Goal: Information Seeking & Learning: Find specific page/section

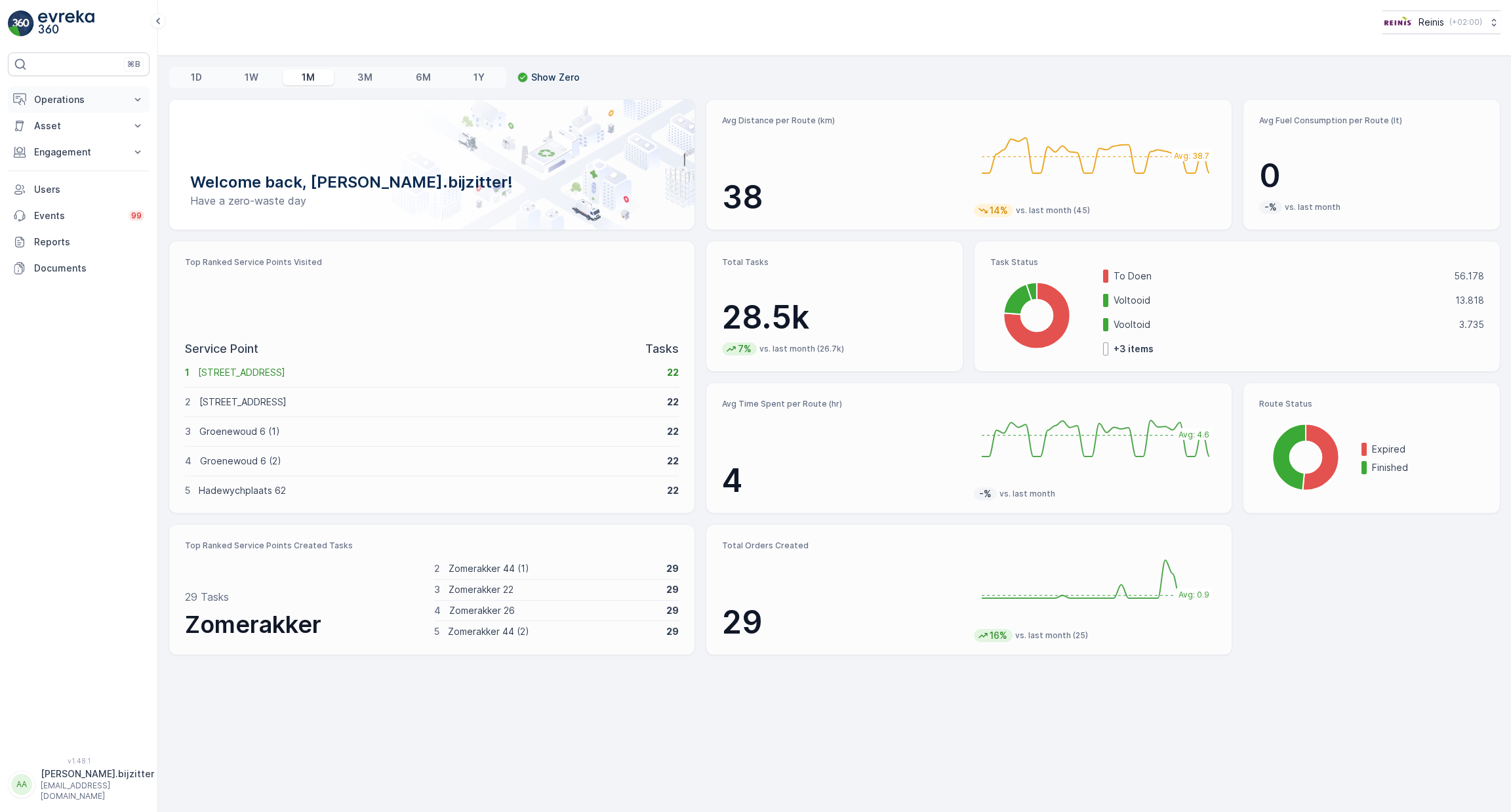
click at [64, 94] on p "Operations" at bounding box center [79, 99] width 89 height 13
click at [53, 243] on p "Engagement" at bounding box center [79, 243] width 89 height 13
click at [61, 284] on p "Entities" at bounding box center [49, 284] width 33 height 13
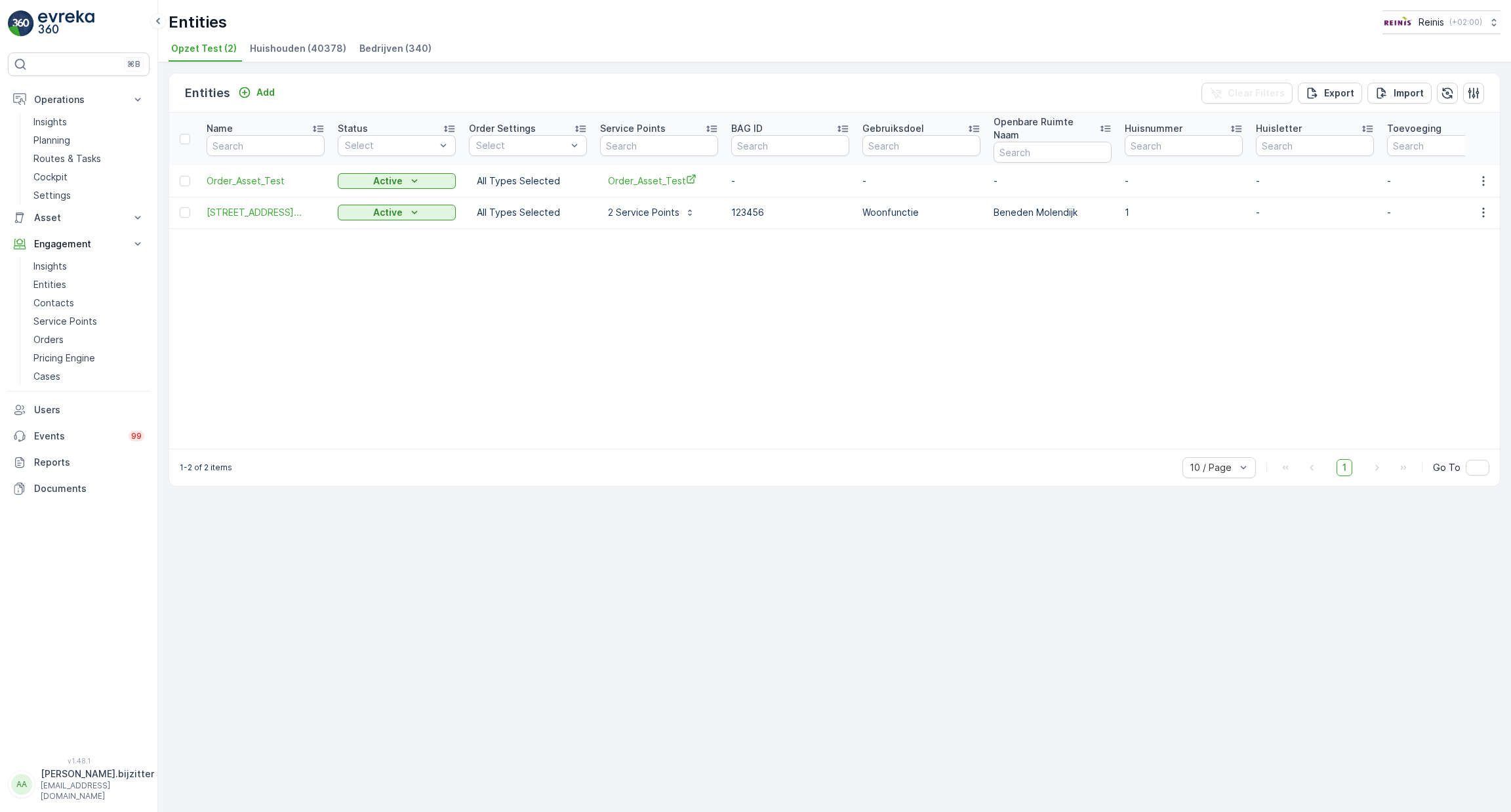
click at [397, 50] on span "Bedrijven (340)" at bounding box center [395, 48] width 72 height 13
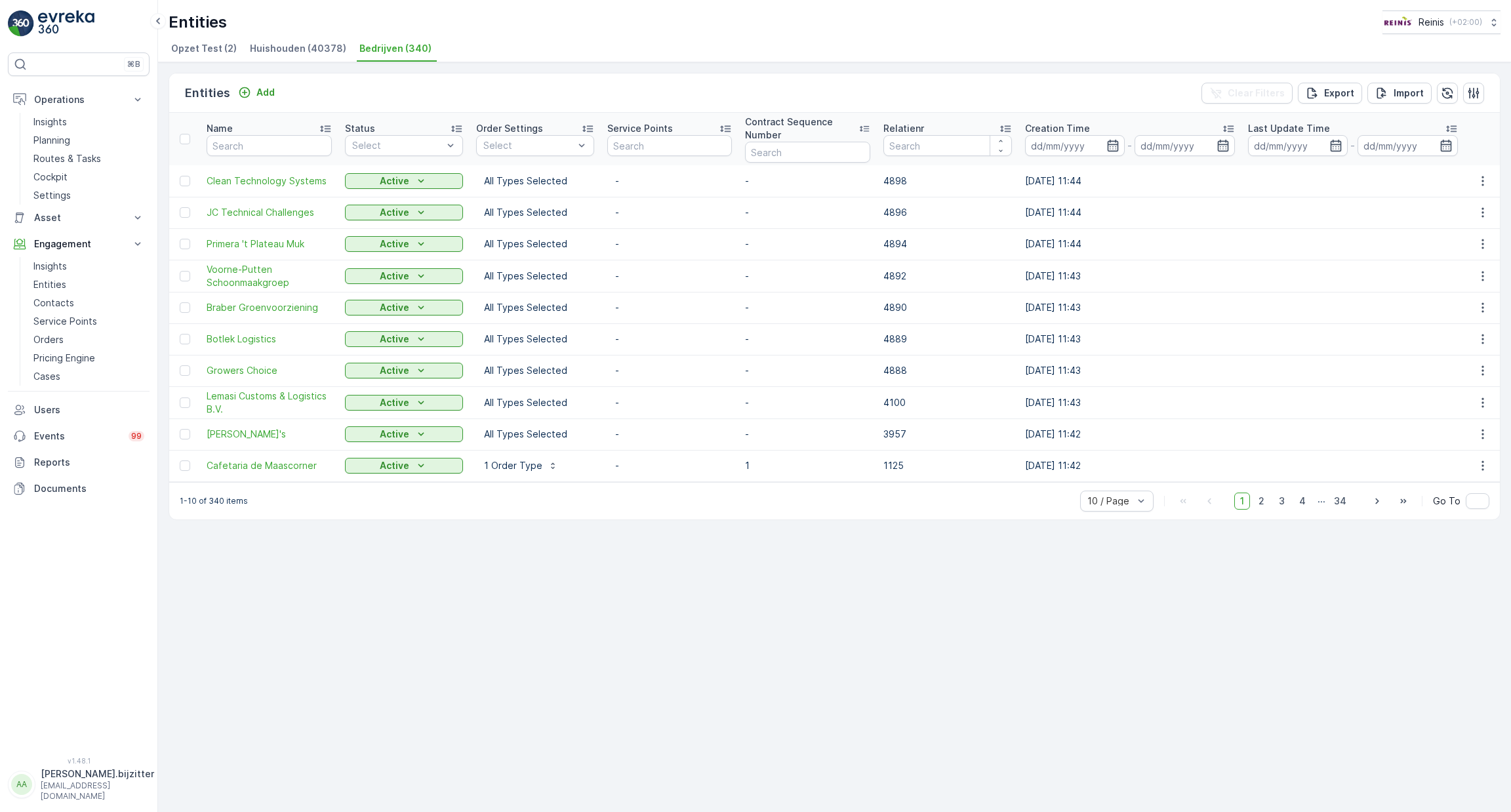
drag, startPoint x: 1461, startPoint y: 711, endPoint x: 379, endPoint y: 600, distance: 1087.7
drag, startPoint x: 379, startPoint y: 600, endPoint x: 178, endPoint y: 603, distance: 201.0
drag, startPoint x: 178, startPoint y: 603, endPoint x: 390, endPoint y: 656, distance: 218.5
click at [390, 656] on div "Entities Add Clear Filters Export Import Name Status Select Order Settings Sele…" at bounding box center [835, 437] width 1353 height 749
click at [906, 697] on div "Entities Add Clear Filters Export Import Name Status Select Order Settings Sele…" at bounding box center [835, 437] width 1353 height 749
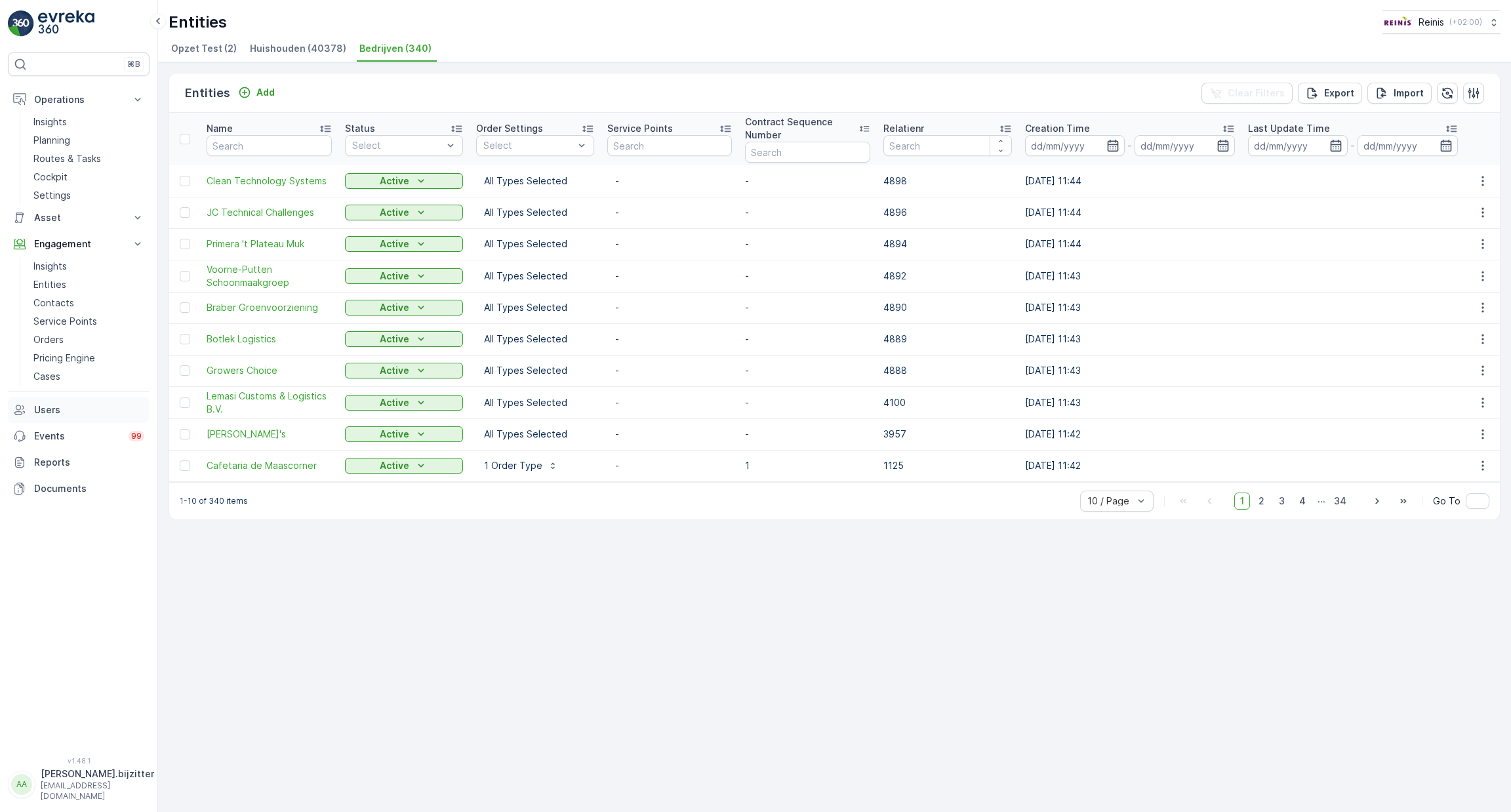
click at [44, 409] on p "Users" at bounding box center [89, 410] width 110 height 13
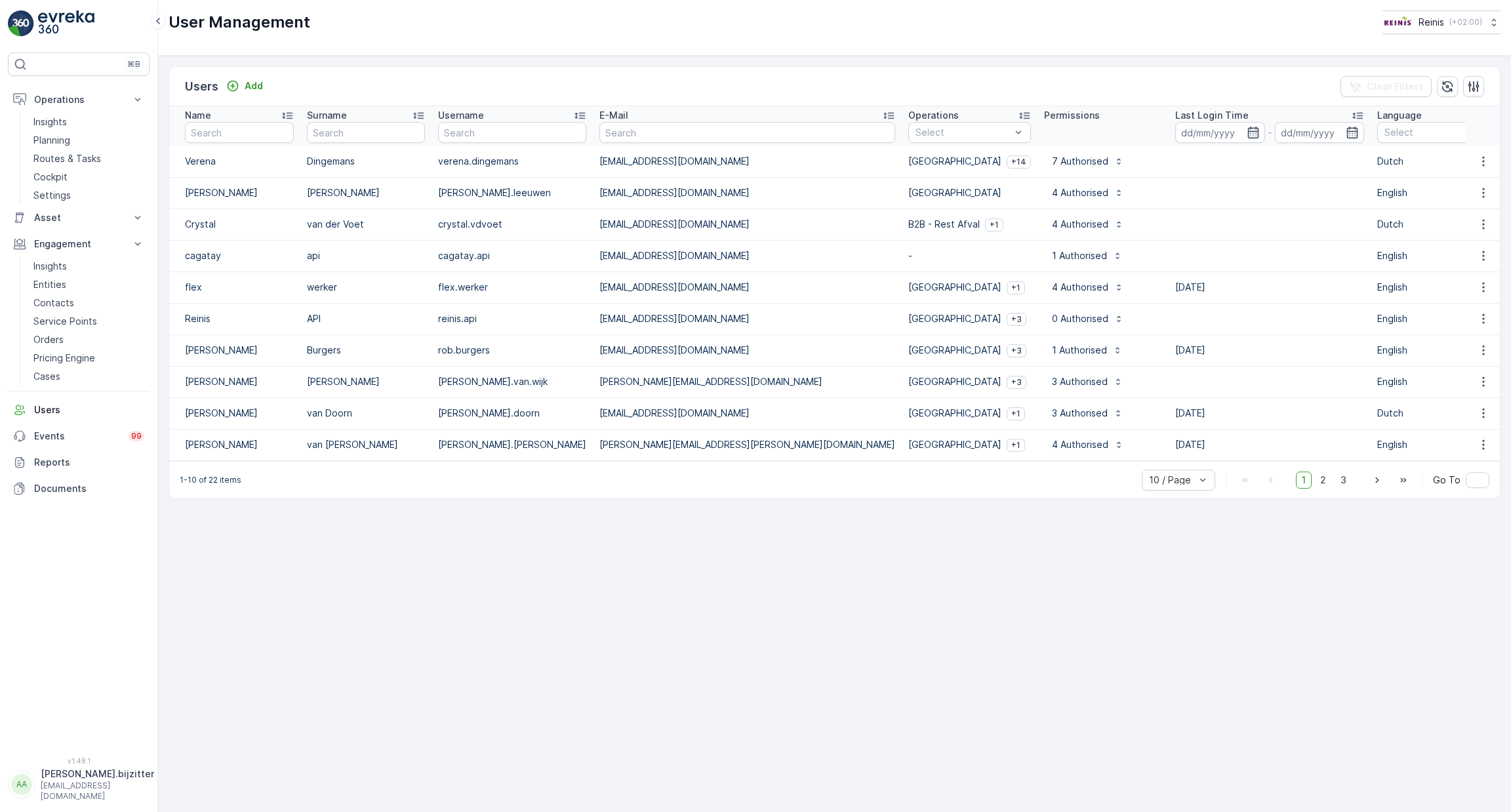
click at [109, 780] on p "[PERSON_NAME].bijzitter" at bounding box center [97, 774] width 114 height 13
click at [168, 601] on span "English" at bounding box center [171, 597] width 30 height 13
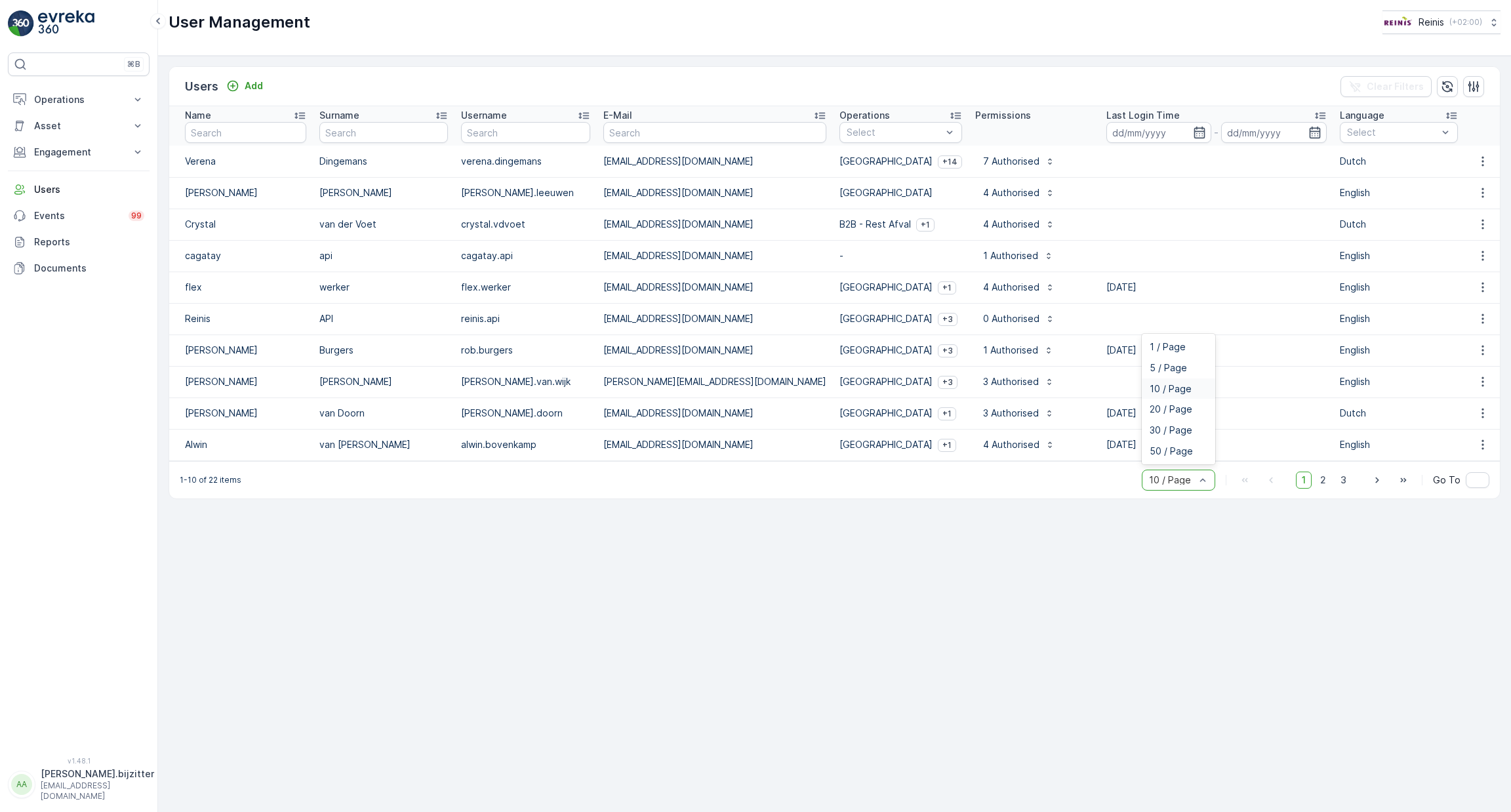
click at [1164, 479] on div at bounding box center [1172, 480] width 48 height 11
click at [1174, 446] on span "50 / Page" at bounding box center [1171, 452] width 43 height 11
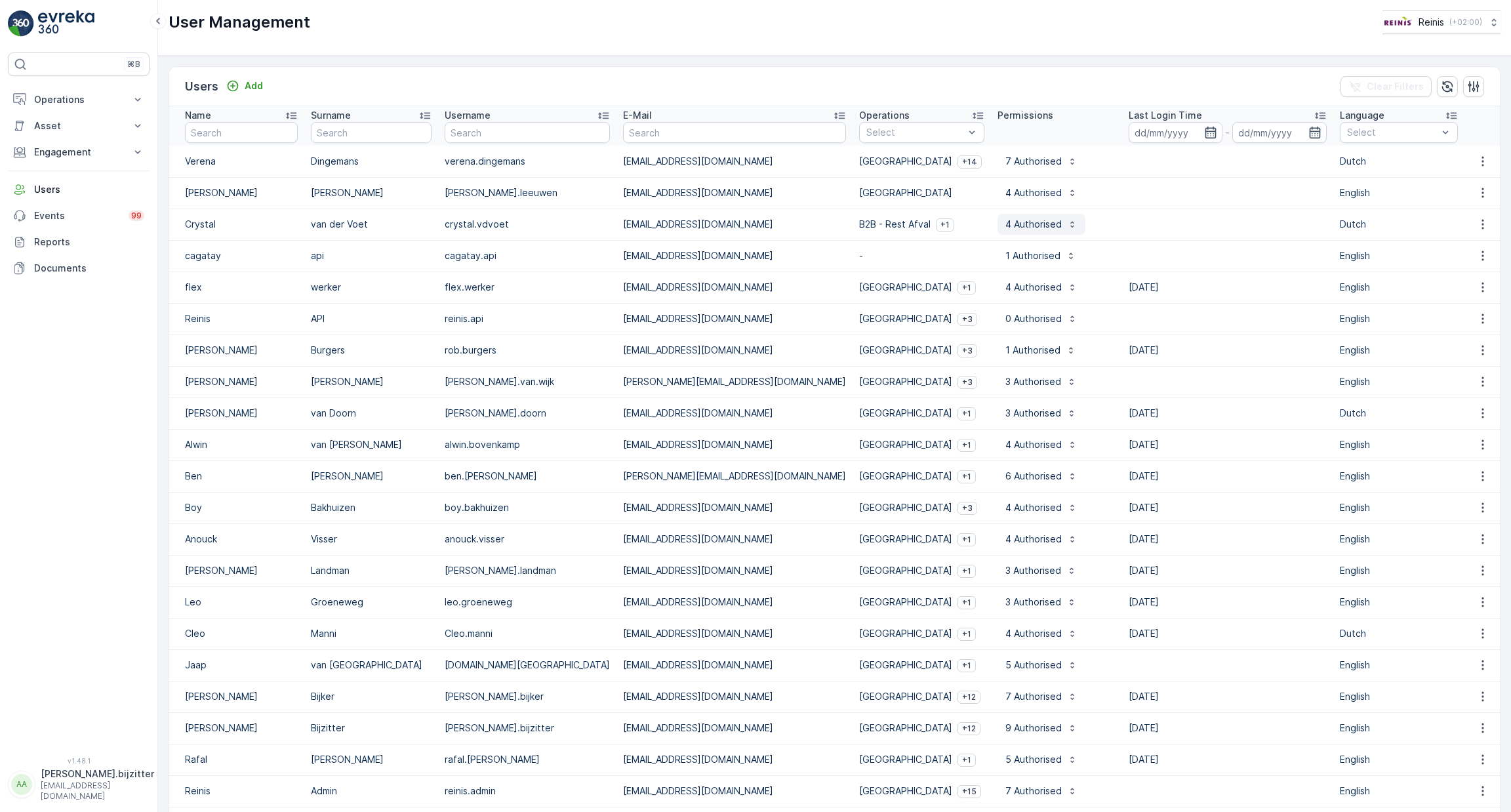
click at [1067, 220] on icon "button" at bounding box center [1073, 224] width 11 height 11
click at [1030, 246] on p "Add / Delete / Edit Permission" at bounding box center [1020, 247] width 132 height 13
click at [1481, 220] on icon "button" at bounding box center [1482, 224] width 13 height 13
click at [1467, 247] on span "Edit User" at bounding box center [1483, 243] width 40 height 13
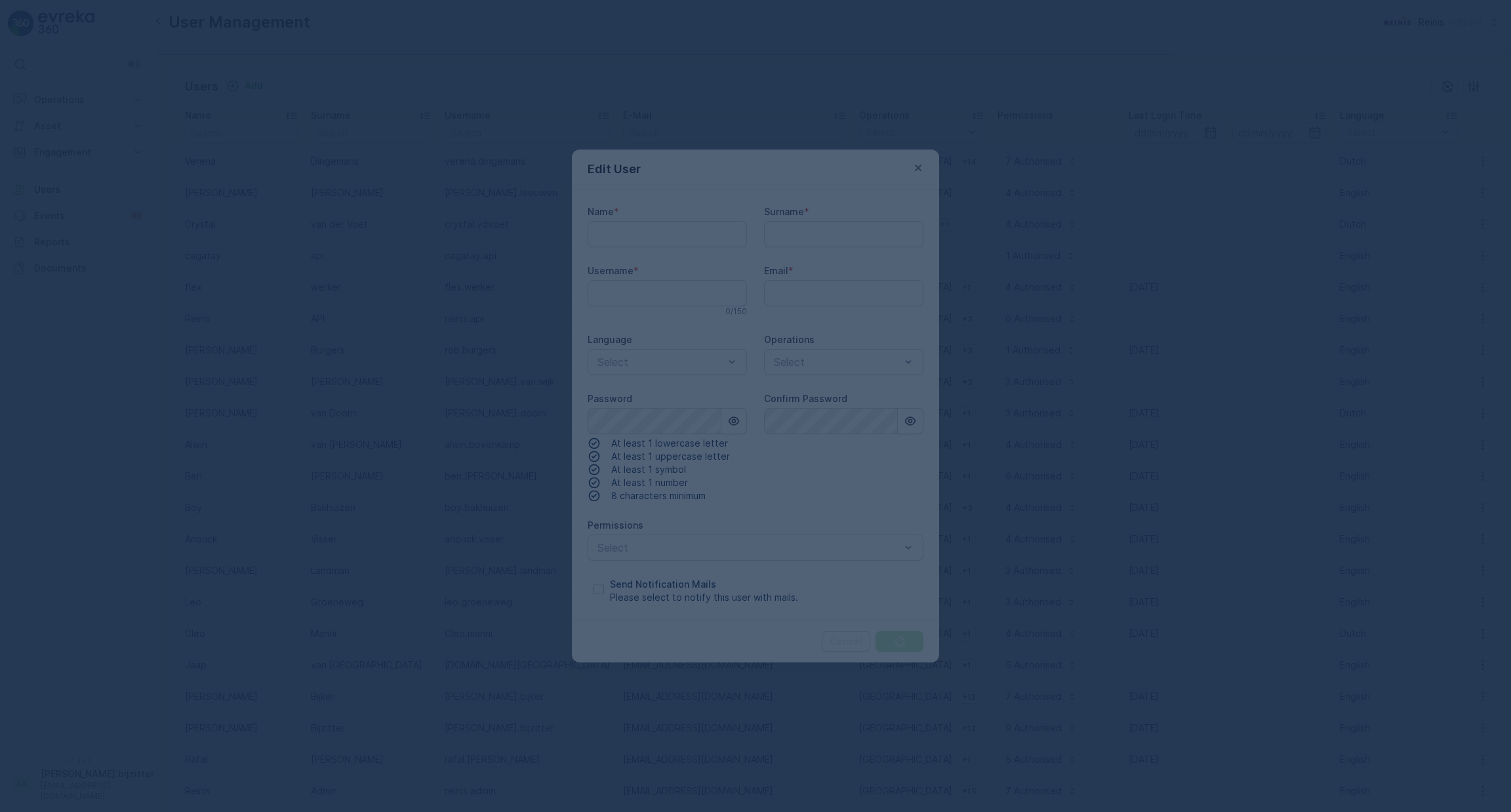
type input "Crystal"
type input "van der Voet"
type input "crystal.vdvoet"
type input "vdvoet@reinis.nl"
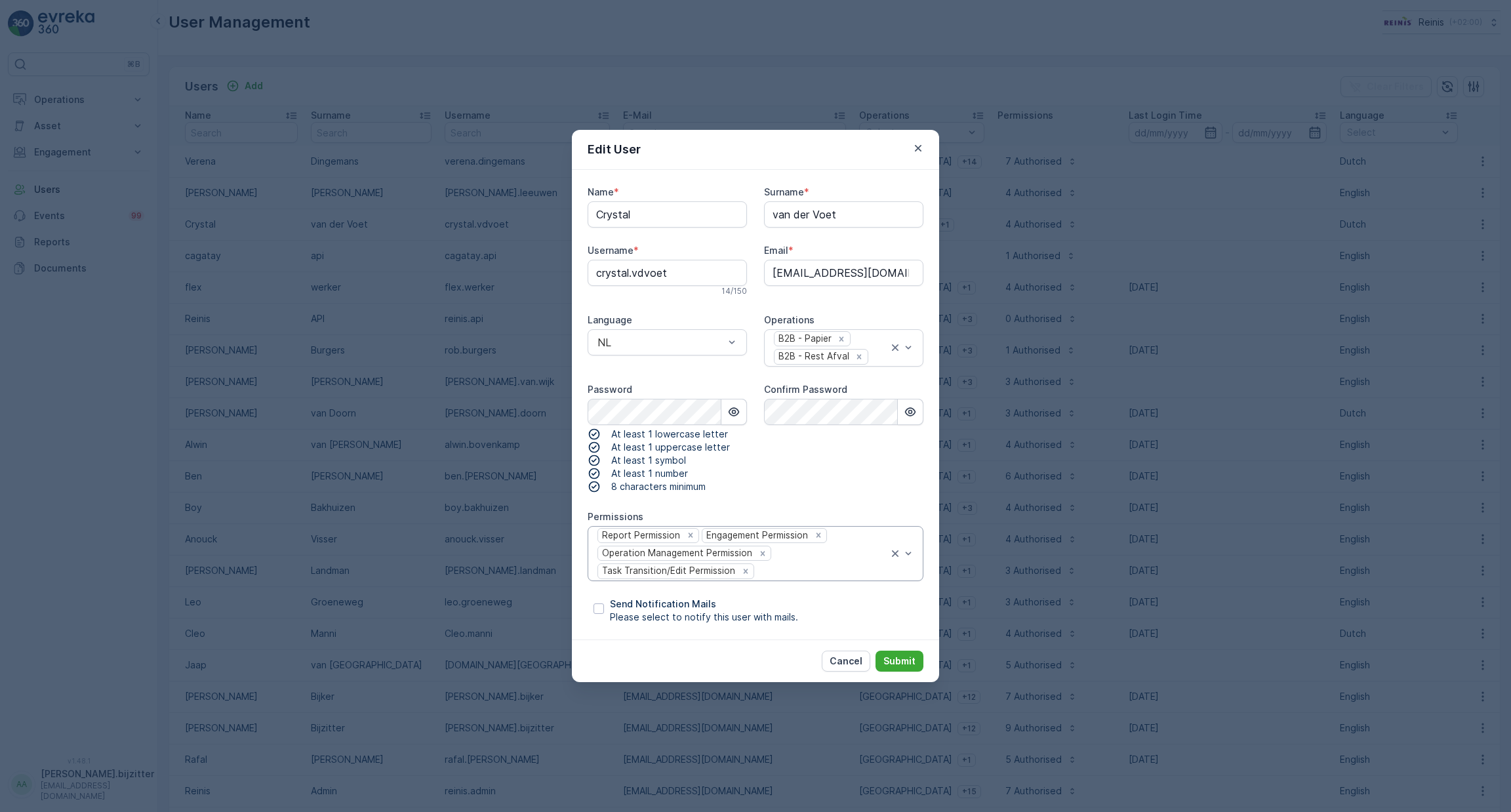
click at [910, 545] on div at bounding box center [901, 554] width 26 height 54
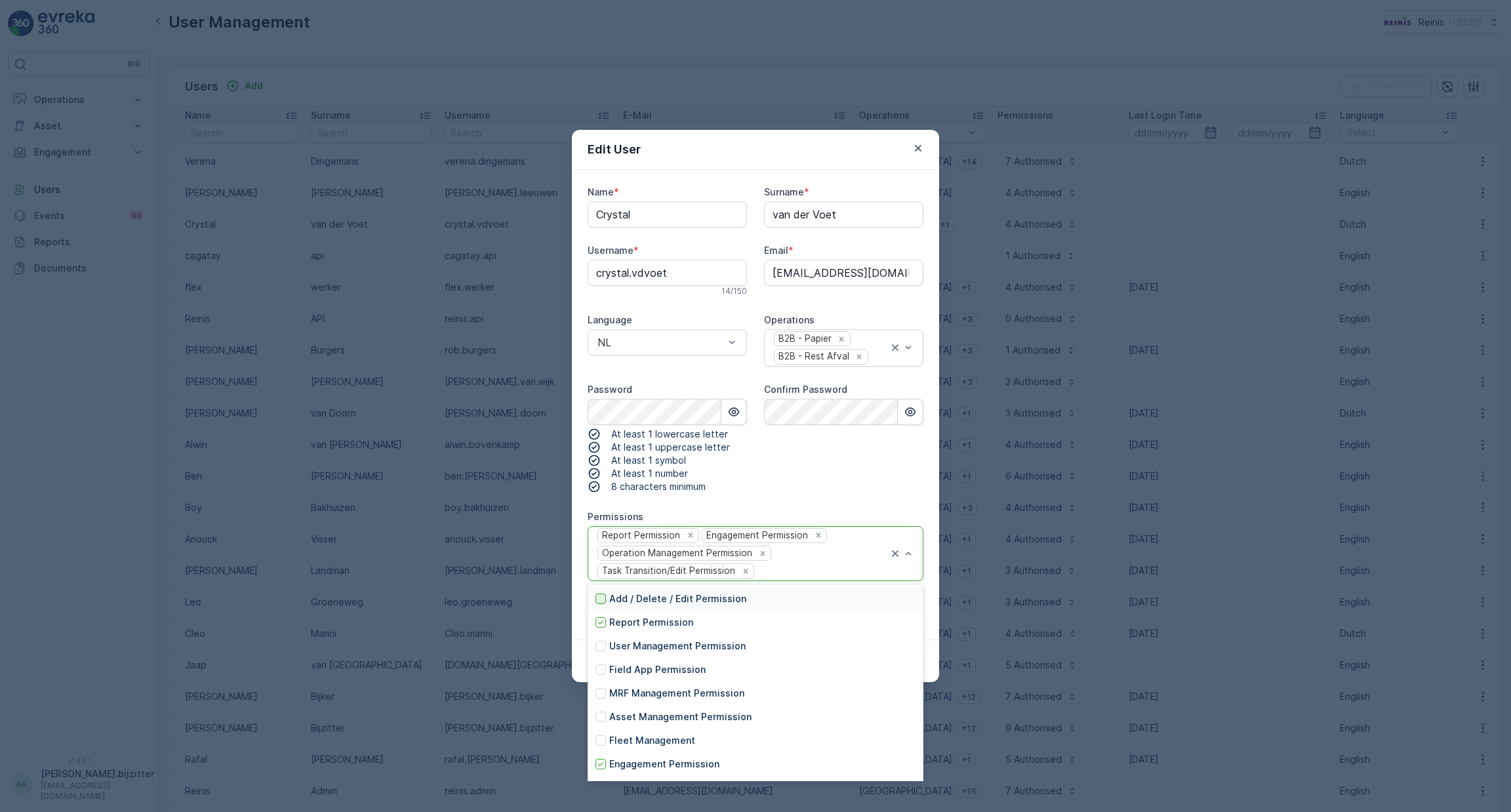
click at [601, 598] on div at bounding box center [601, 598] width 11 height 11
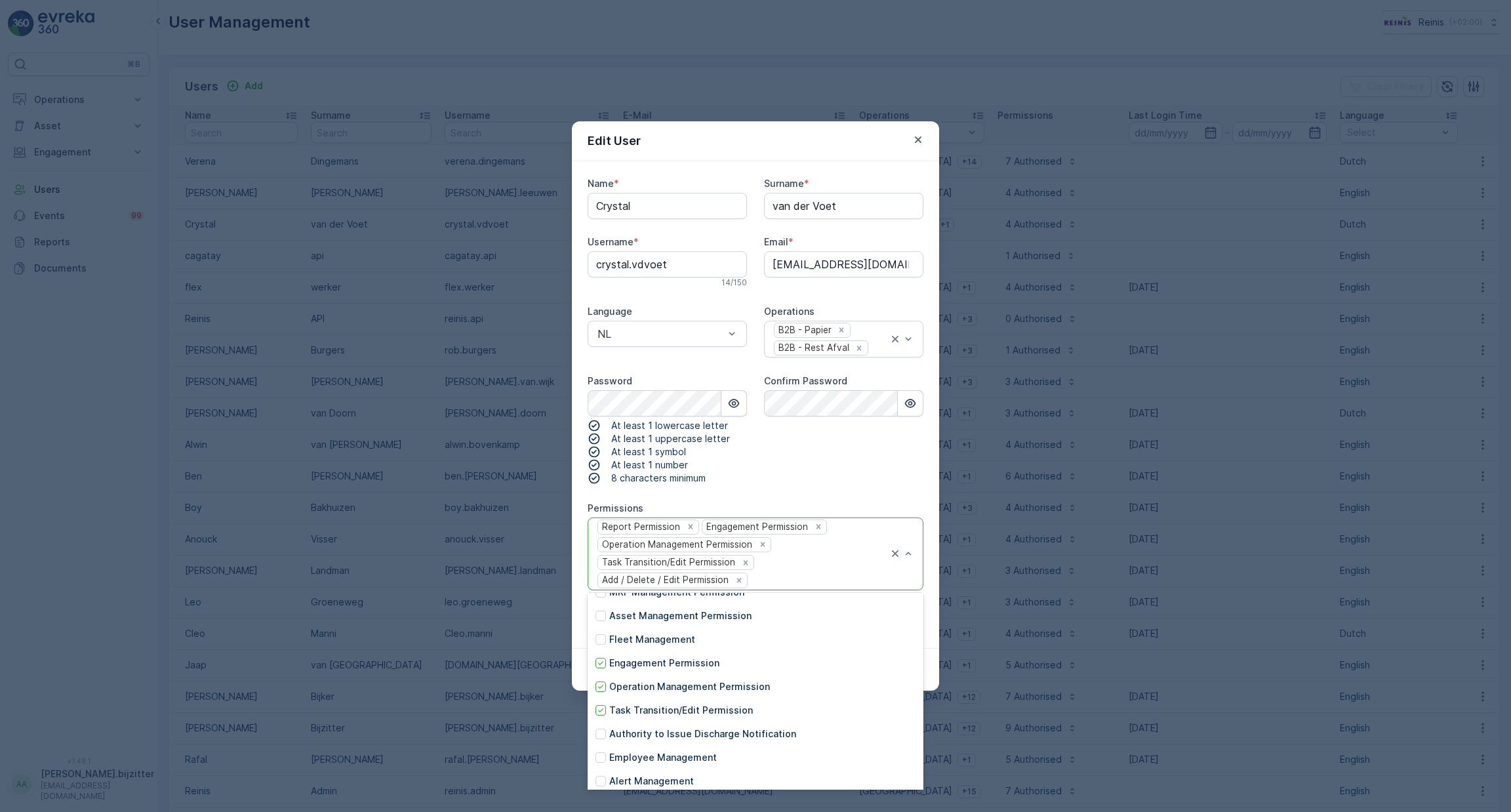
scroll to position [111, 0]
click at [605, 613] on div at bounding box center [601, 614] width 11 height 11
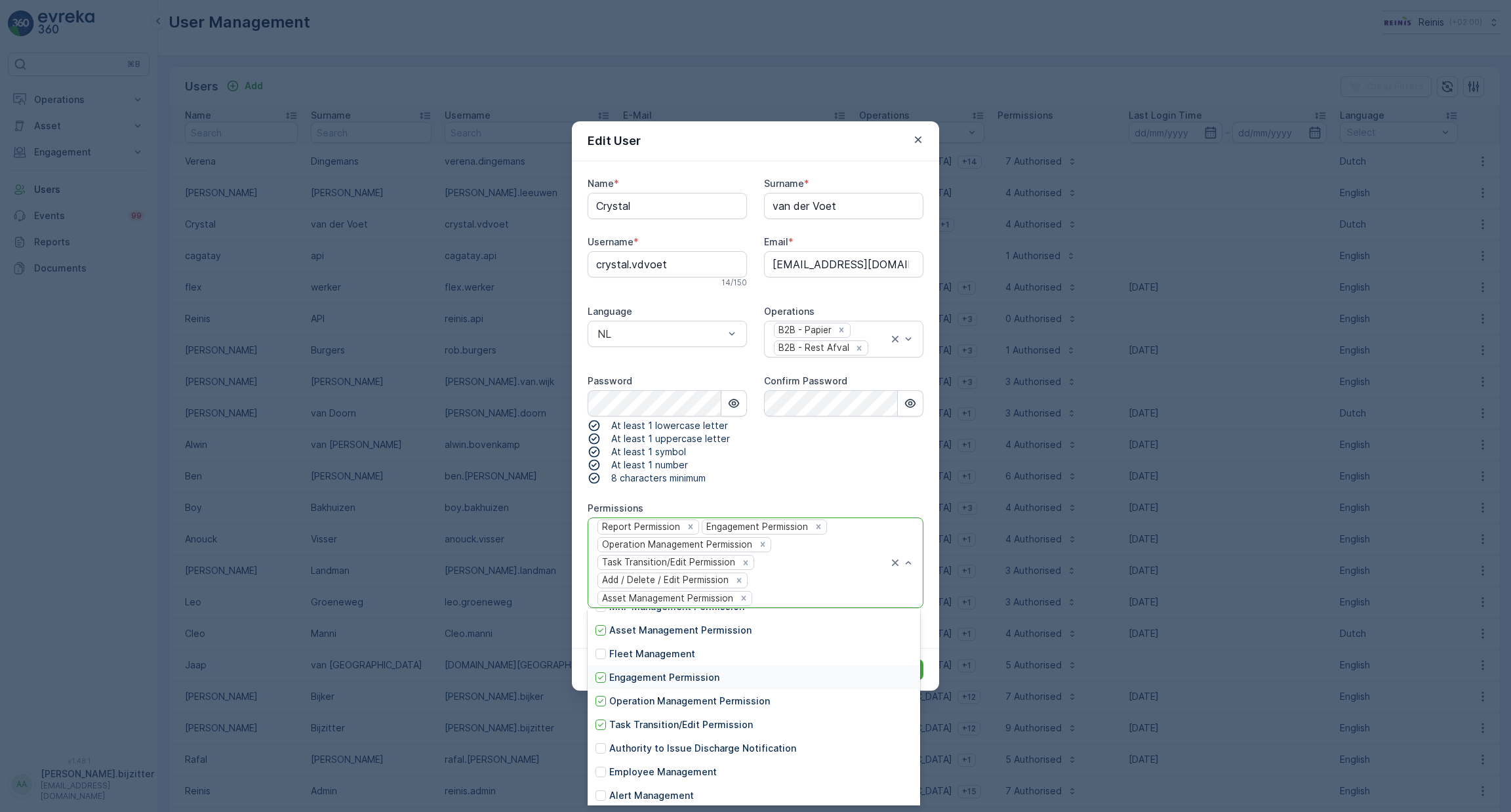
scroll to position [114, 0]
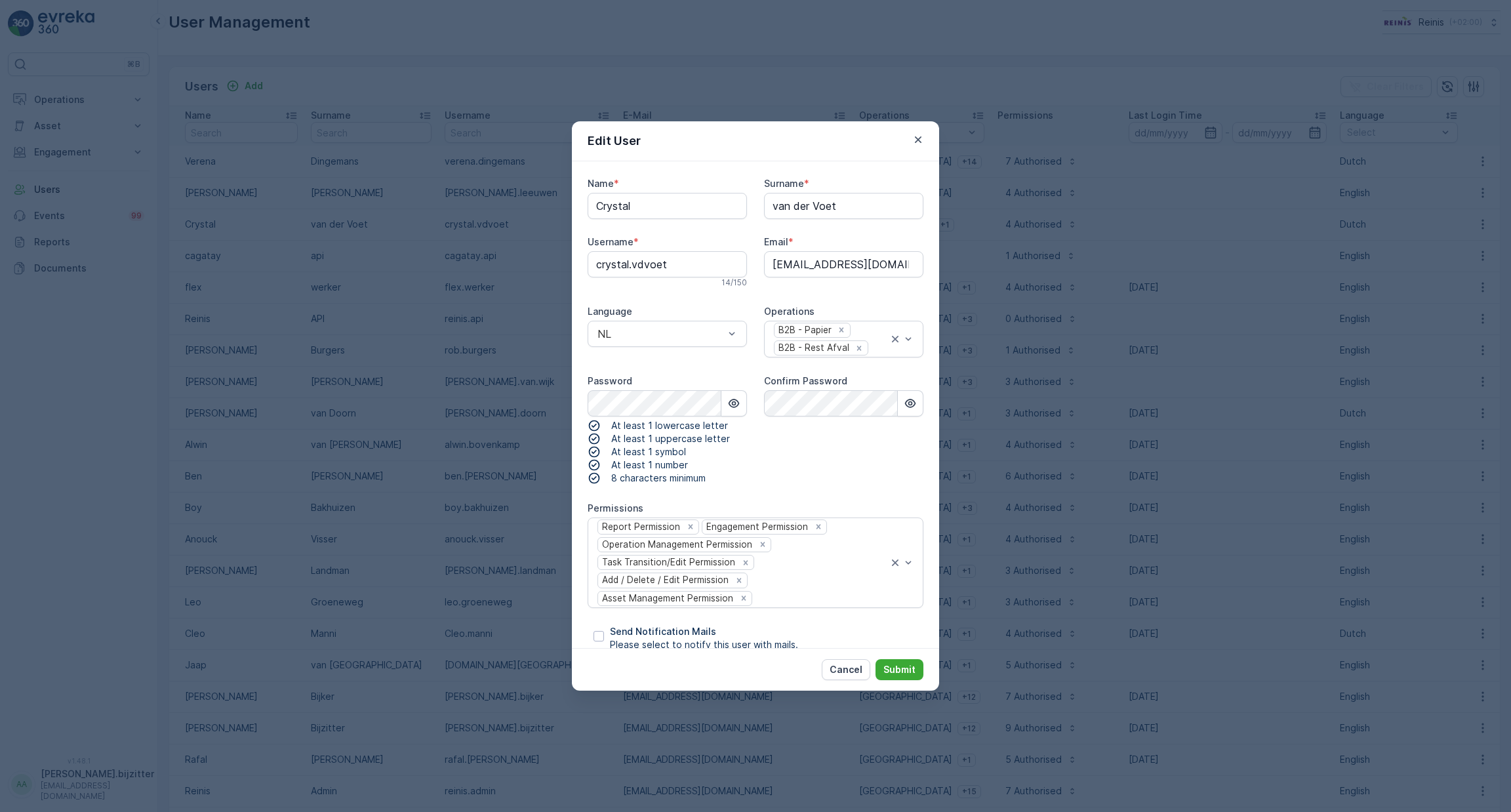
click at [882, 452] on div "Confirm Password" at bounding box center [844, 429] width 159 height 110
click at [900, 665] on p "Submit" at bounding box center [899, 669] width 32 height 13
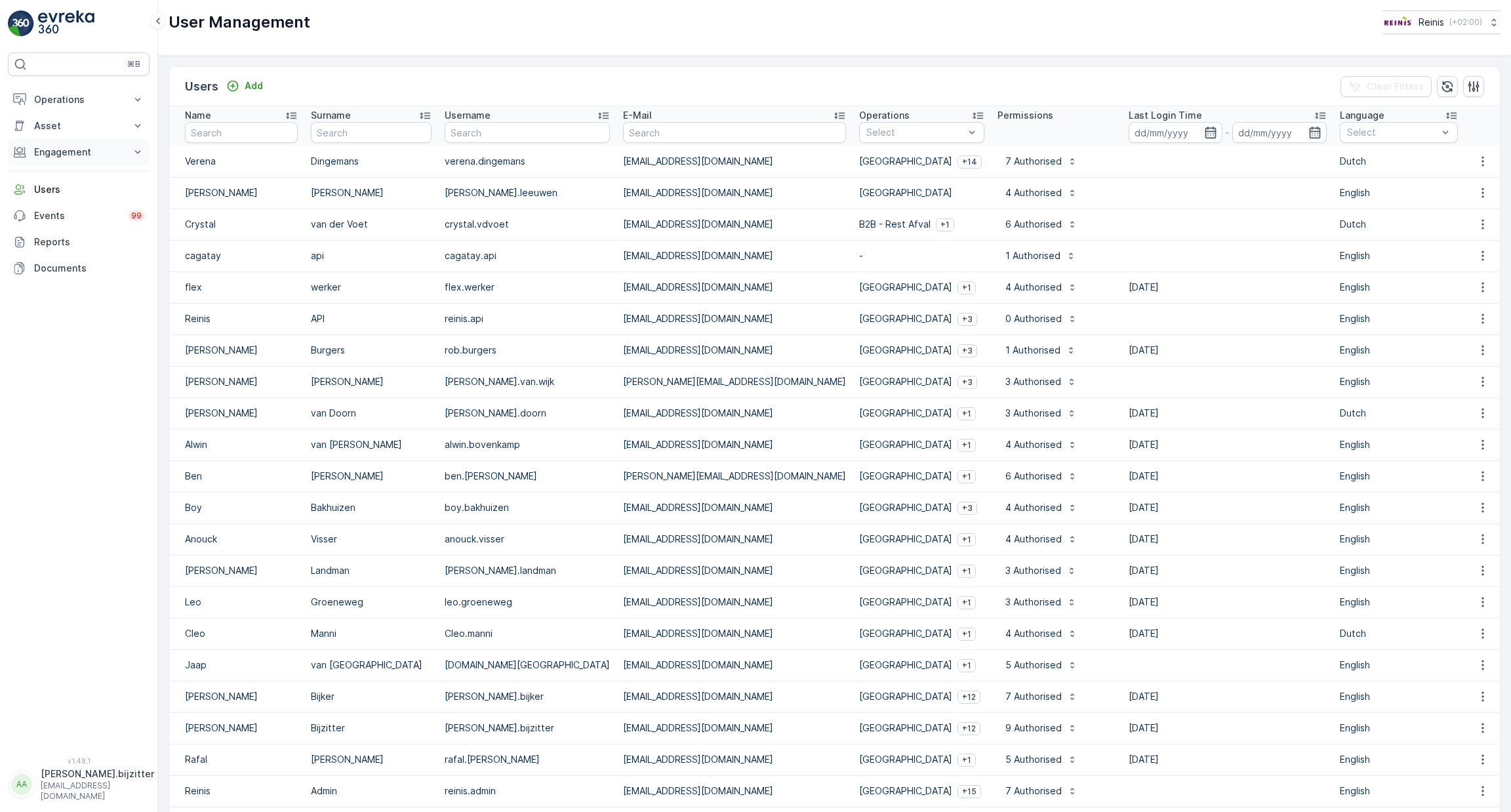
click at [64, 150] on p "Engagement" at bounding box center [79, 152] width 89 height 13
click at [58, 192] on p "Entities" at bounding box center [49, 192] width 33 height 13
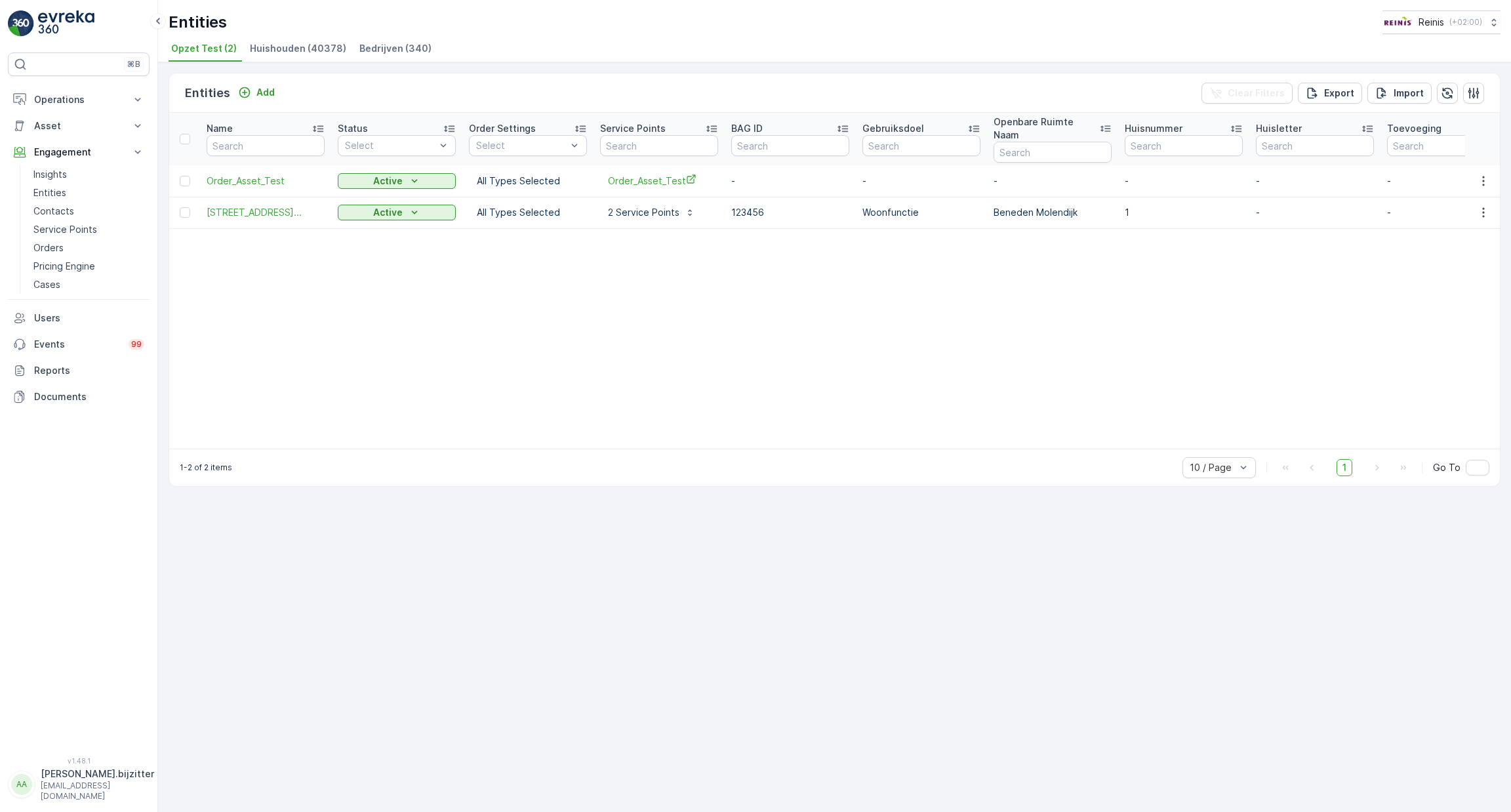
click at [400, 43] on span "Bedrijven (340)" at bounding box center [395, 48] width 72 height 13
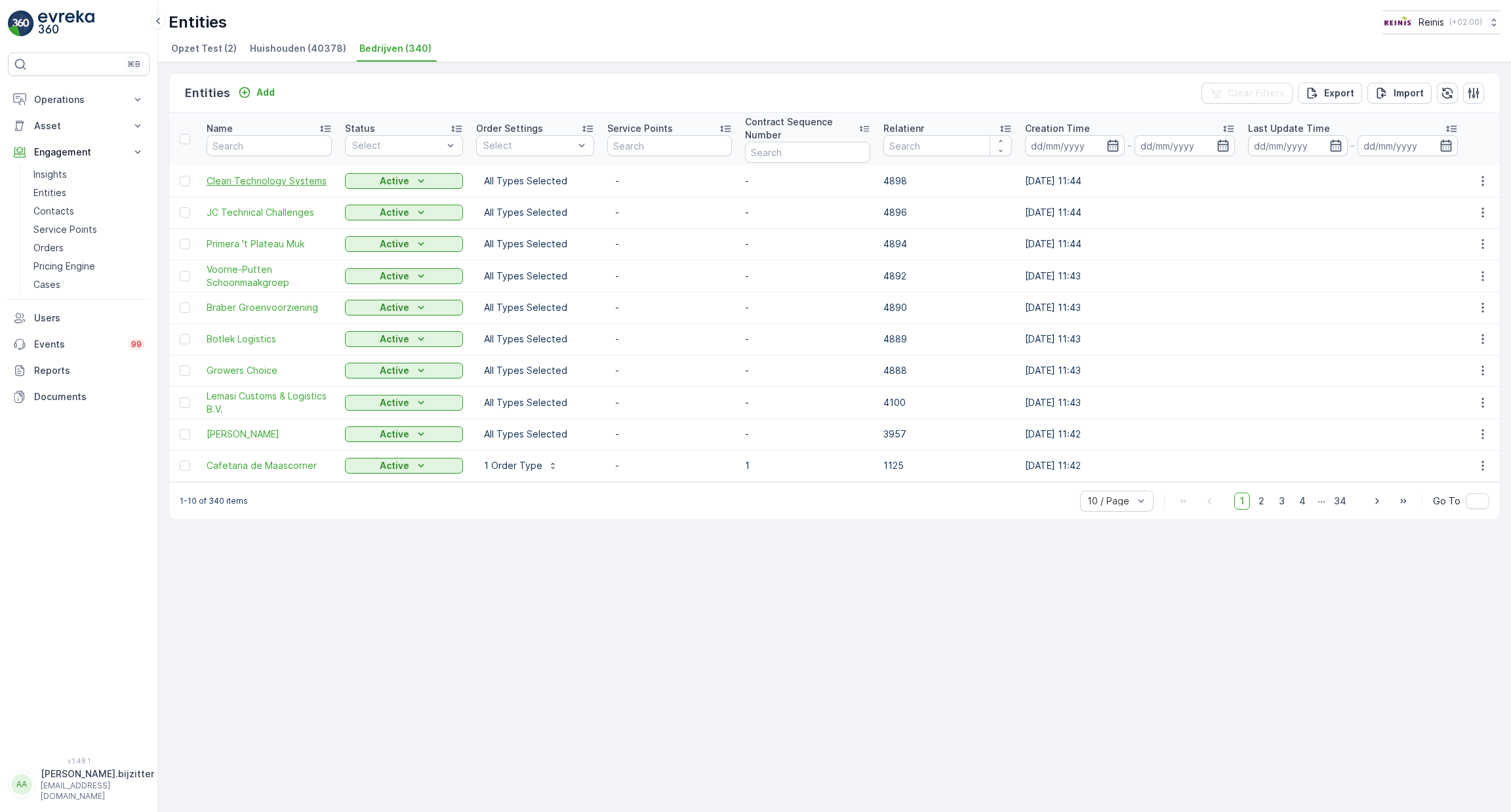
click at [284, 178] on span "Clean Technology Systems" at bounding box center [269, 181] width 125 height 13
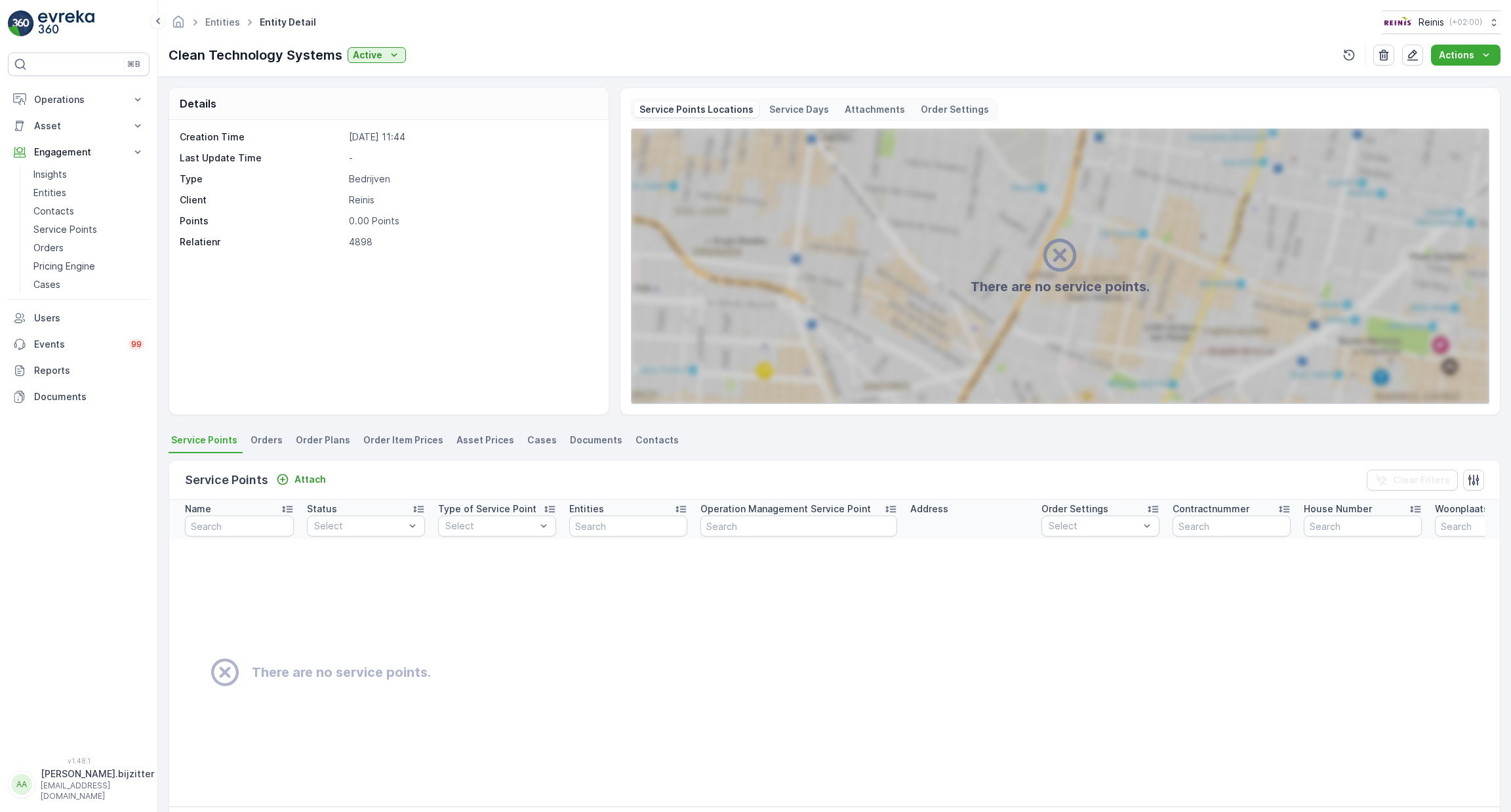
click at [275, 439] on span "Orders" at bounding box center [267, 440] width 32 height 13
click at [309, 437] on span "Order Plans" at bounding box center [323, 440] width 55 height 13
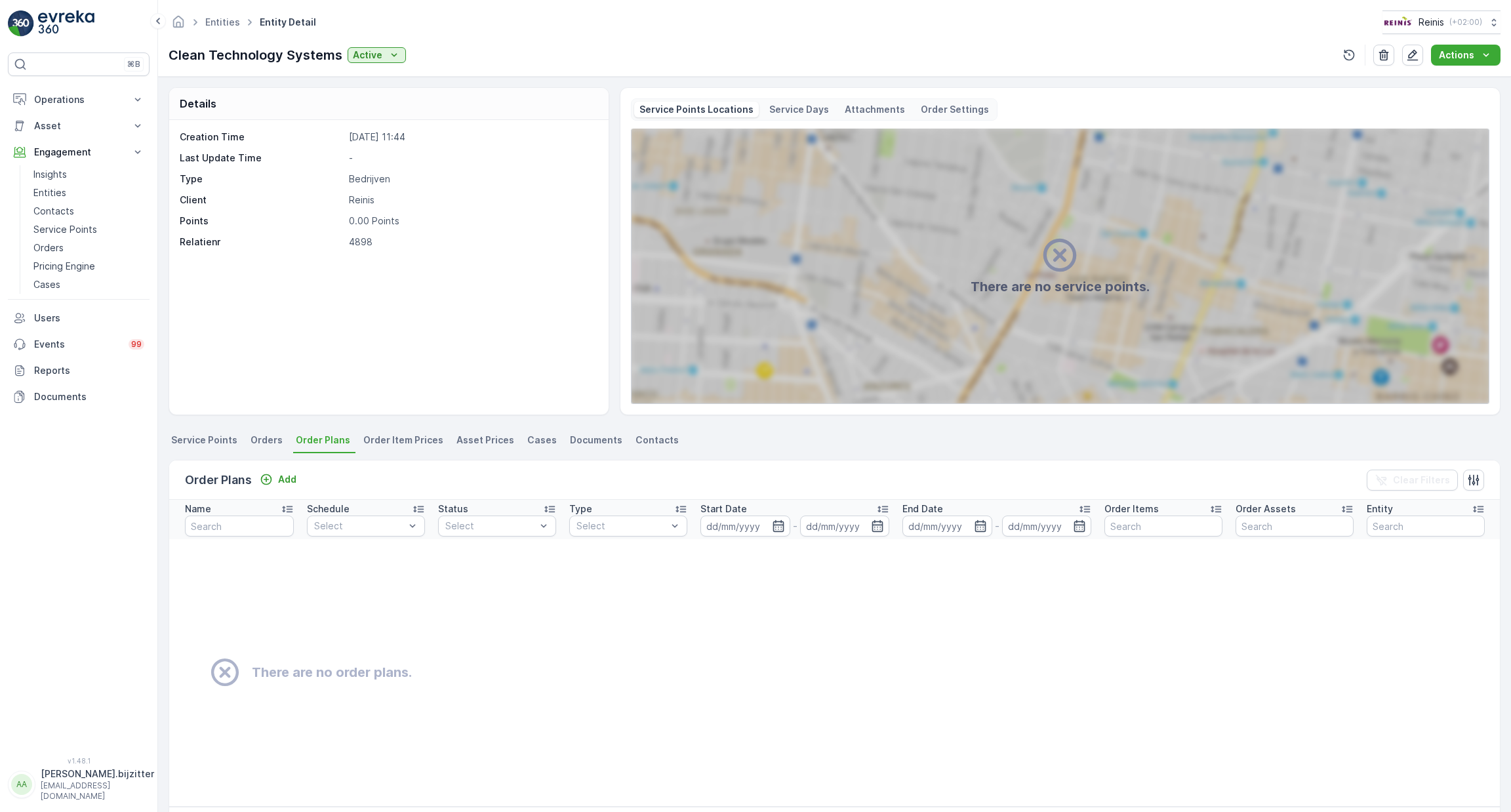
click at [395, 439] on span "Order Item Prices" at bounding box center [403, 440] width 80 height 13
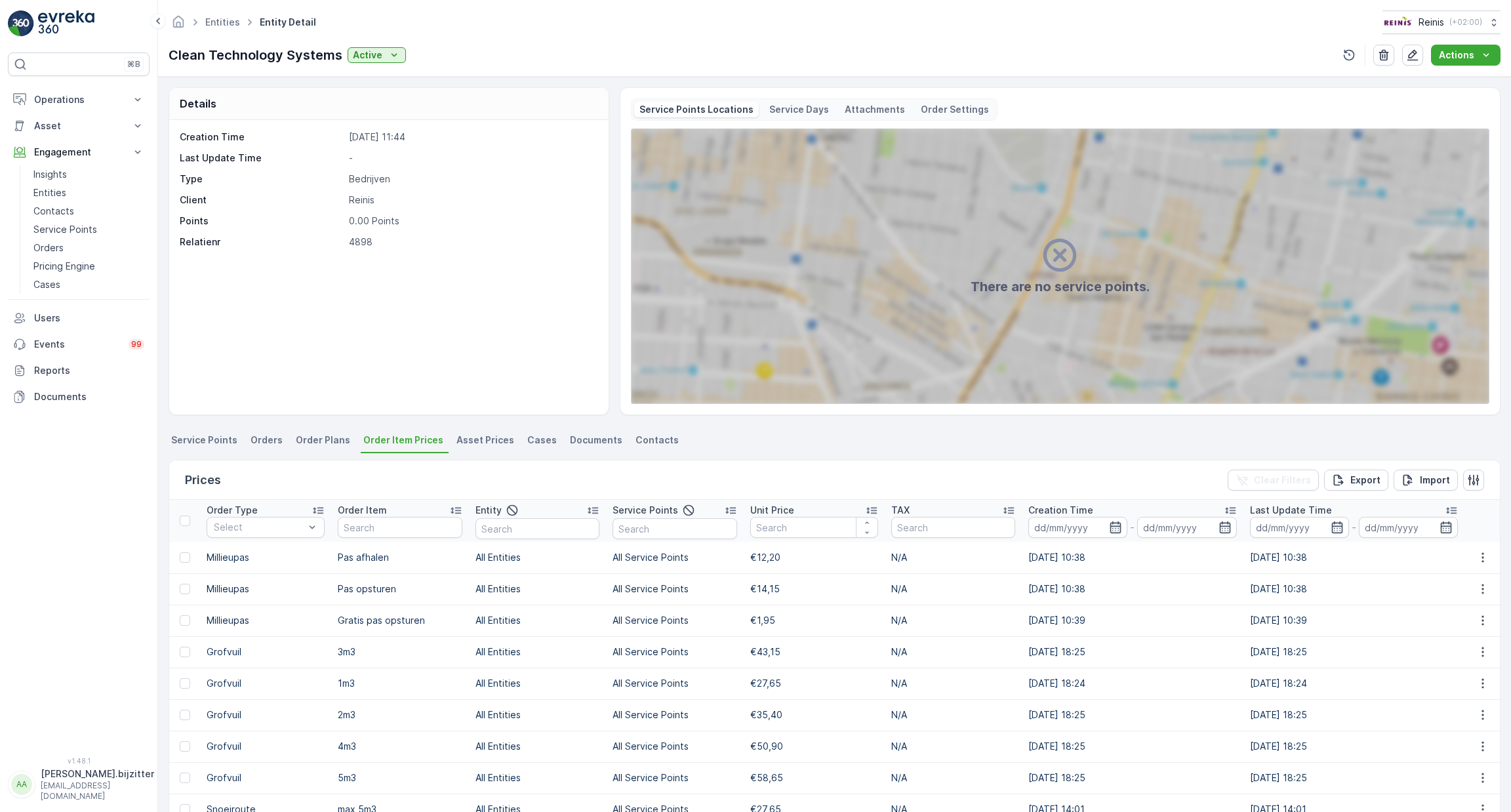
click at [470, 435] on span "Asset Prices" at bounding box center [485, 440] width 58 height 13
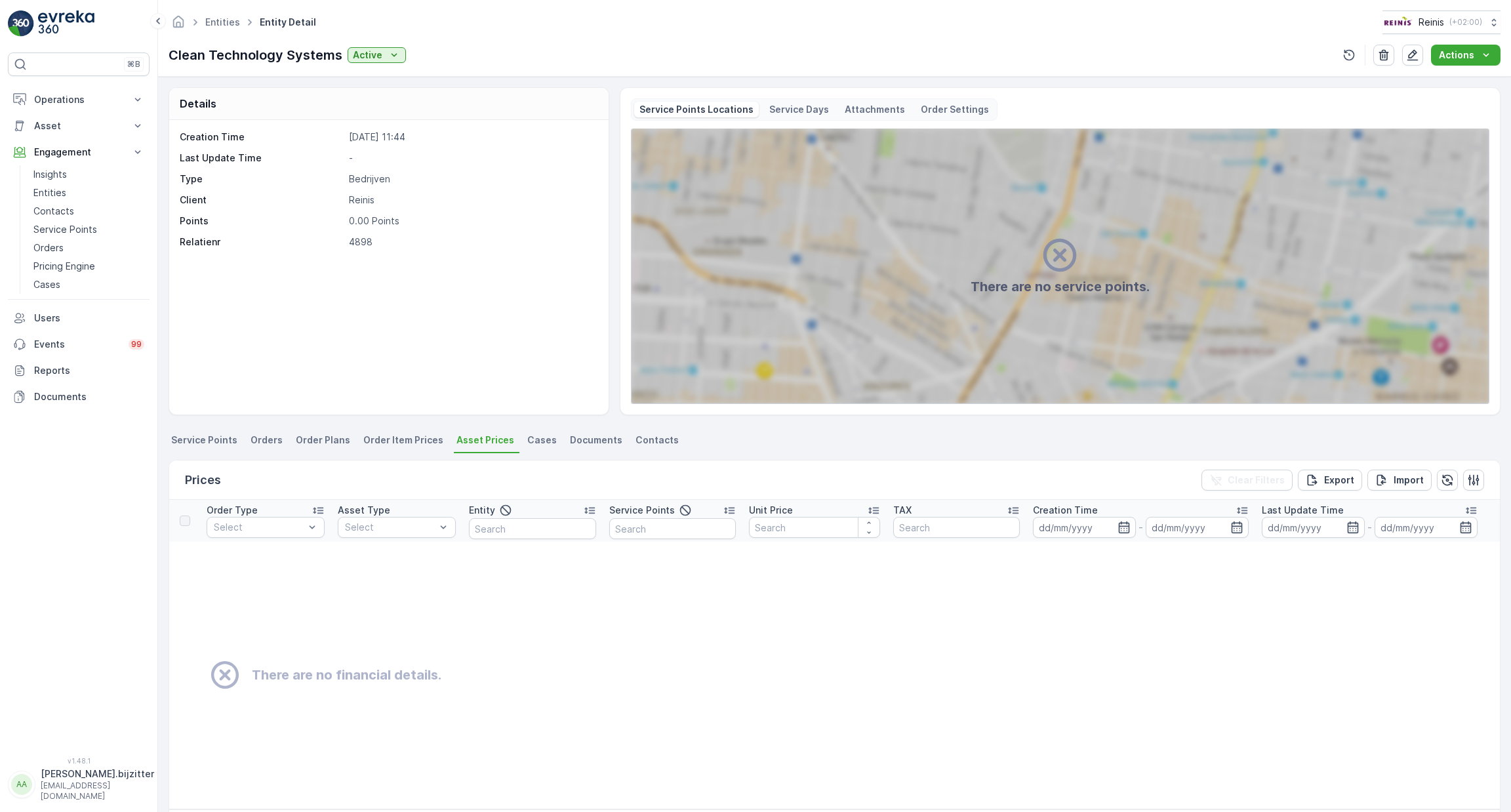
click at [528, 438] on span "Cases" at bounding box center [541, 440] width 30 height 13
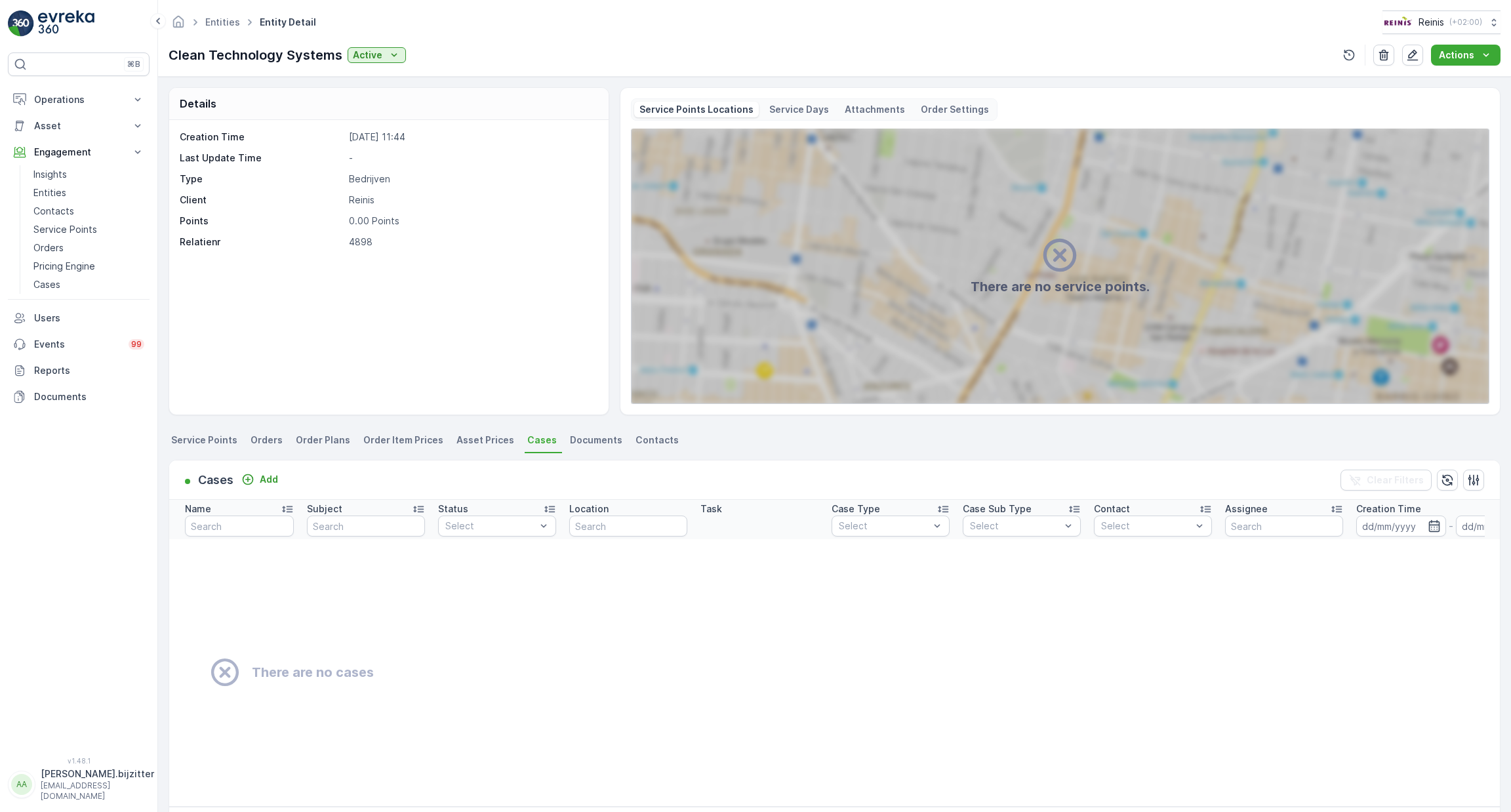
click at [573, 436] on span "Documents" at bounding box center [596, 440] width 53 height 13
click at [86, 221] on link "Service Points" at bounding box center [89, 229] width 122 height 19
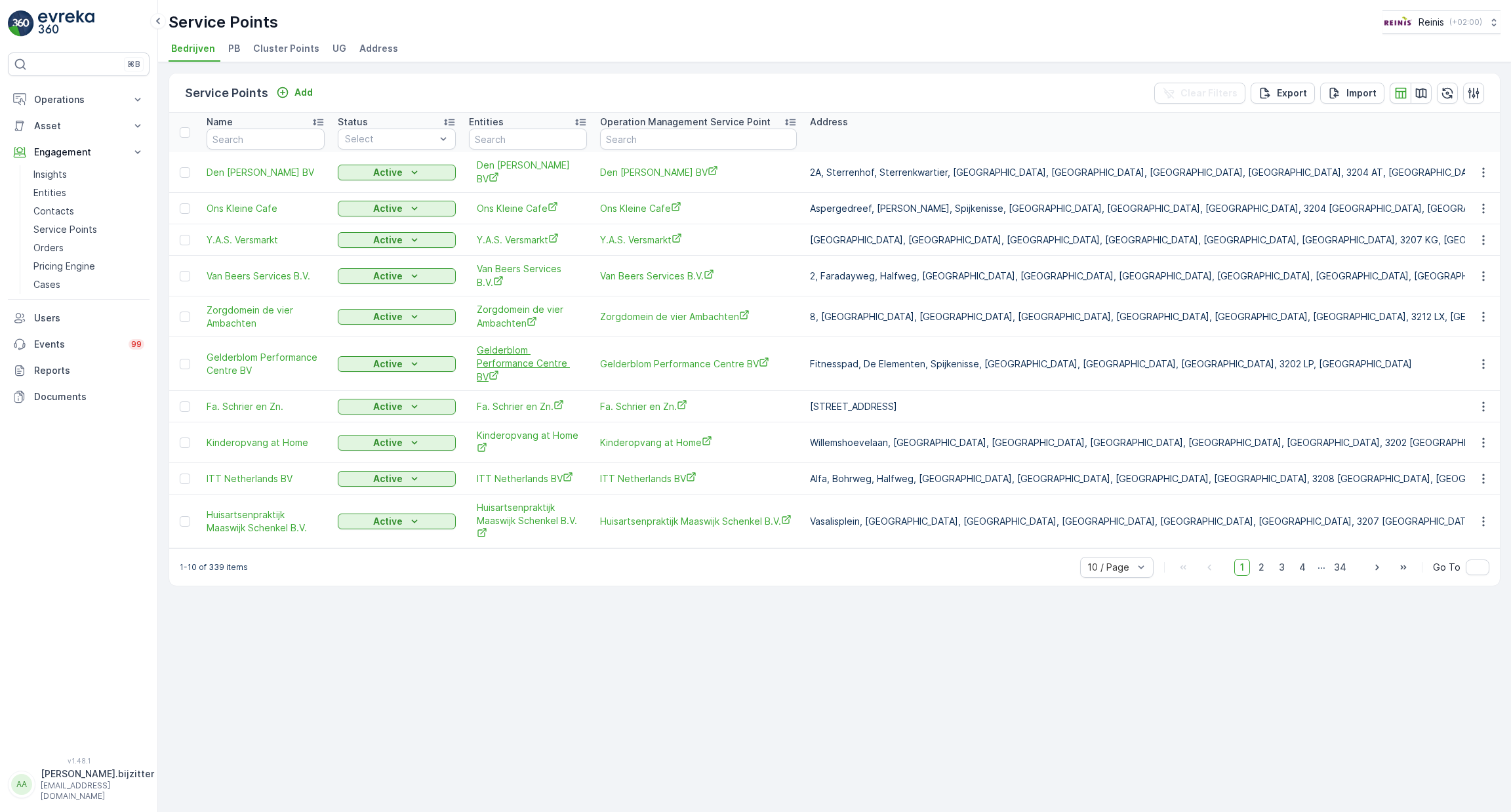
click at [508, 354] on span "Gelderblom Performance Centre BV" at bounding box center [528, 363] width 102 height 40
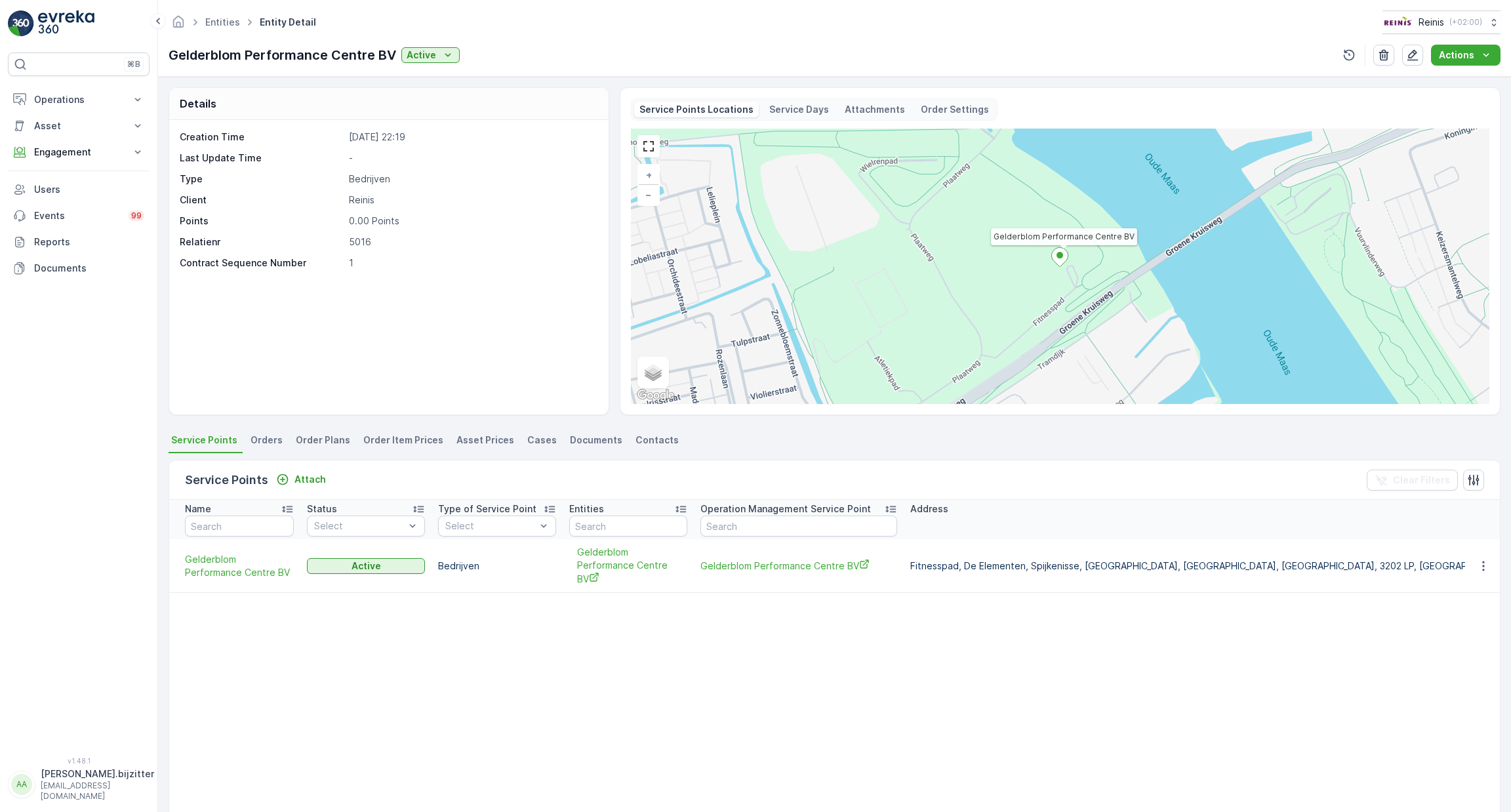
click at [219, 55] on p "Gelderblom Performance Centre BV" at bounding box center [282, 55] width 227 height 20
copy p "Gelderblom"
click at [63, 151] on p "Engagement" at bounding box center [79, 152] width 89 height 13
click at [60, 193] on p "Entities" at bounding box center [49, 192] width 33 height 13
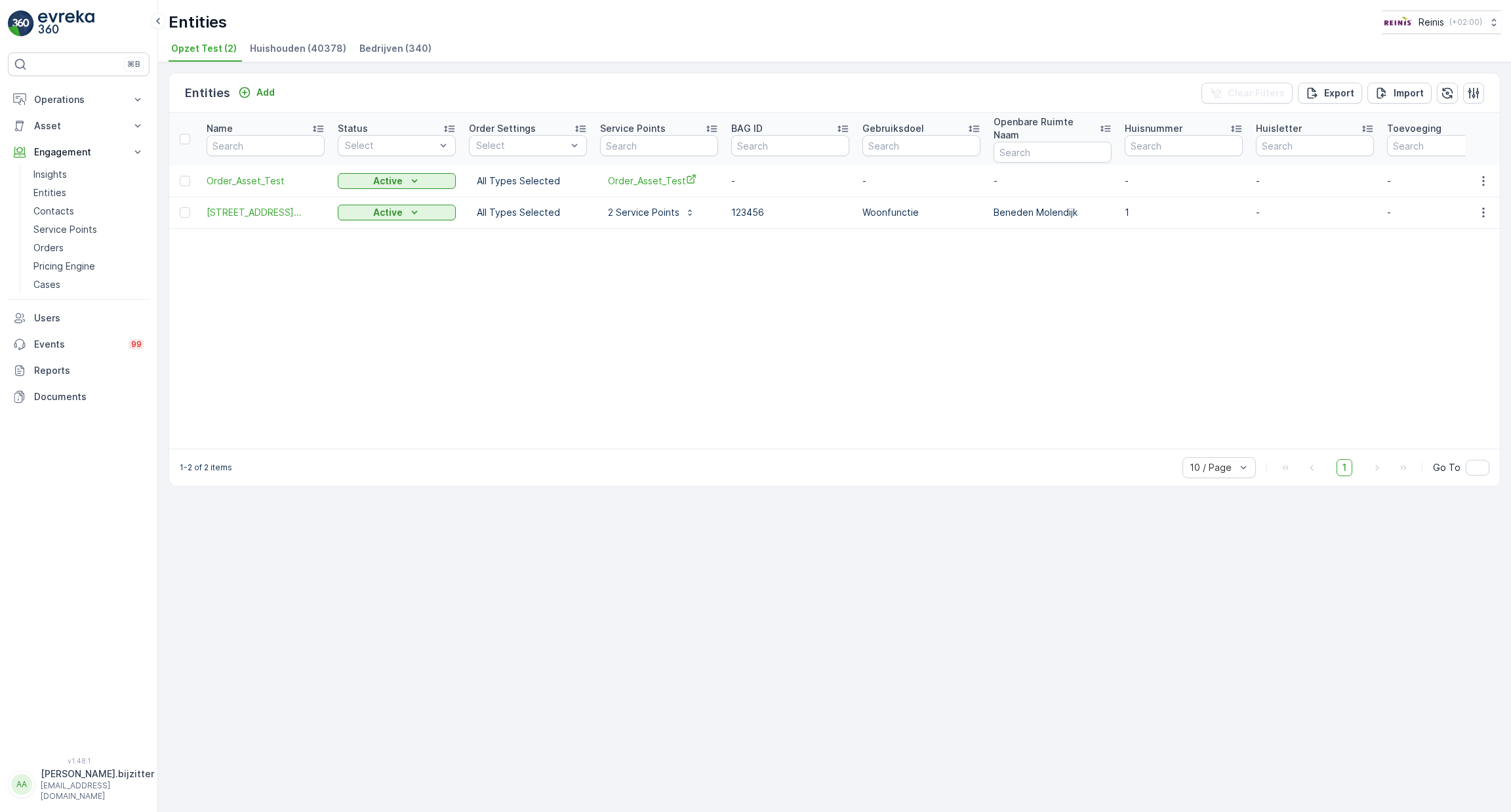
click at [386, 47] on span "Bedrijven (340)" at bounding box center [395, 48] width 72 height 13
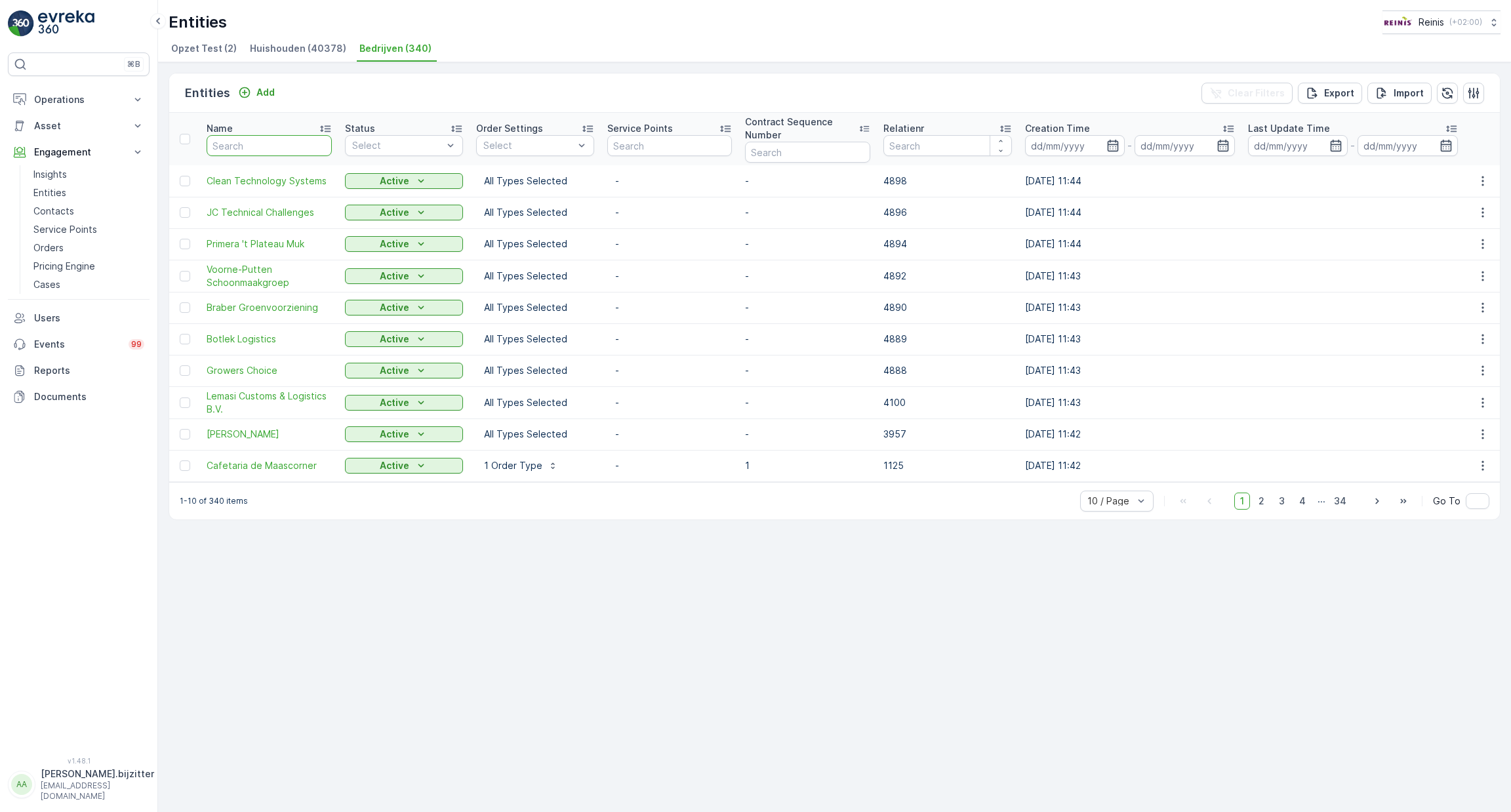
click at [264, 145] on input "text" at bounding box center [269, 145] width 125 height 21
paste input "Gelderblom"
type input "Gelderblom"
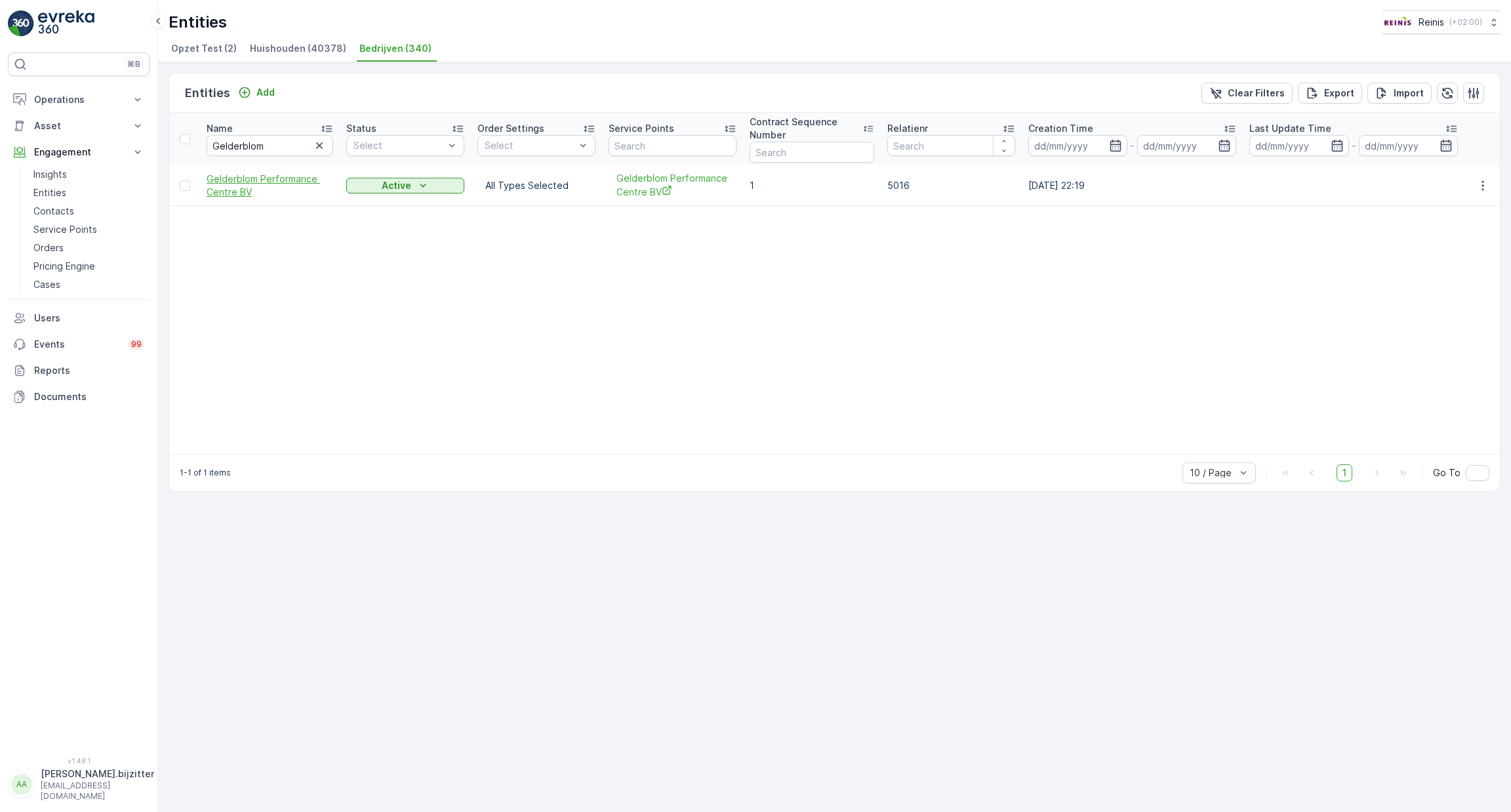
click at [255, 176] on span "Gelderblom Performance Centre BV" at bounding box center [269, 185] width 126 height 26
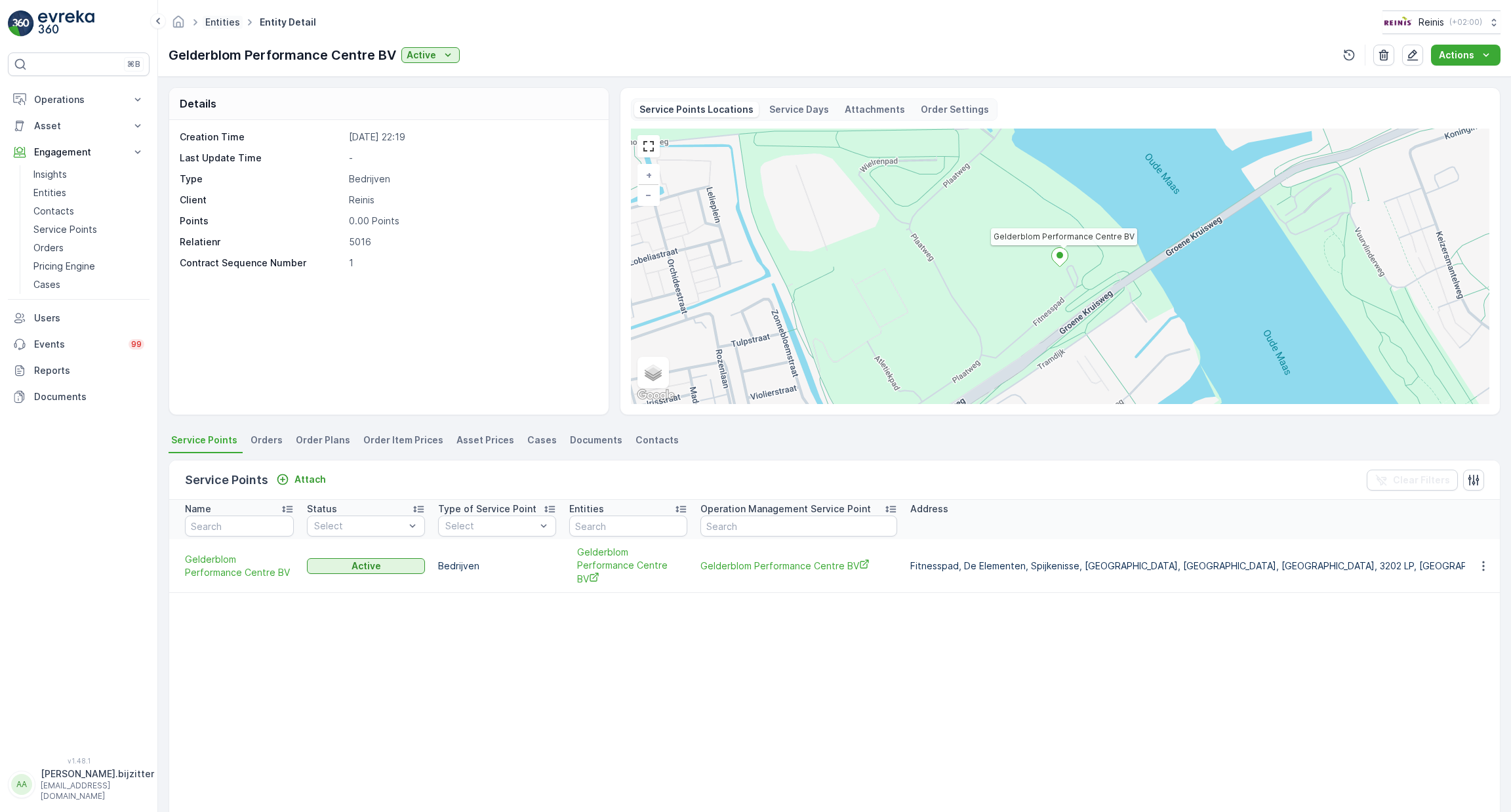
click at [225, 23] on link "Entities" at bounding box center [222, 21] width 35 height 11
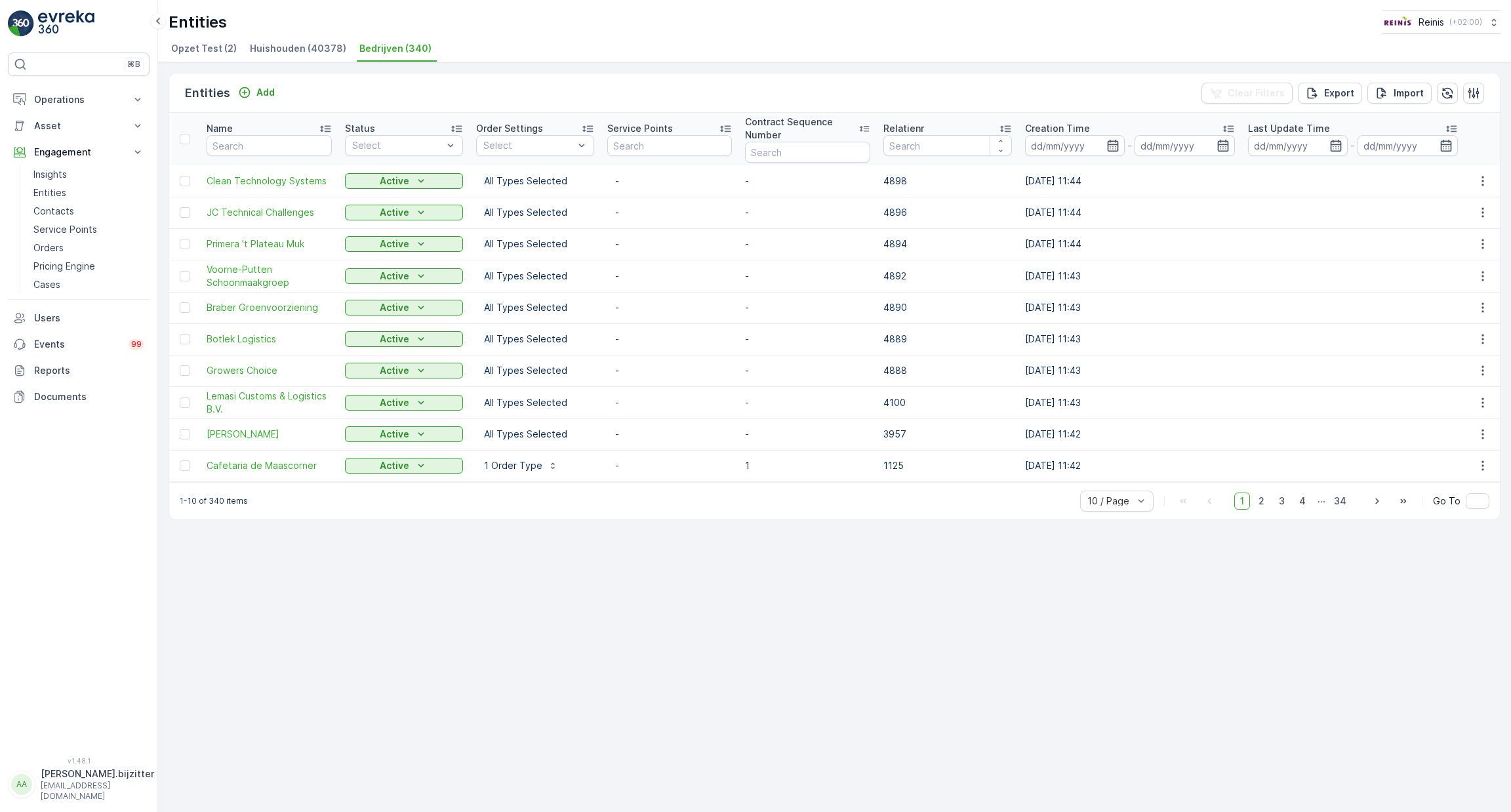
click at [296, 188] on td "Clean Technology Systems" at bounding box center [269, 181] width 139 height 31
click at [298, 179] on span "Clean Technology Systems" at bounding box center [269, 181] width 125 height 13
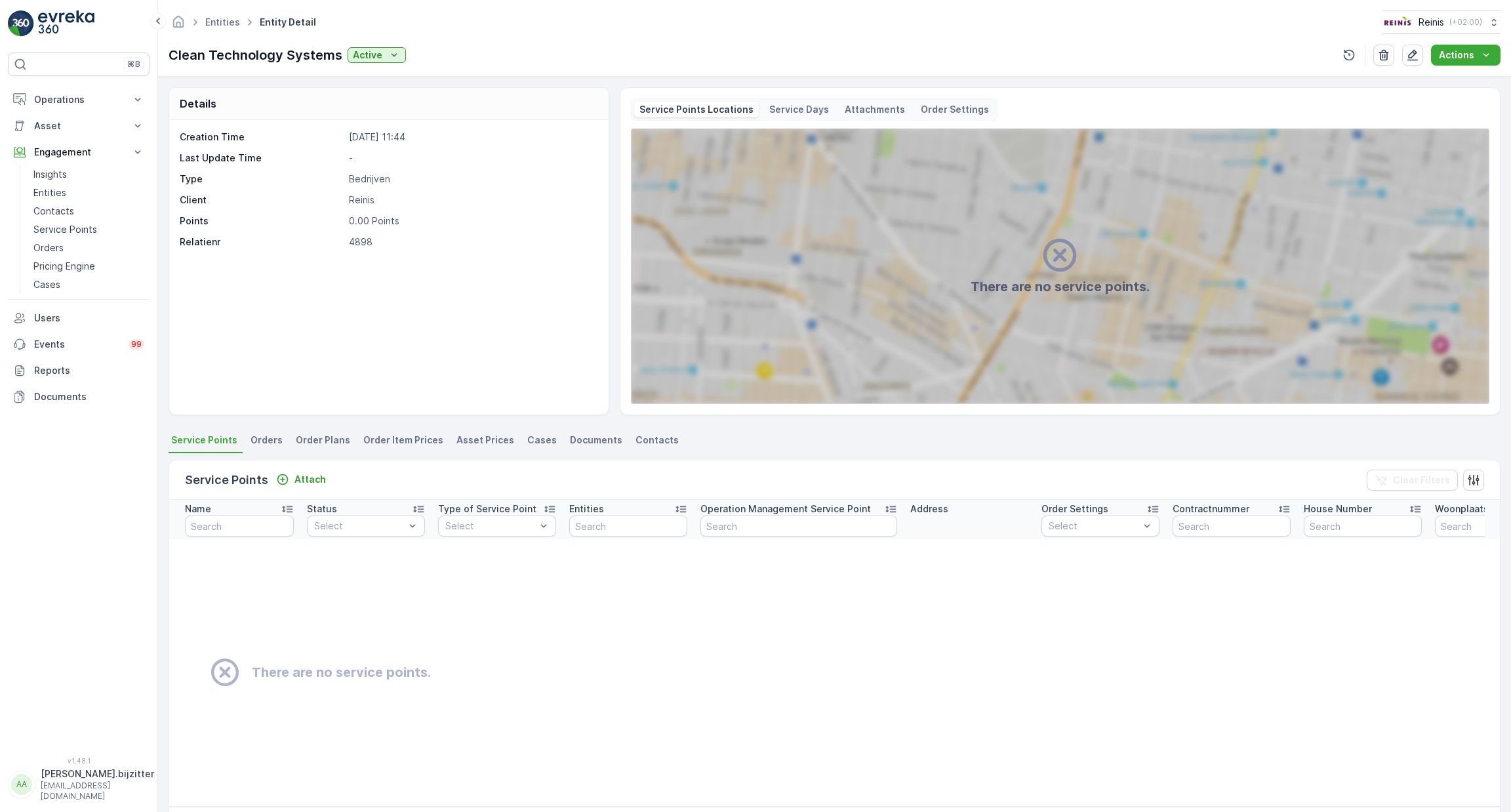
click at [194, 53] on p "Clean Technology Systems" at bounding box center [255, 55] width 174 height 20
copy p "Clean"
click at [81, 225] on p "Service Points" at bounding box center [64, 229] width 64 height 13
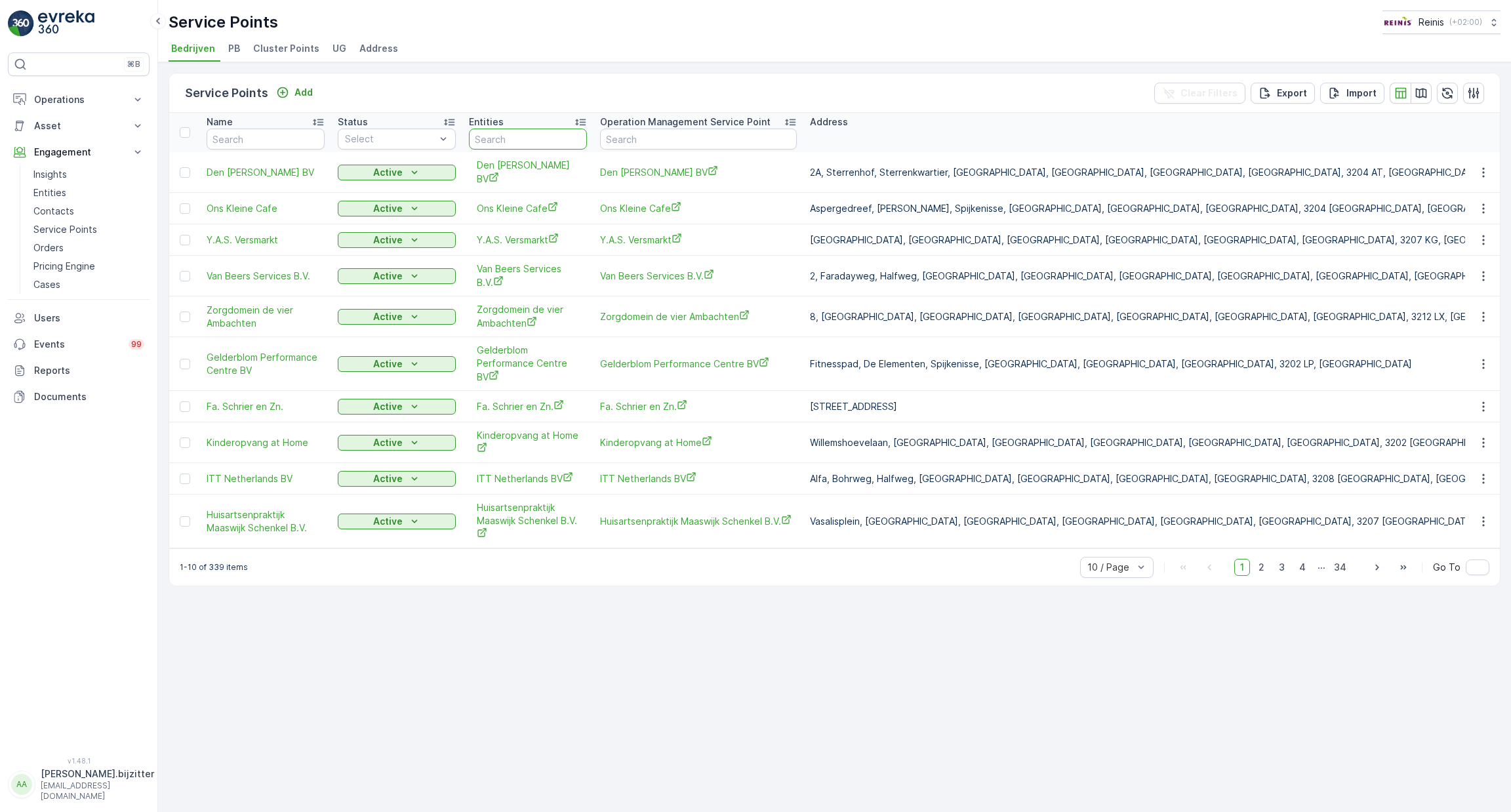
click at [513, 144] on input "text" at bounding box center [528, 139] width 118 height 21
paste input "Clean"
type input "Clean"
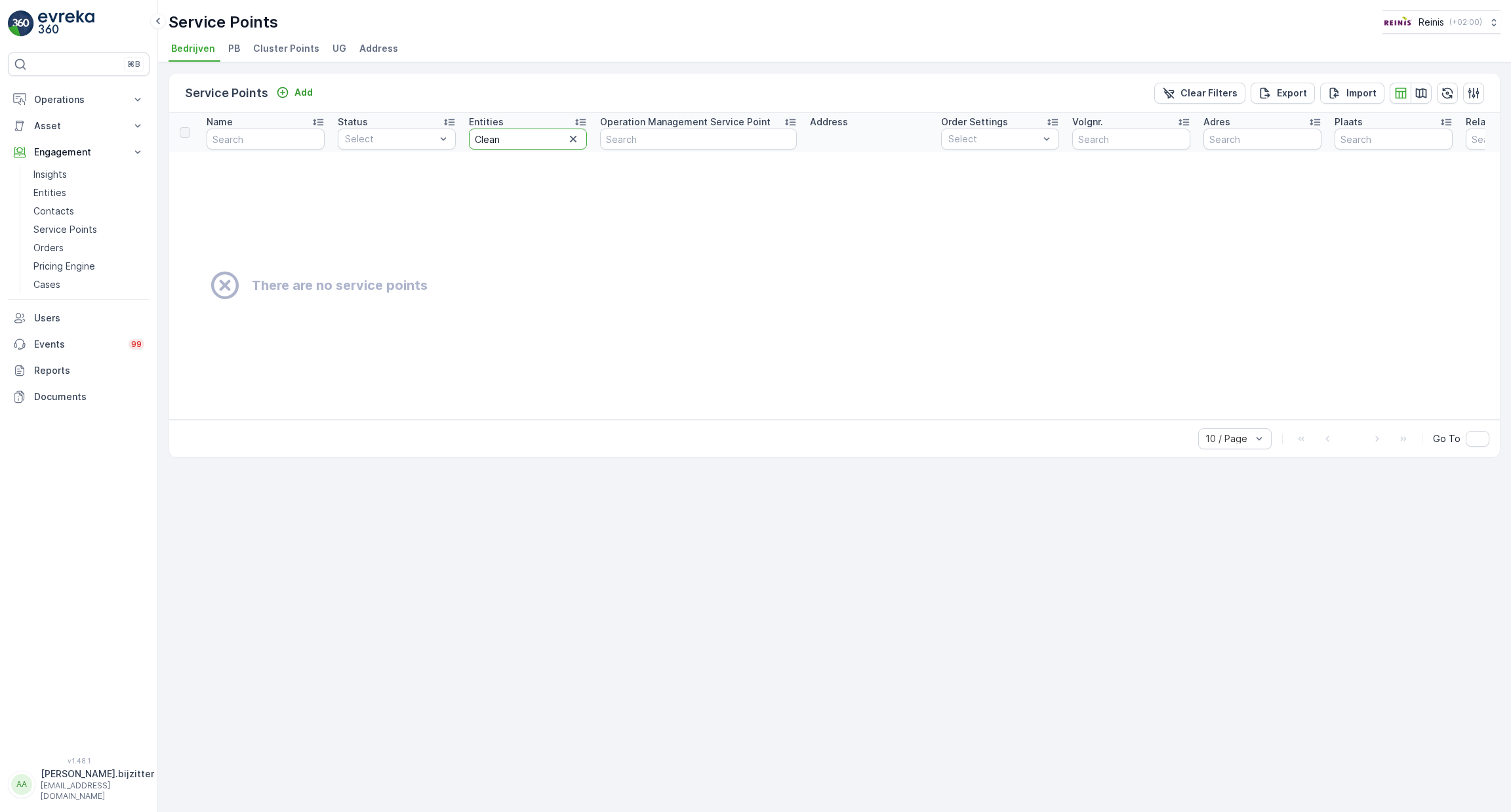
click at [507, 141] on input "Clean" at bounding box center [528, 139] width 118 height 21
type input "Clean"
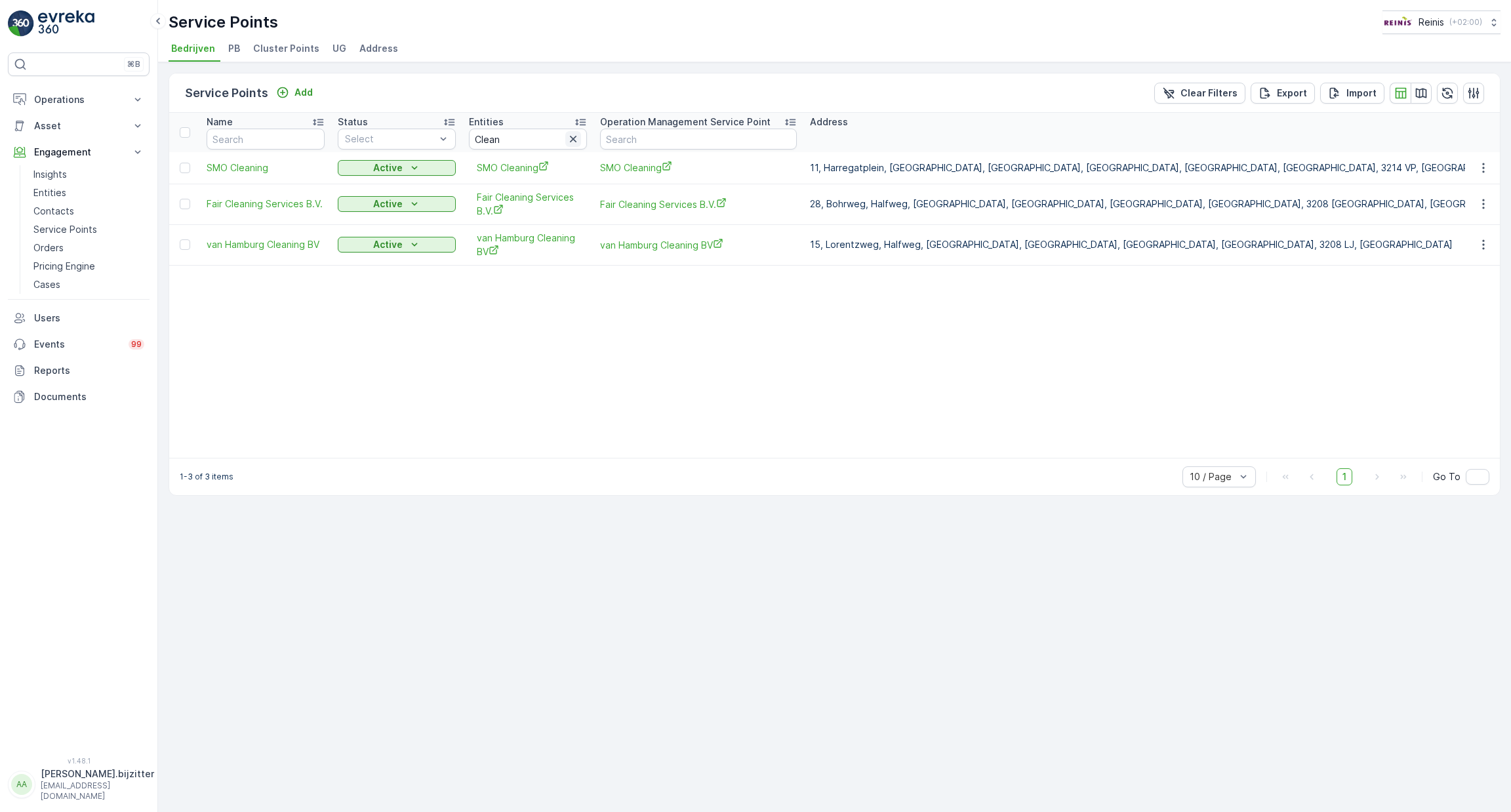
click at [572, 137] on icon "button" at bounding box center [573, 139] width 13 height 13
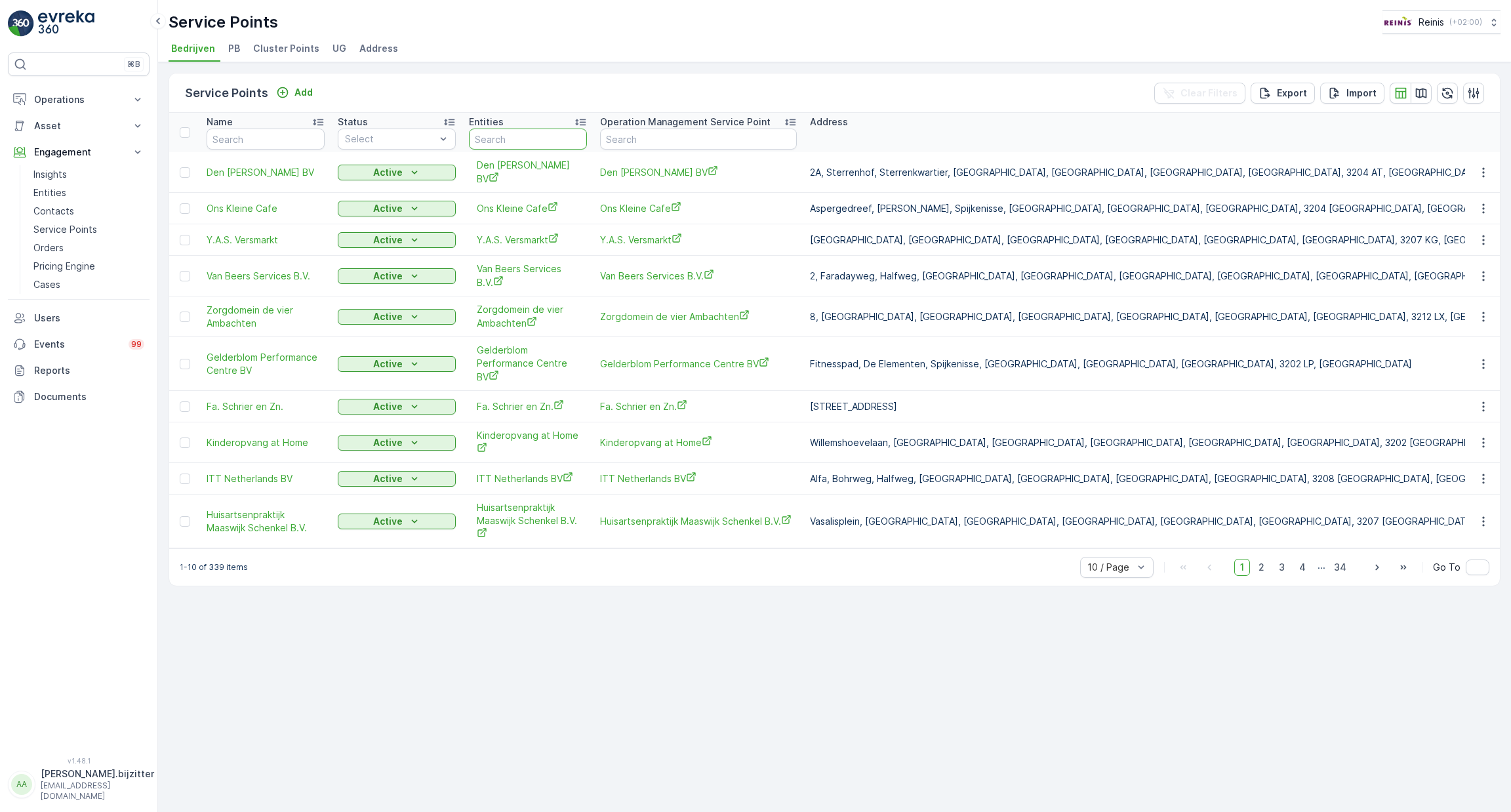
click at [513, 136] on input "text" at bounding box center [528, 139] width 118 height 21
type input "muk"
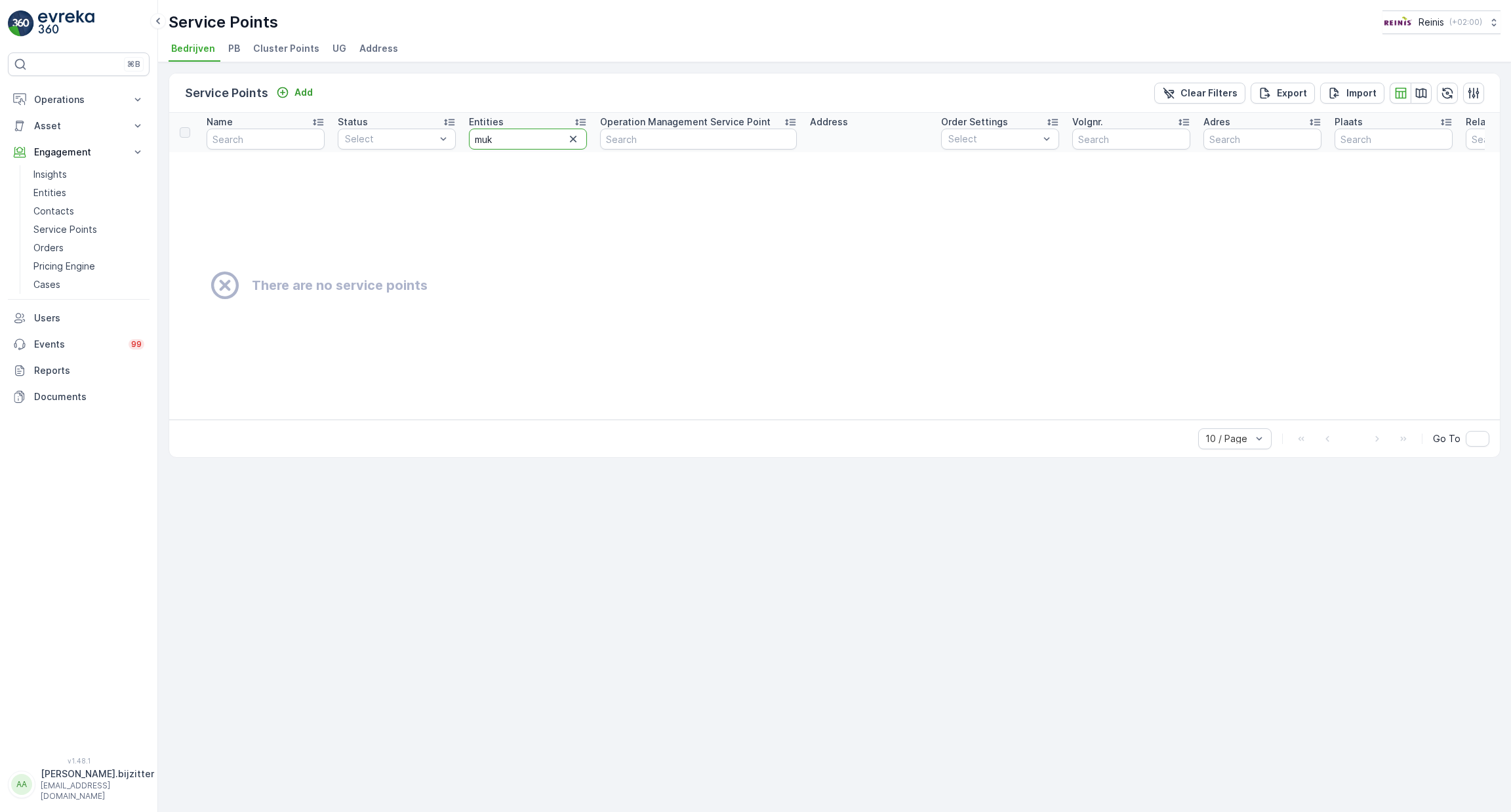
click at [513, 136] on input "muk" at bounding box center [528, 139] width 118 height 21
type input "m"
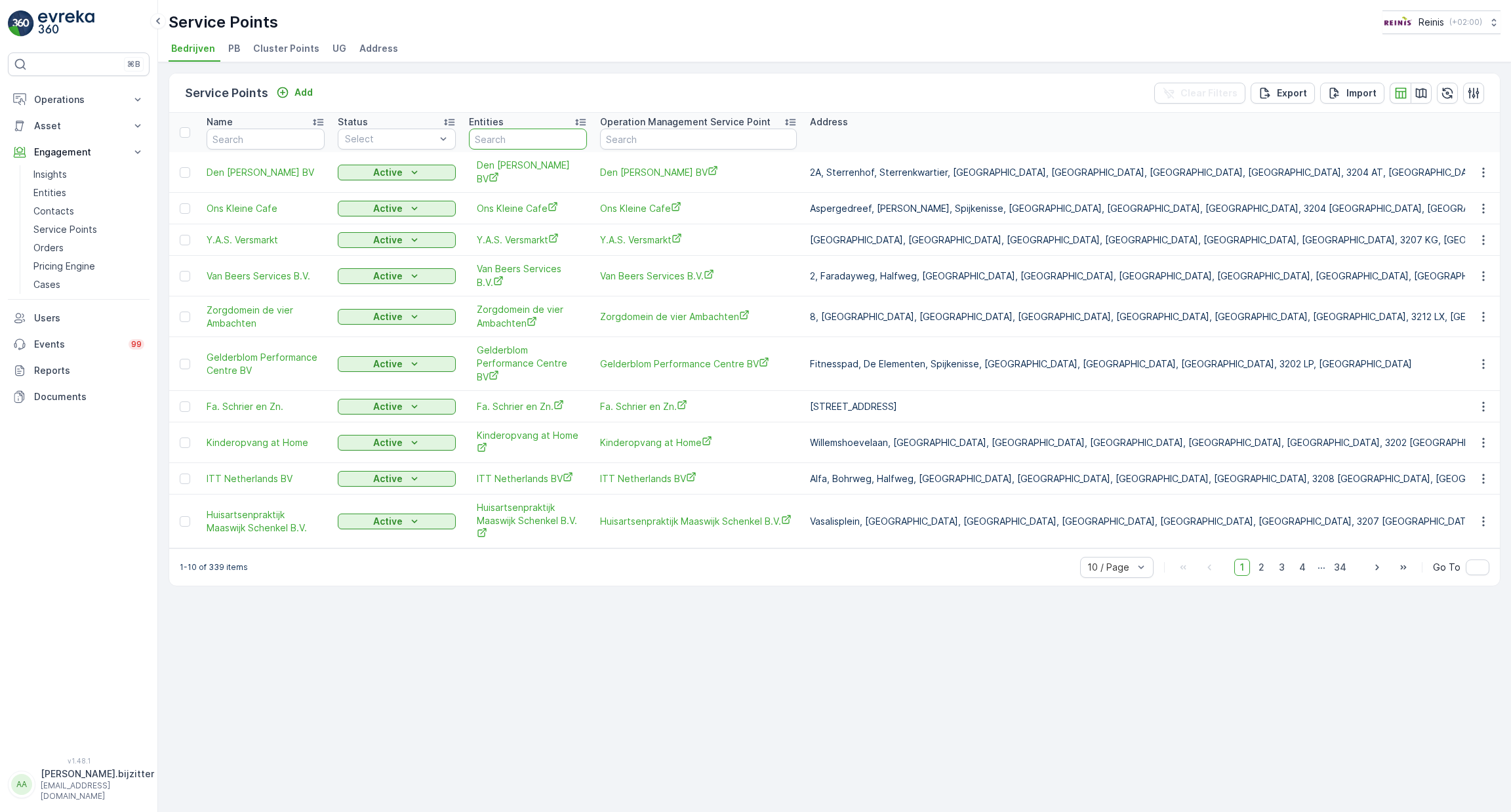
click at [518, 146] on input "text" at bounding box center [528, 139] width 118 height 21
type input "JC"
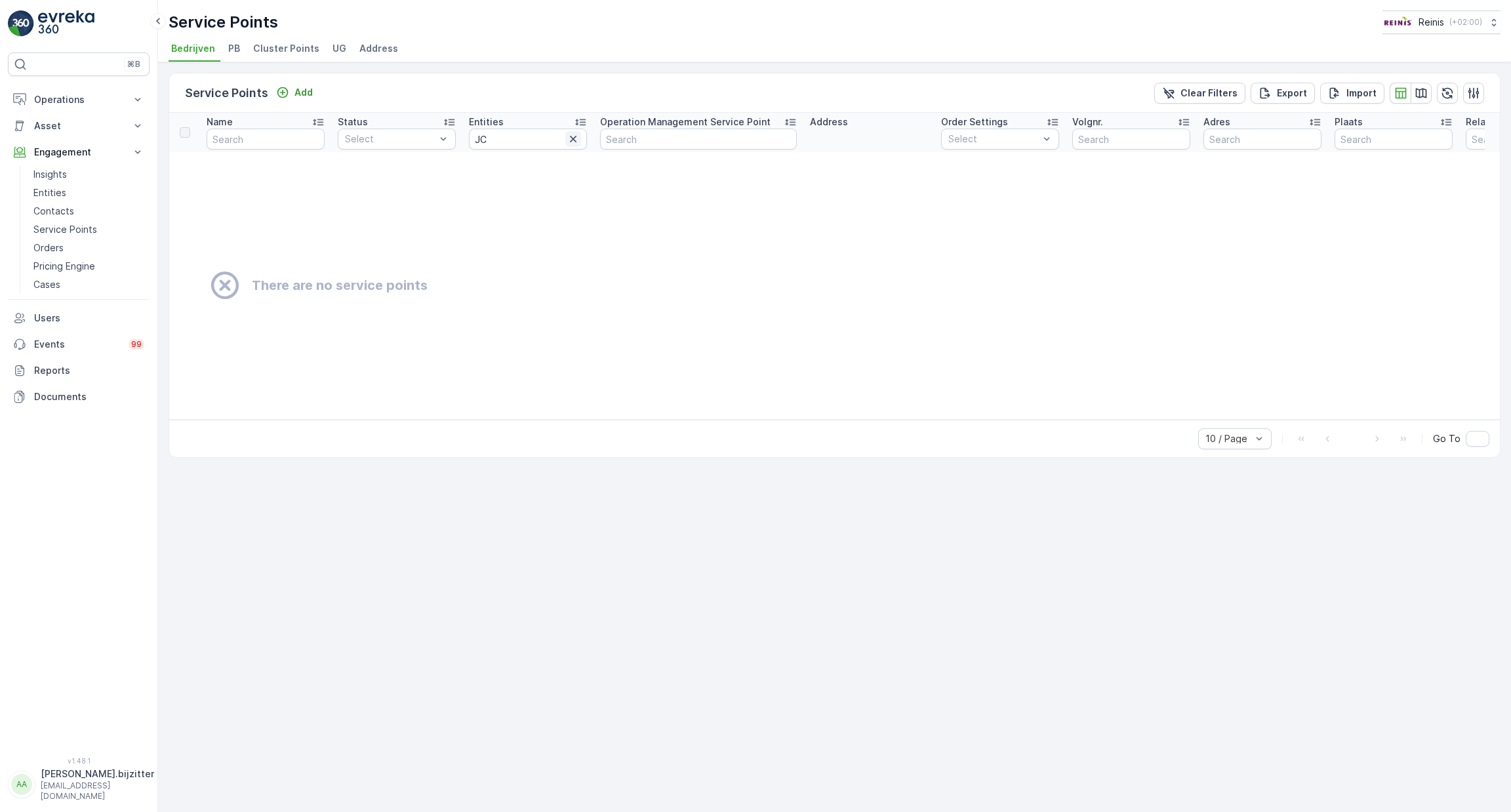
click at [572, 138] on icon "button" at bounding box center [573, 139] width 13 height 13
click at [572, 138] on input "text" at bounding box center [528, 139] width 118 height 21
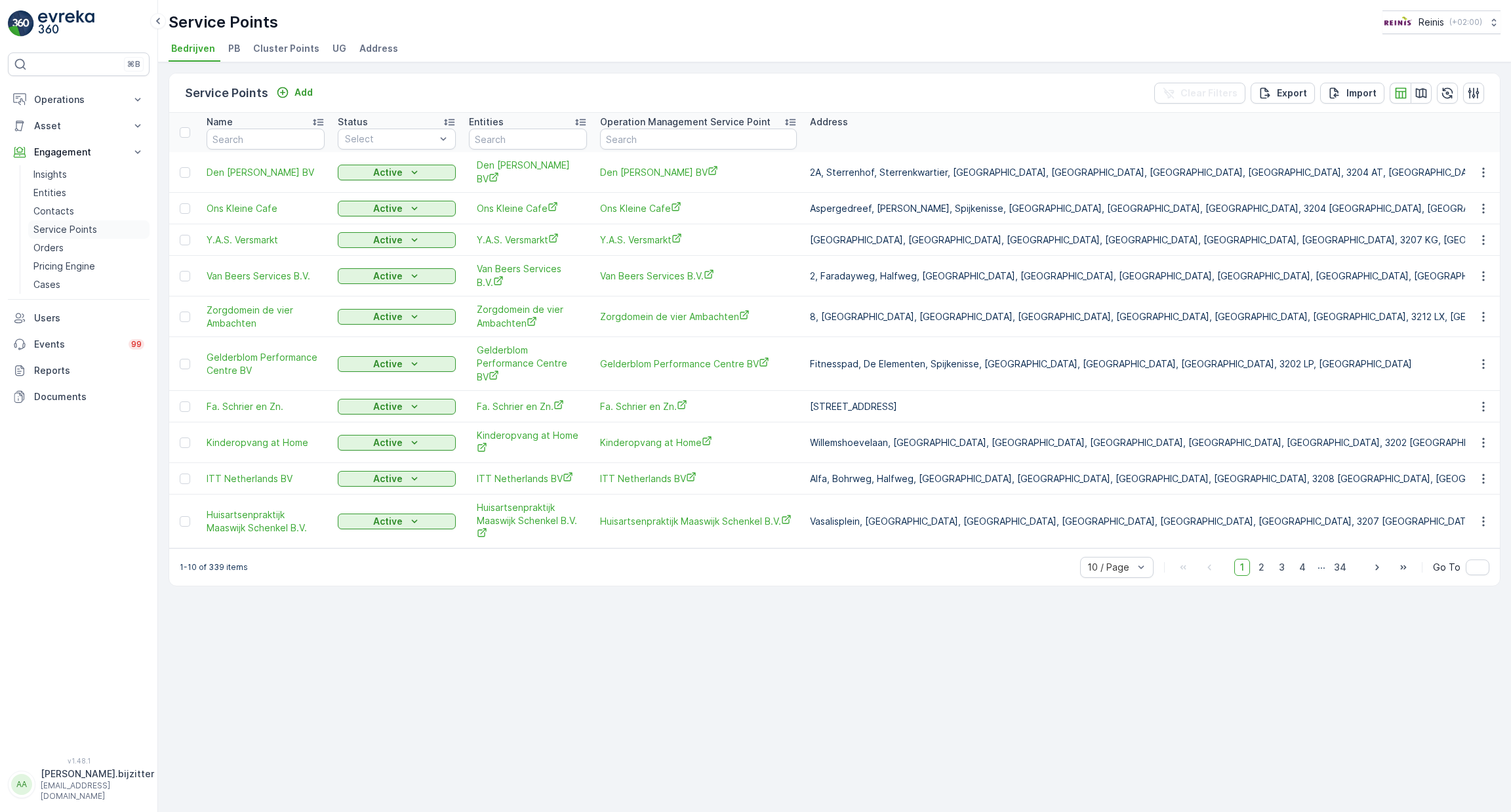
click at [82, 225] on p "Service Points" at bounding box center [64, 229] width 64 height 13
click at [296, 137] on input "text" at bounding box center [266, 139] width 118 height 21
type input "Prim"
click at [296, 137] on input "Prim" at bounding box center [266, 139] width 118 height 21
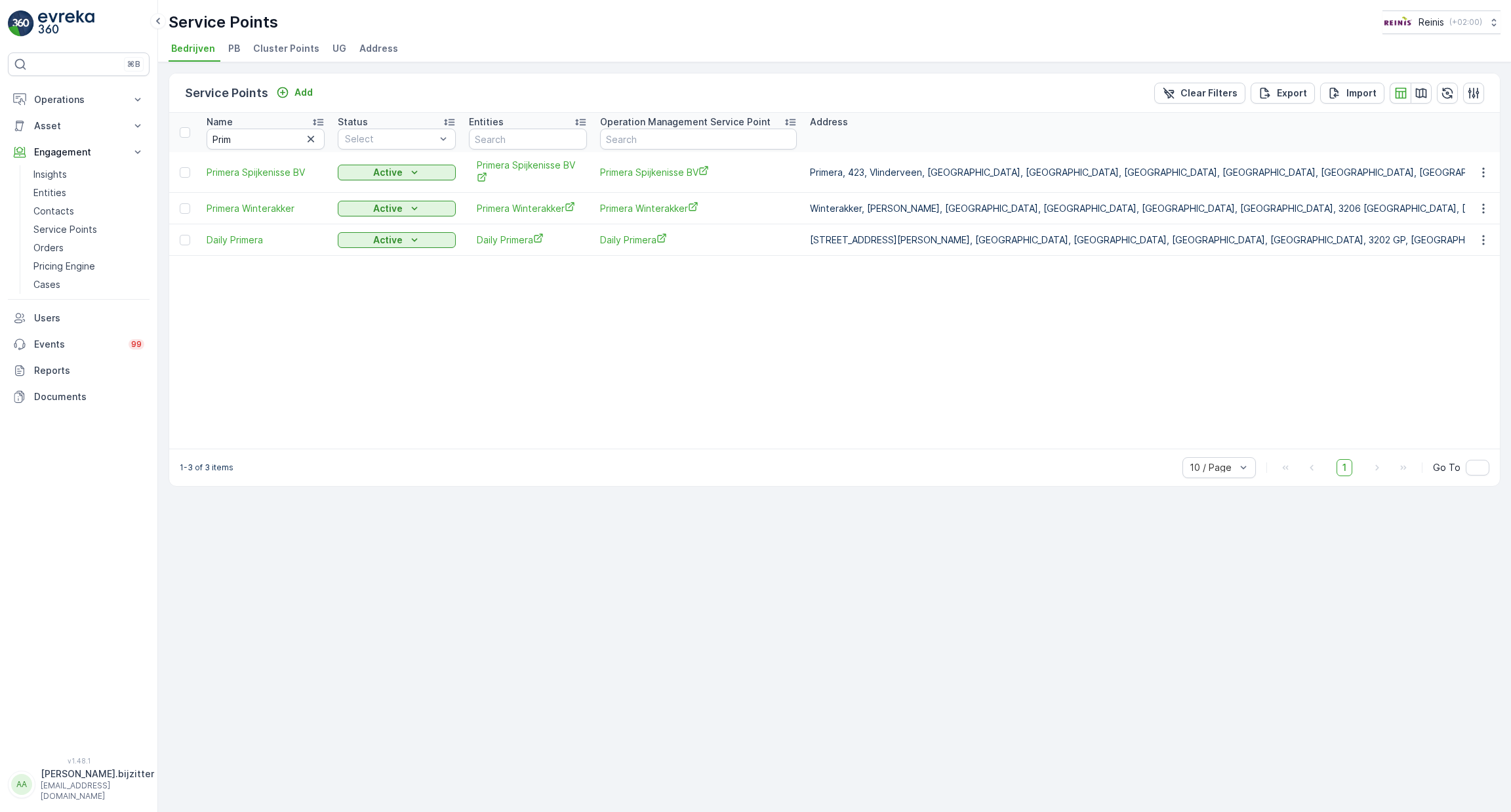
click at [712, 367] on table "Name Prim Status Select Entities Operation Management Service Point Address Ord…" at bounding box center [1507, 280] width 2675 height 335
click at [237, 140] on input "Prim" at bounding box center [266, 139] width 118 height 21
type input "cafetaria"
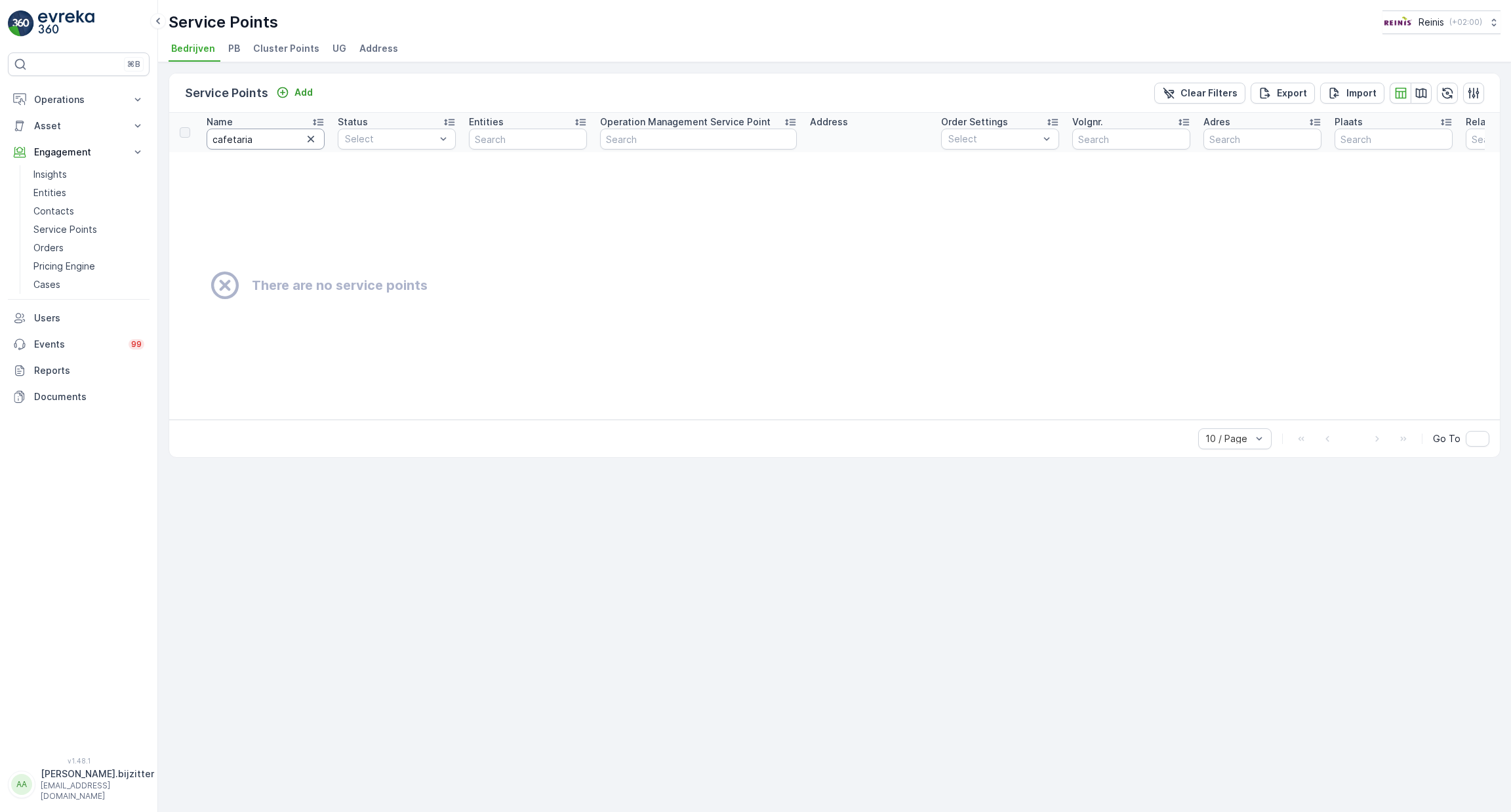
click at [265, 137] on input "cafetaria" at bounding box center [266, 139] width 118 height 21
type input "maasco"
click at [310, 135] on icon "button" at bounding box center [310, 139] width 13 height 13
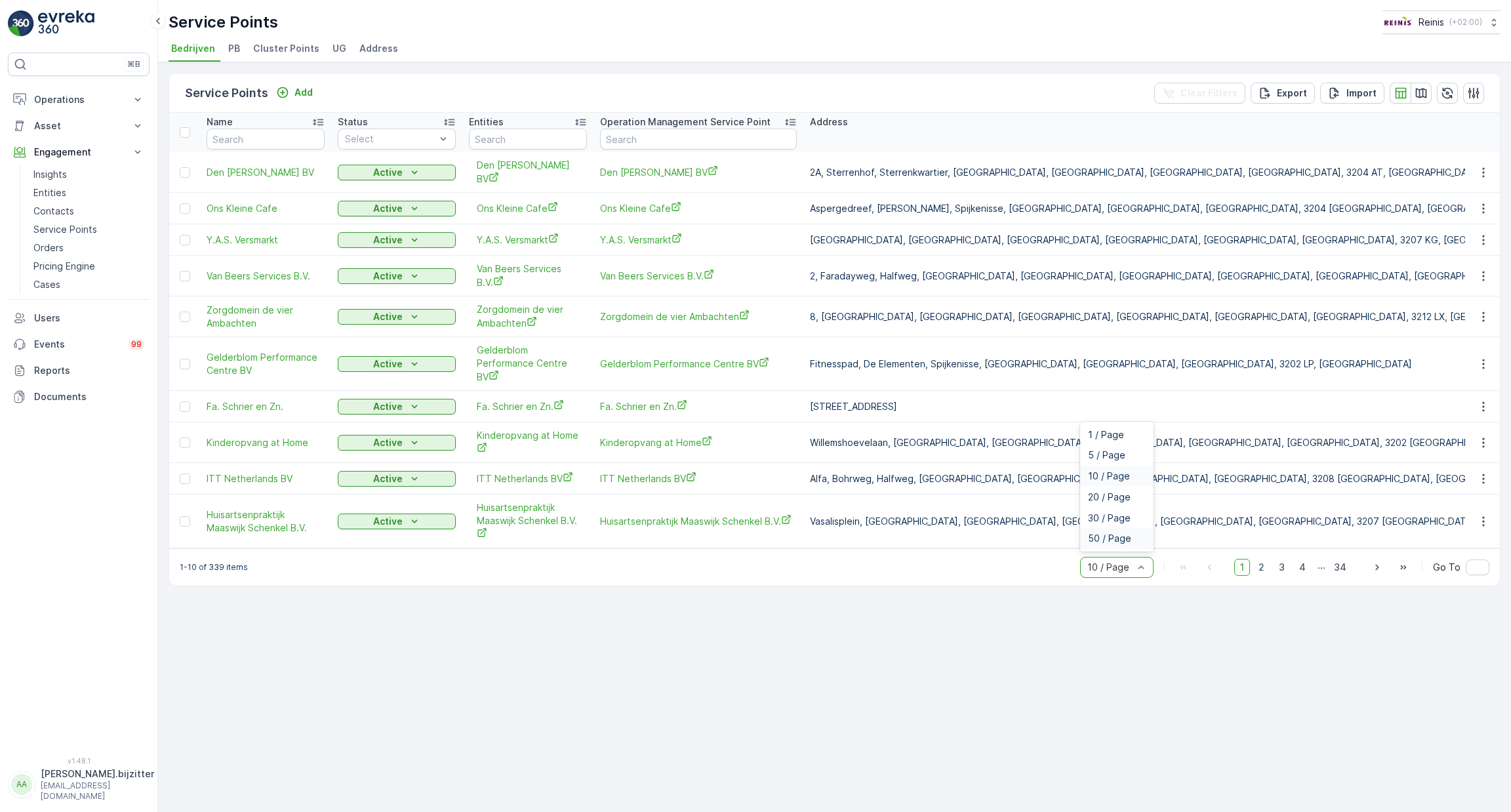
click at [1131, 544] on span "50 / Page" at bounding box center [1109, 538] width 43 height 11
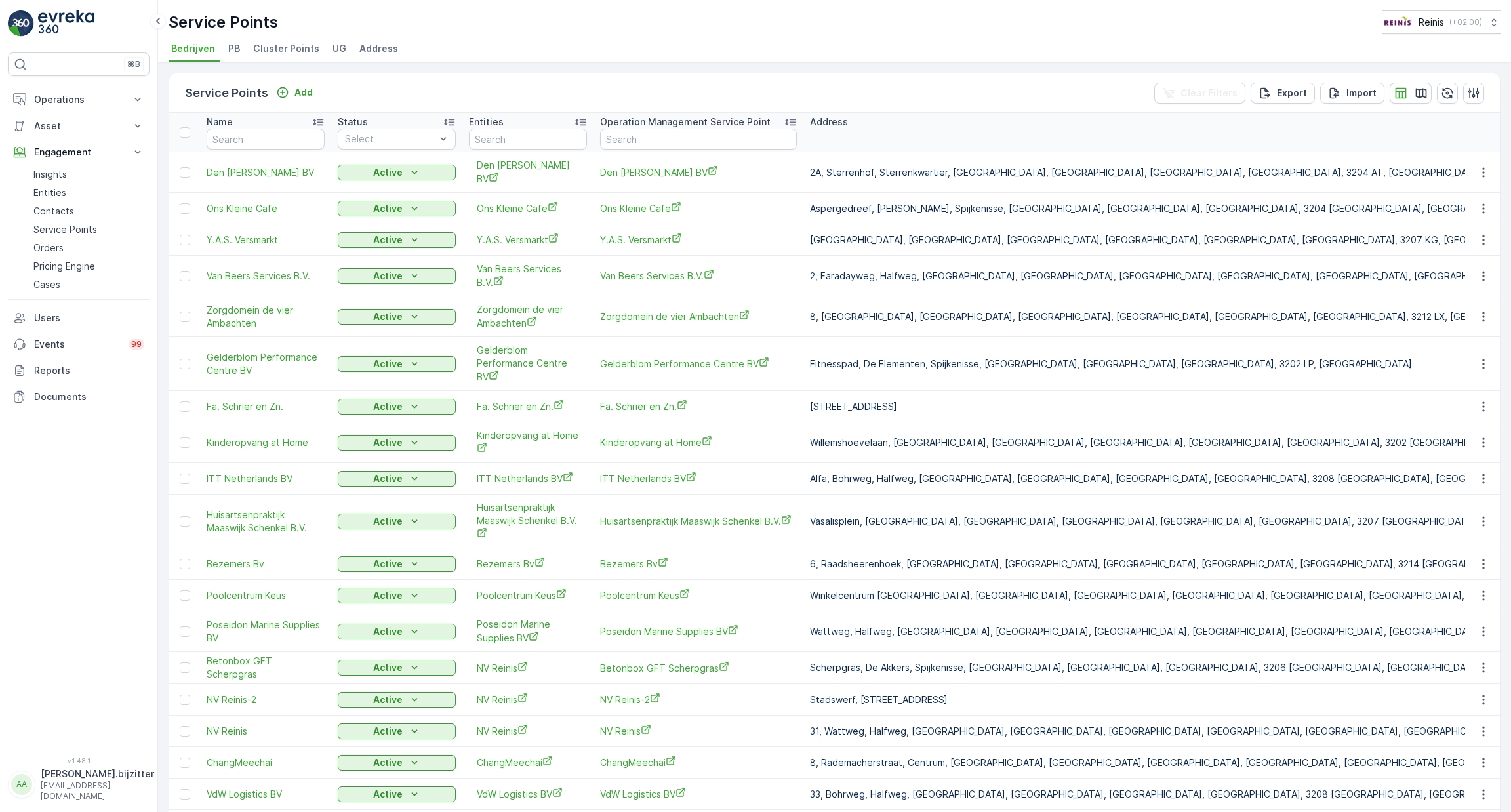
click at [276, 148] on th "Name" at bounding box center [266, 132] width 132 height 39
click at [280, 139] on input "text" at bounding box center [266, 139] width 118 height 21
type input "angela"
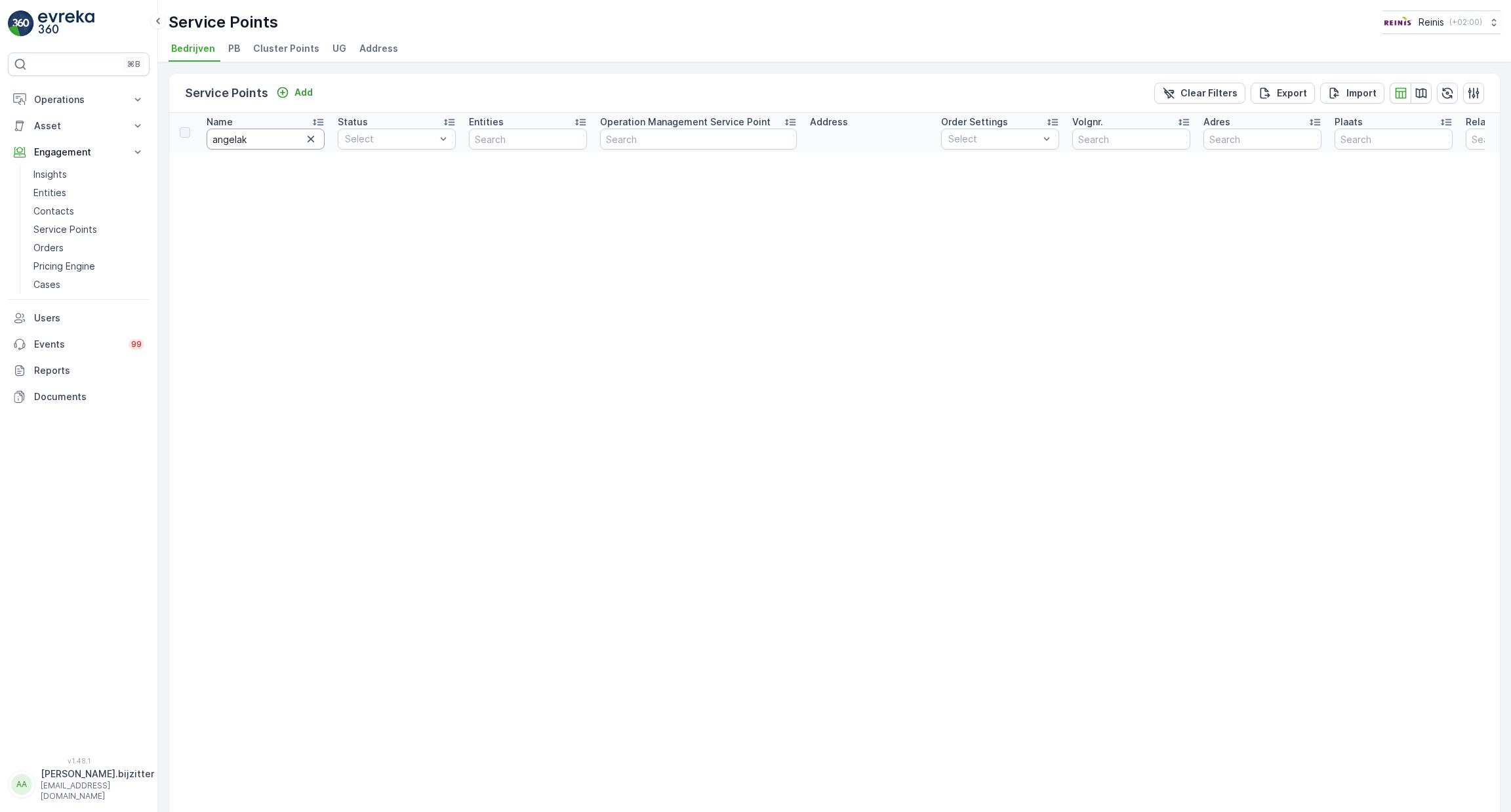
click at [281, 138] on input "angelak" at bounding box center [266, 139] width 118 height 21
click at [278, 134] on input "angelak" at bounding box center [266, 139] width 118 height 21
click at [273, 131] on input "angelak" at bounding box center [266, 139] width 118 height 21
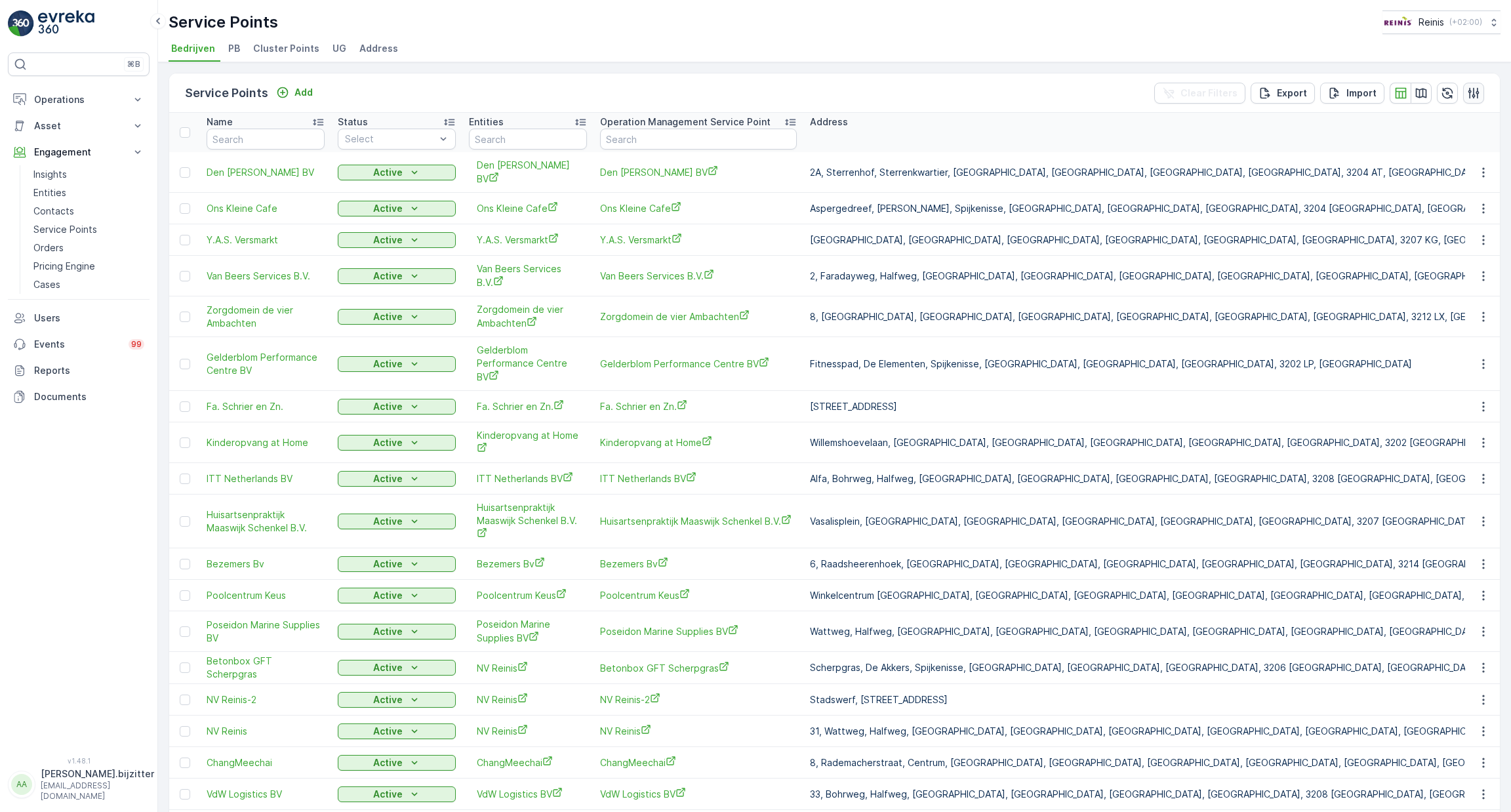
click at [1472, 90] on icon "button" at bounding box center [1473, 93] width 13 height 13
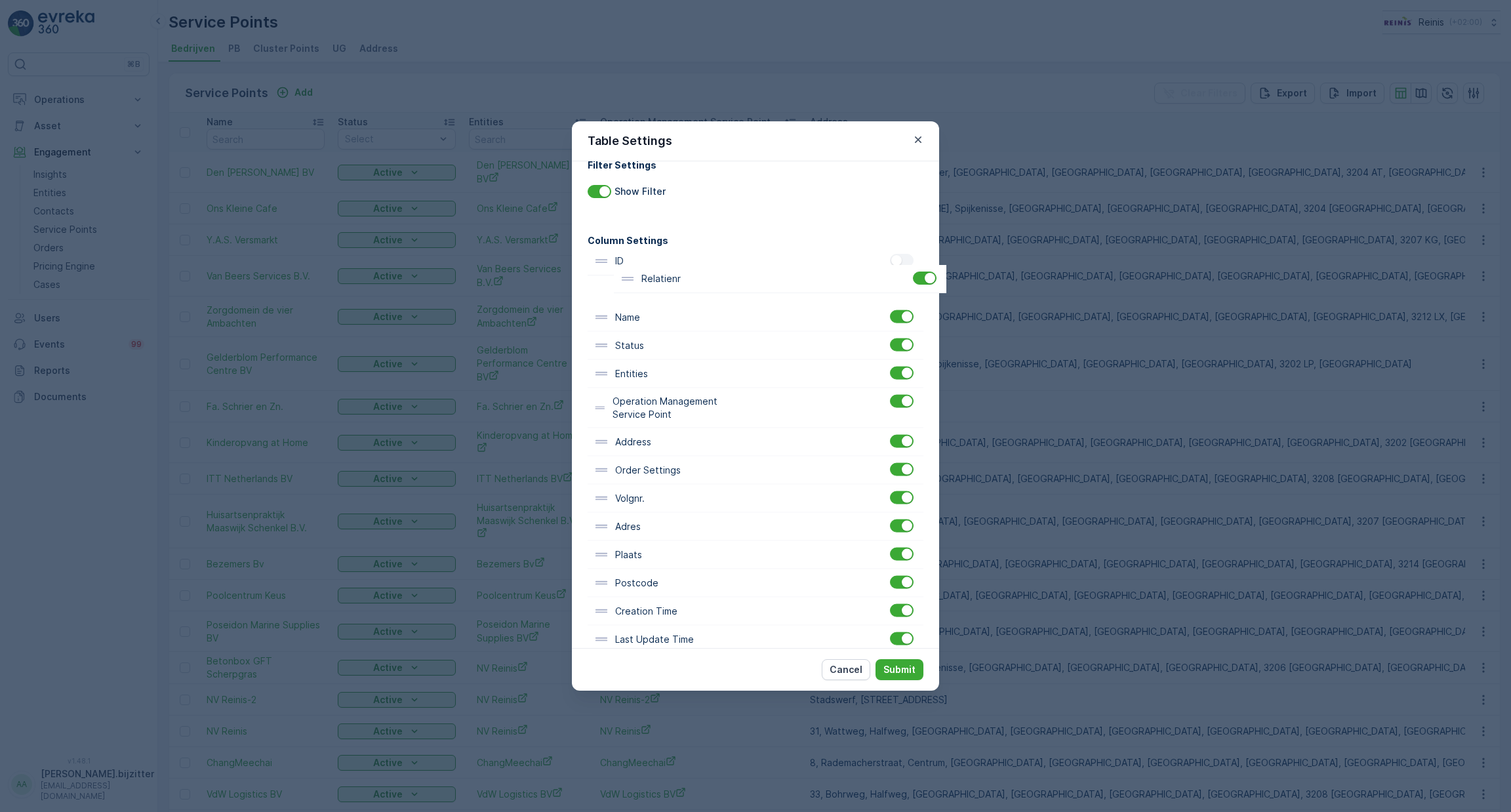
scroll to position [14, 0]
drag, startPoint x: 650, startPoint y: 543, endPoint x: 656, endPoint y: 293, distance: 250.1
click at [656, 293] on div "ID Name Status Entities Operation Management Service Point Address Order Settin…" at bounding box center [755, 455] width 335 height 407
click at [894, 663] on p "Submit" at bounding box center [899, 669] width 32 height 13
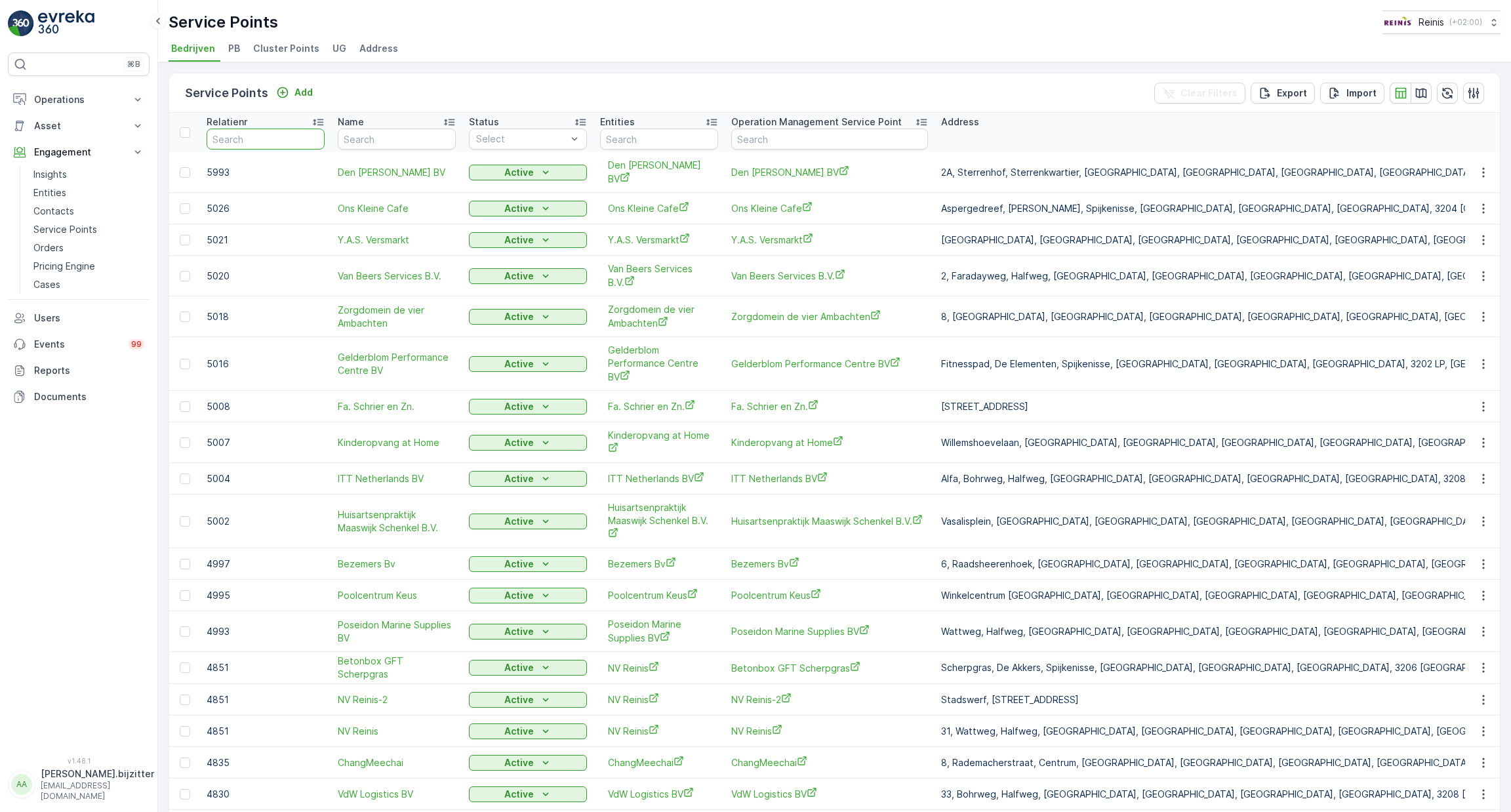
click at [256, 135] on input "text" at bounding box center [266, 139] width 118 height 21
type input "4852"
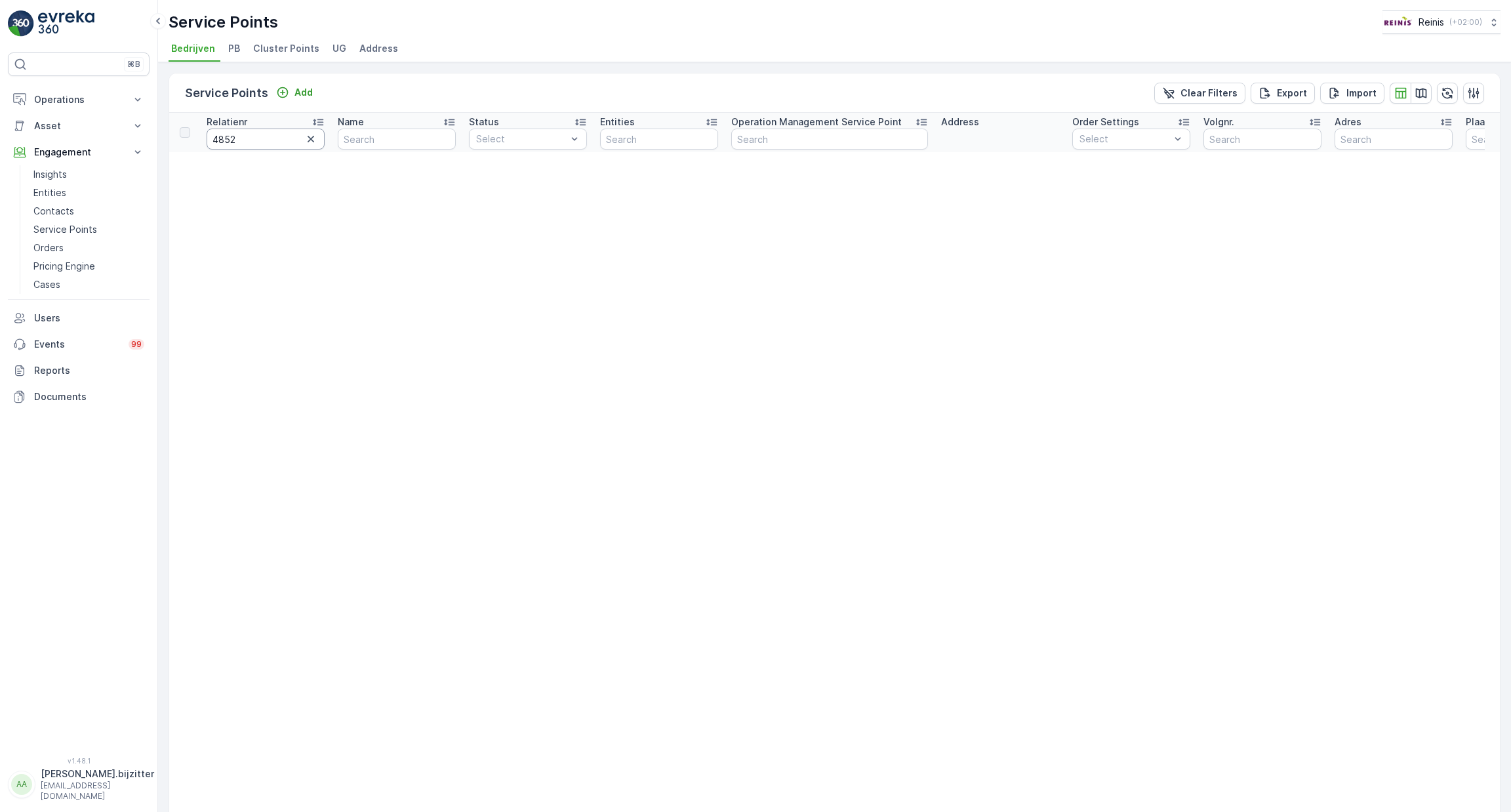
click at [270, 135] on input "4852" at bounding box center [266, 139] width 118 height 21
click at [271, 135] on input "4852" at bounding box center [266, 139] width 118 height 21
click at [253, 142] on input "4852" at bounding box center [266, 139] width 118 height 21
click at [254, 140] on input "4852" at bounding box center [266, 139] width 118 height 21
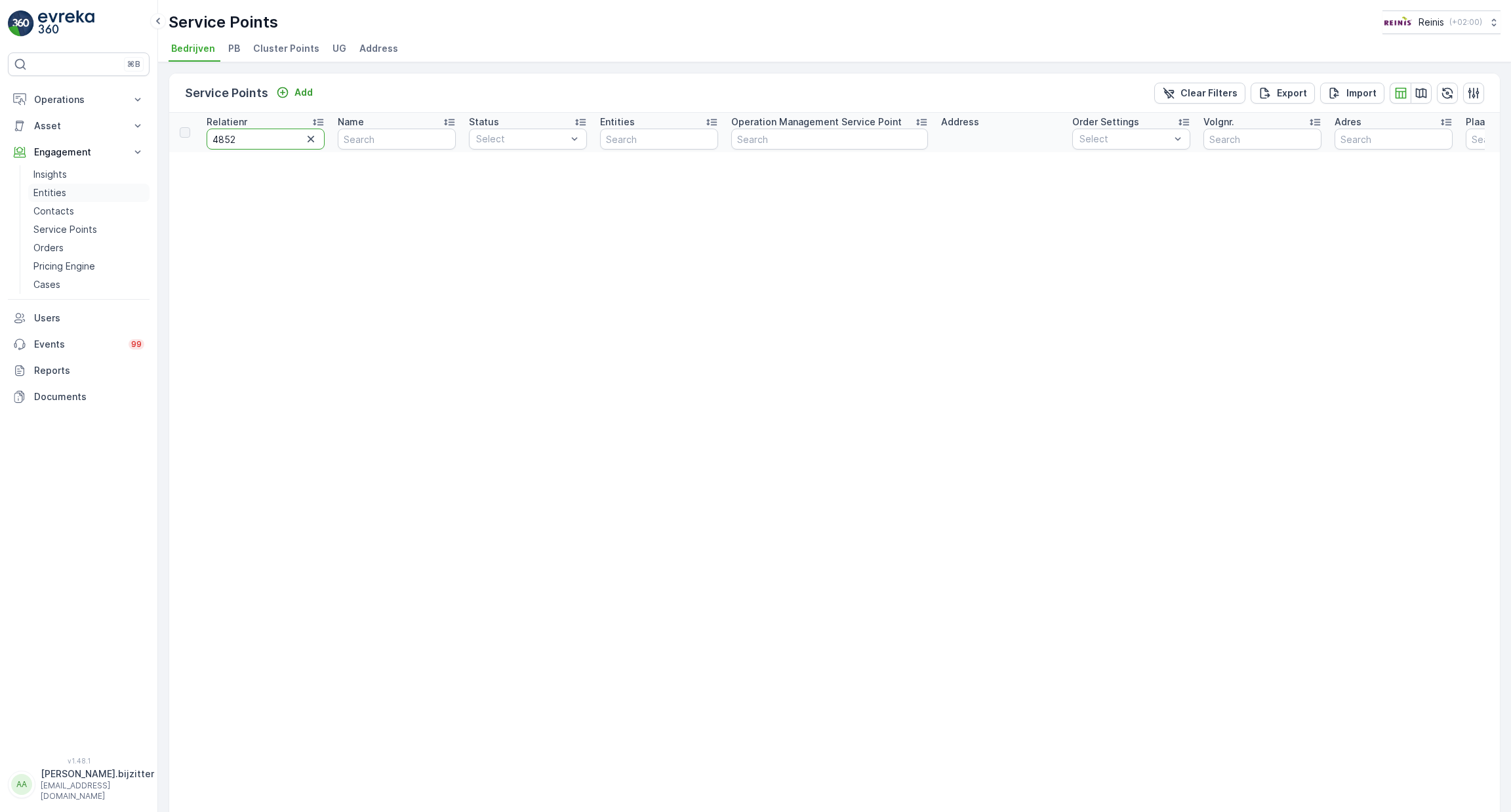
click at [65, 189] on p "Entities" at bounding box center [49, 192] width 33 height 13
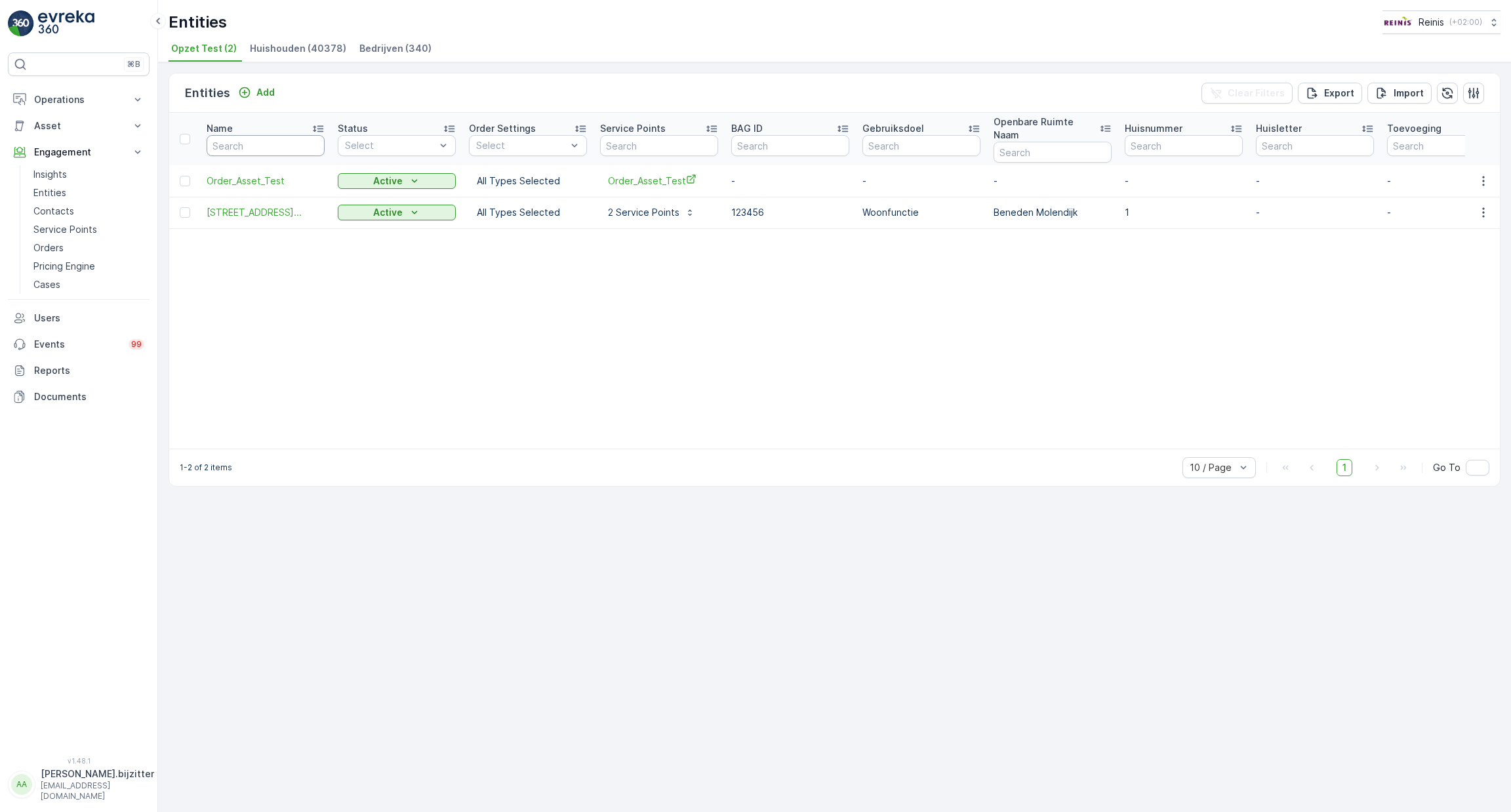
click at [265, 136] on input "text" at bounding box center [266, 145] width 118 height 21
click at [267, 136] on input "text" at bounding box center [266, 145] width 118 height 21
click at [385, 47] on span "Bedrijven (340)" at bounding box center [395, 48] width 72 height 13
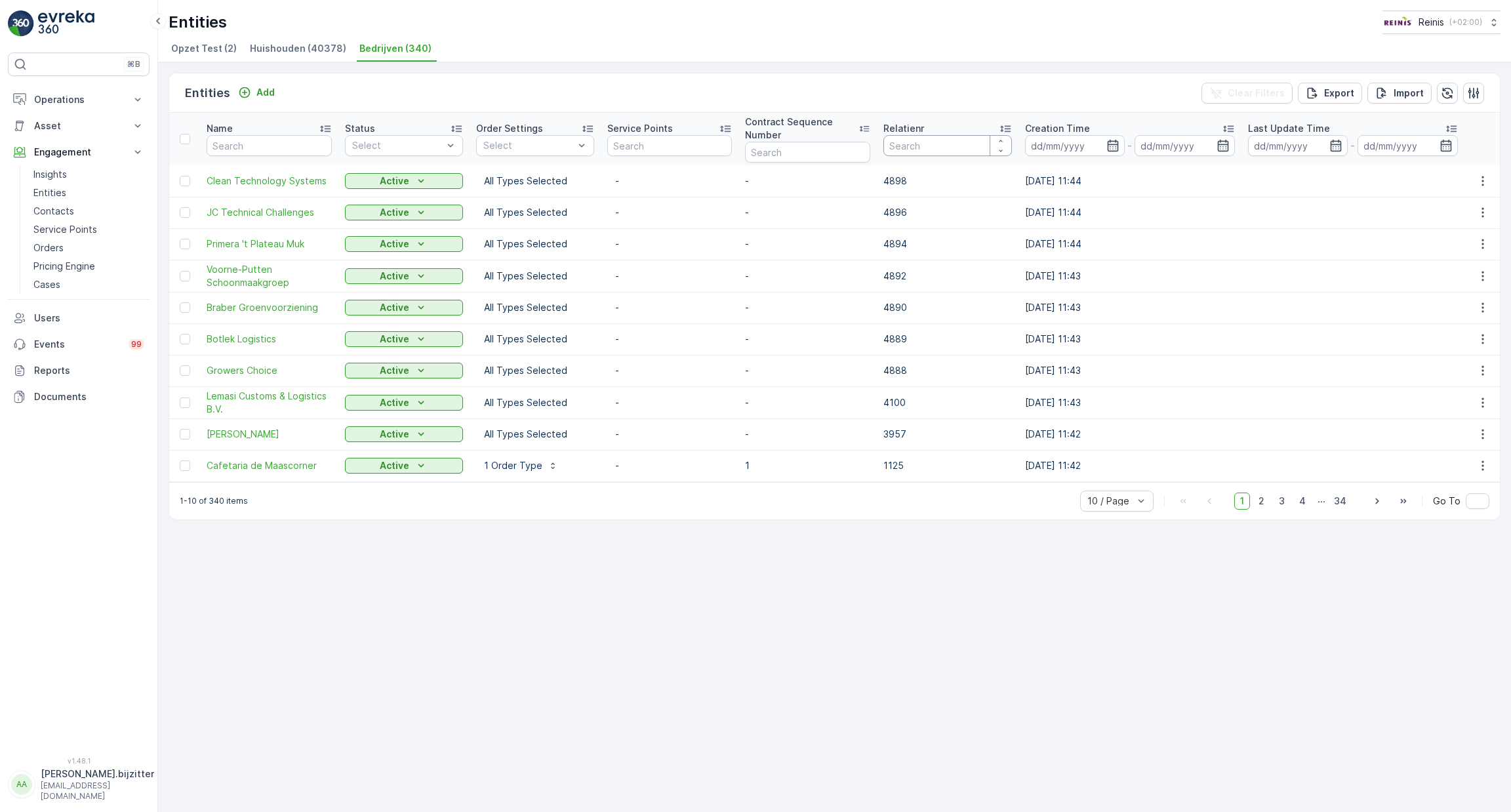
click at [913, 148] on input "number" at bounding box center [947, 145] width 129 height 21
type input "4852"
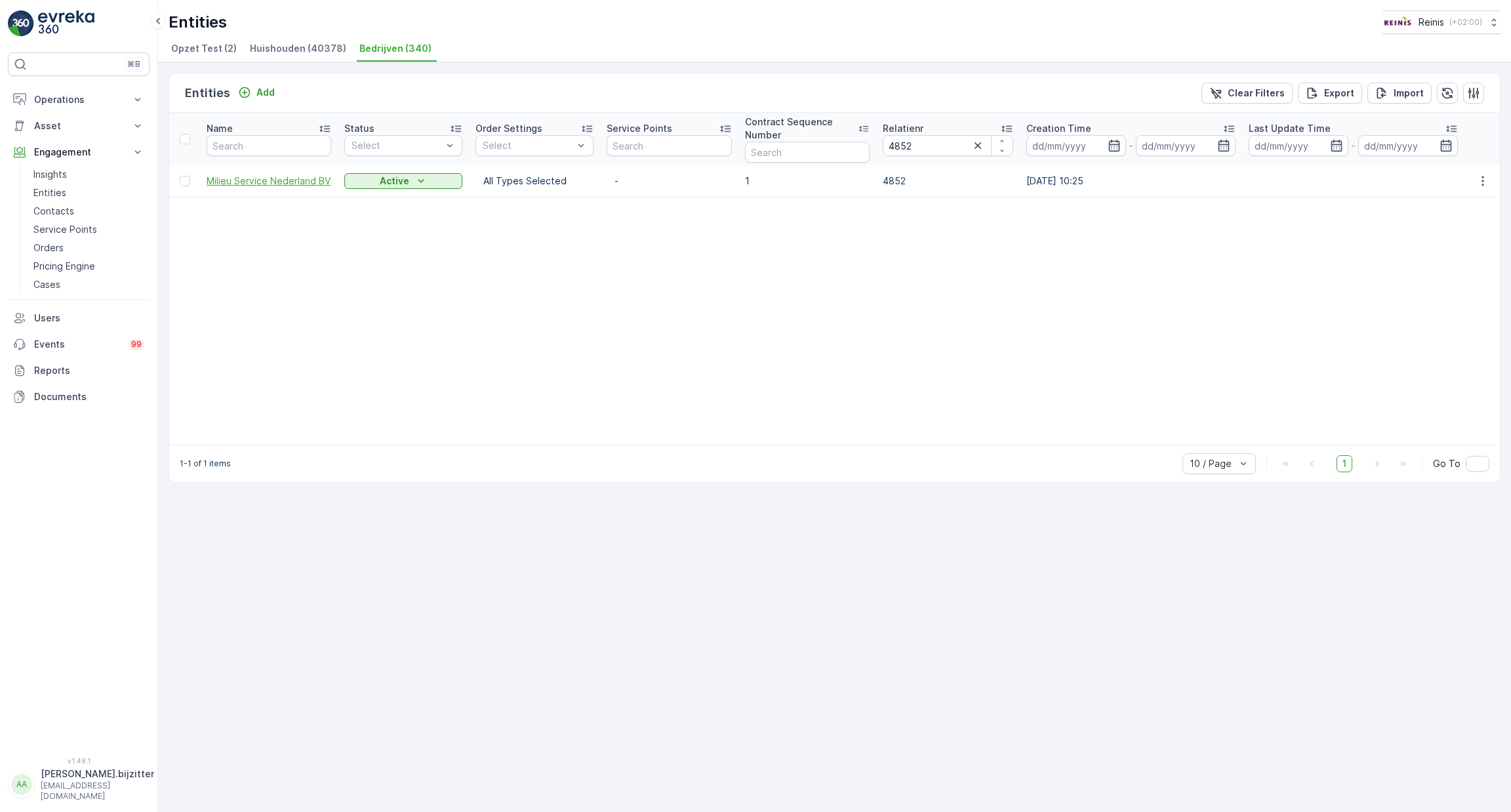
click at [250, 182] on span "Milieu Service Nederland BV" at bounding box center [268, 181] width 124 height 13
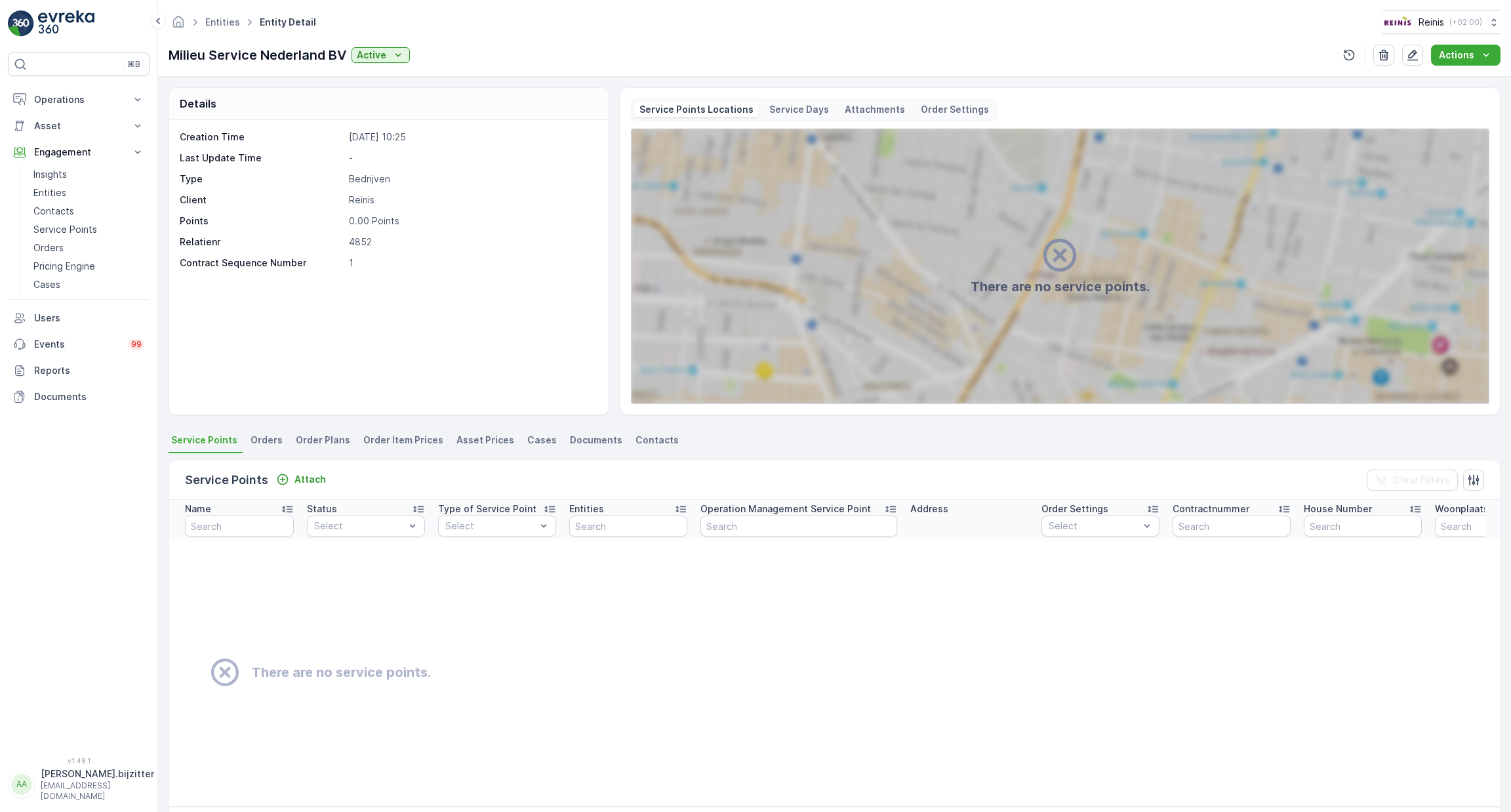
click at [272, 444] on span "Orders" at bounding box center [267, 440] width 32 height 13
click at [223, 444] on span "Service Points" at bounding box center [204, 440] width 66 height 13
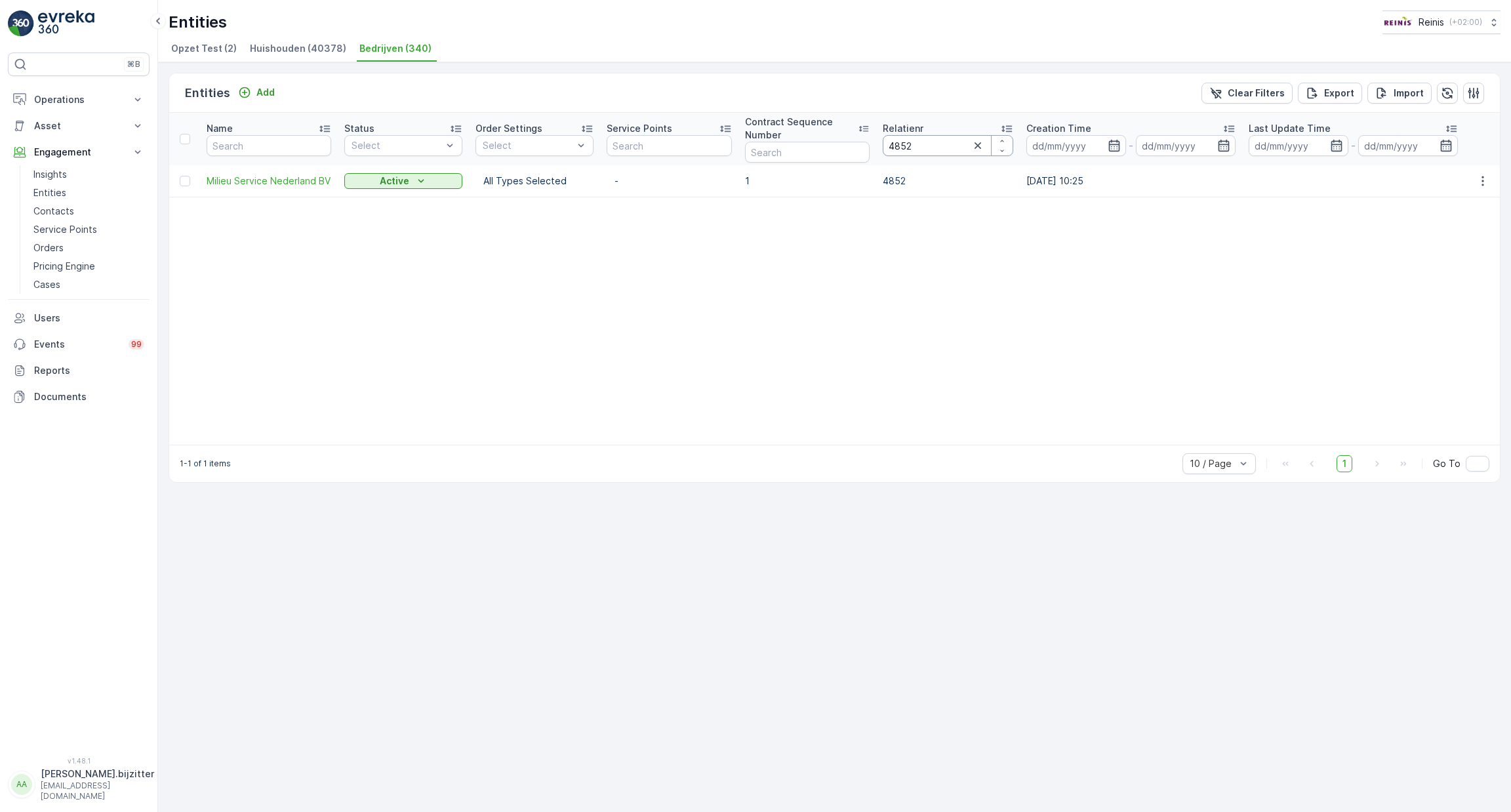
click at [917, 142] on input "4852" at bounding box center [948, 145] width 131 height 21
click at [918, 142] on input "4852" at bounding box center [948, 145] width 131 height 21
click at [918, 141] on input "4852" at bounding box center [948, 145] width 131 height 21
click at [917, 139] on input "4852" at bounding box center [948, 145] width 131 height 21
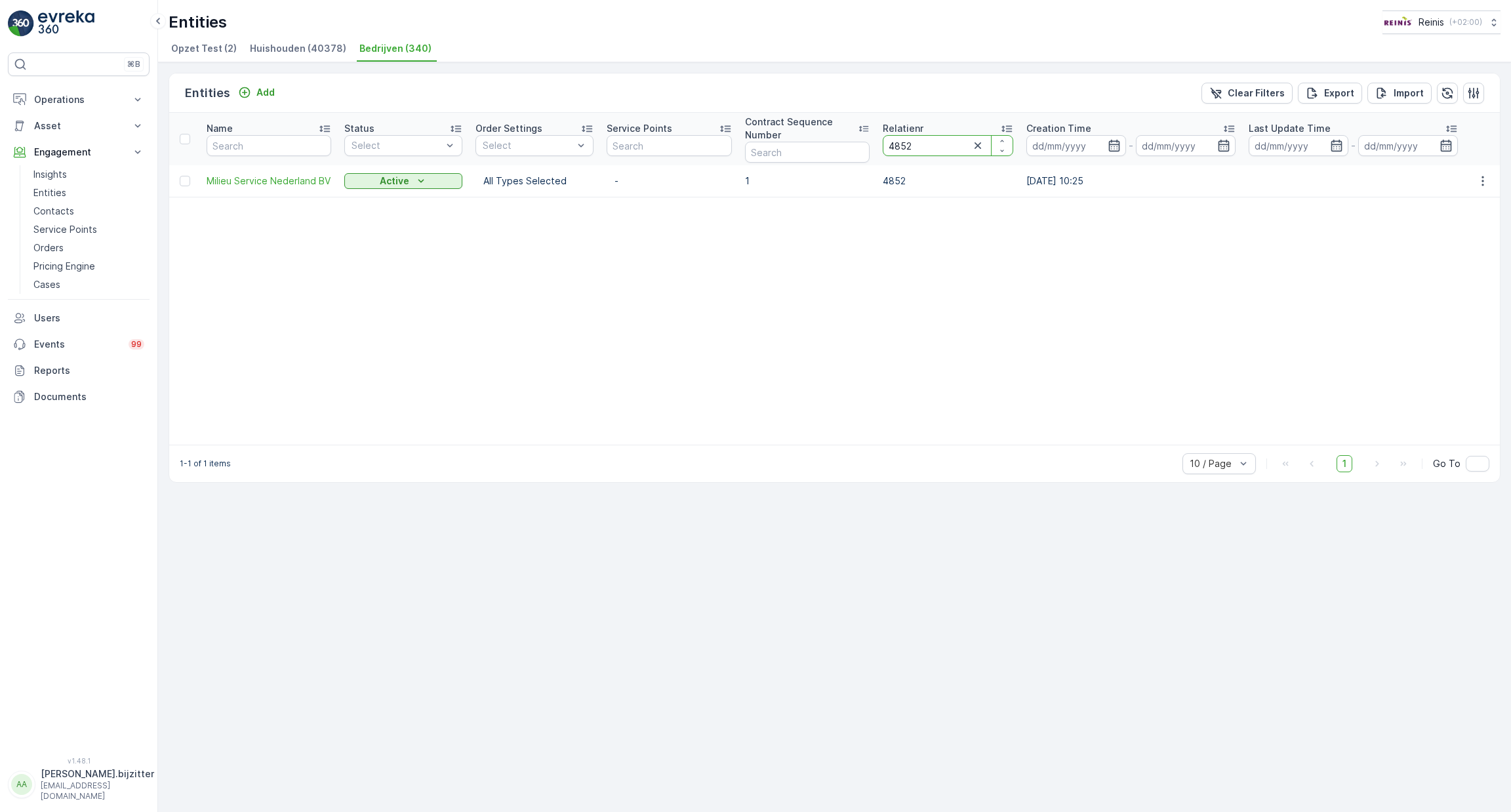
click at [904, 139] on input "4852" at bounding box center [948, 145] width 131 height 21
type input "3139"
click at [240, 184] on span "Gemeente Nissewaard" at bounding box center [268, 181] width 124 height 26
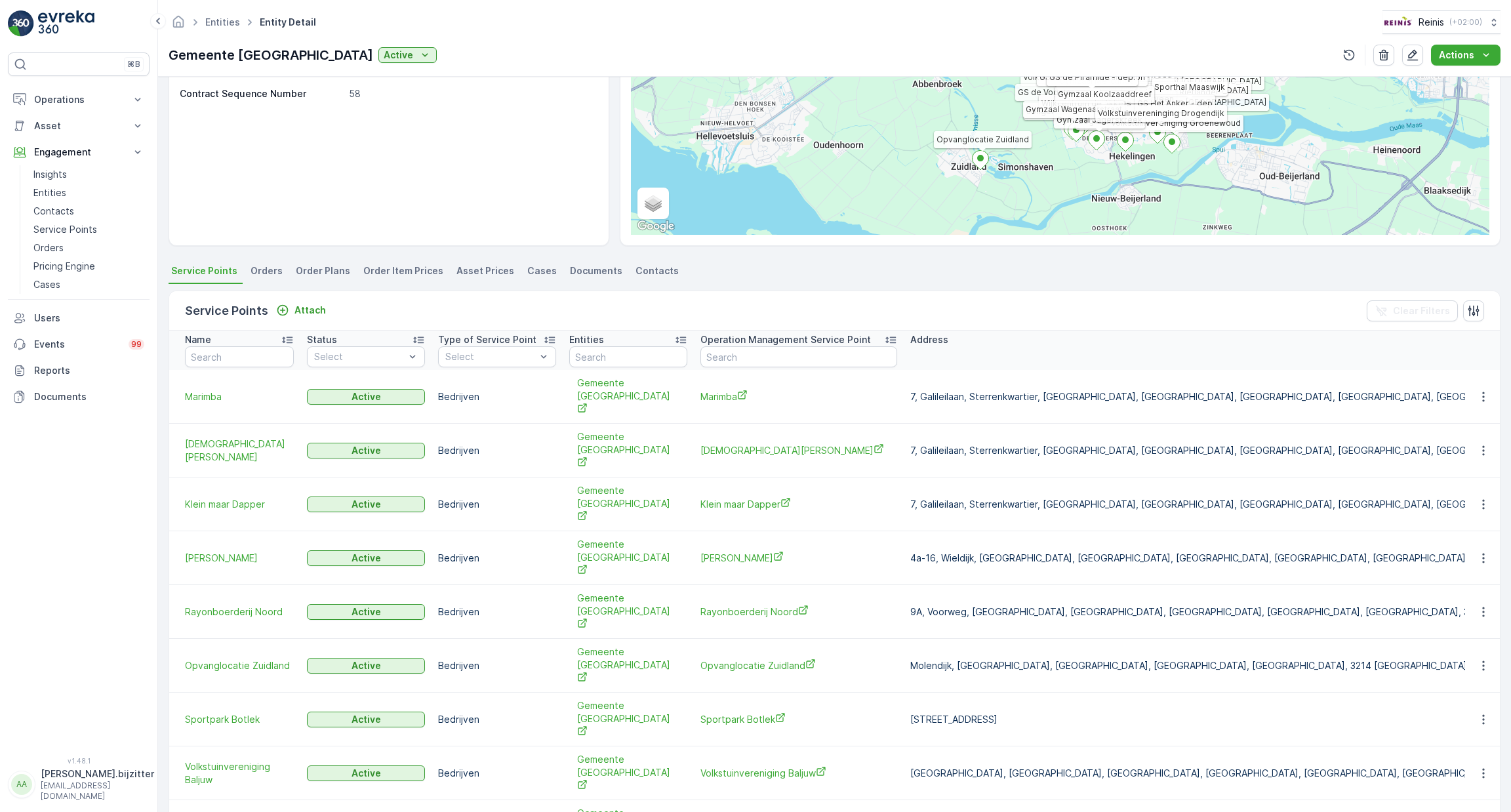
scroll to position [190, 0]
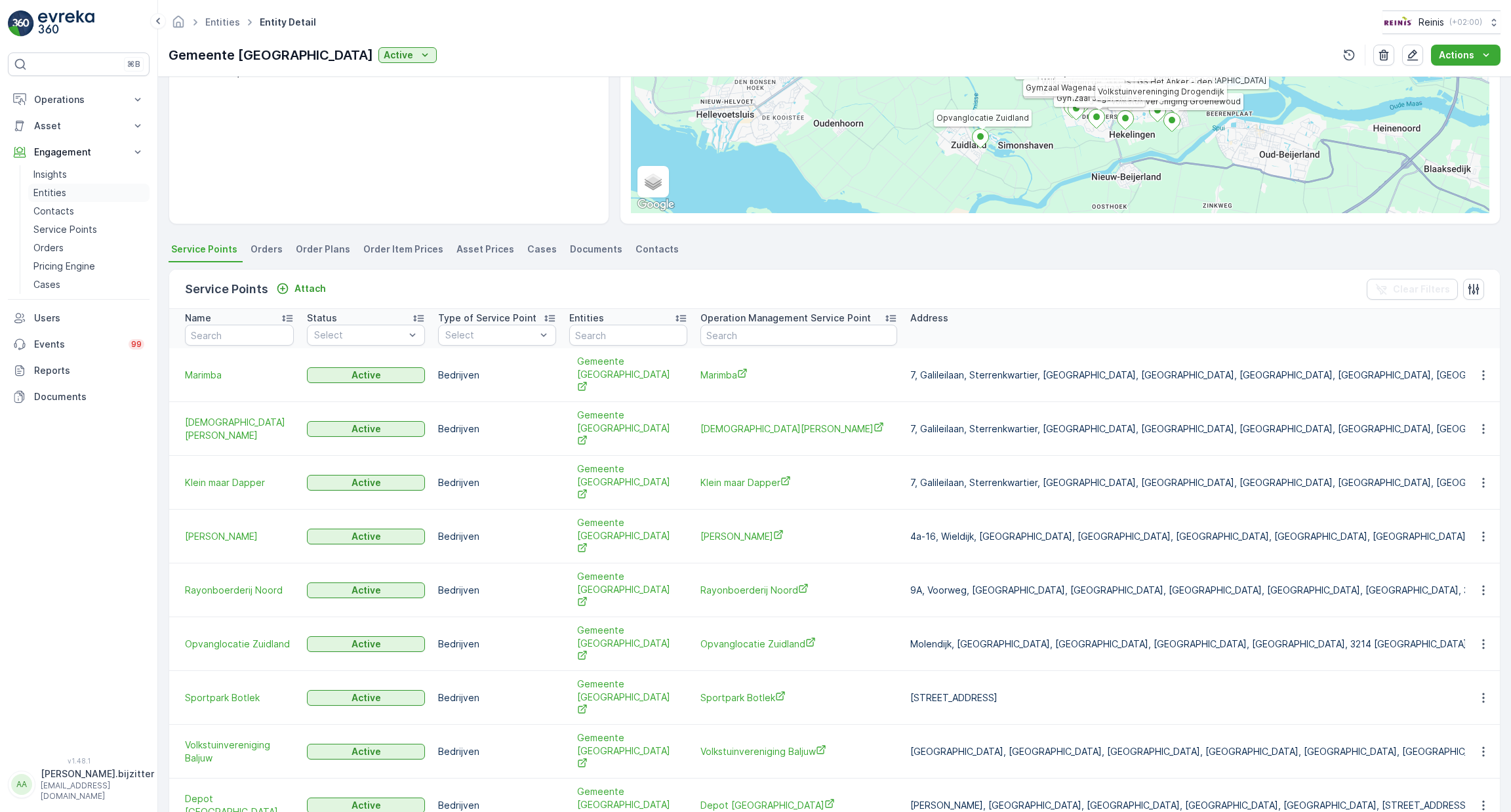
click at [52, 190] on p "Entities" at bounding box center [49, 192] width 33 height 13
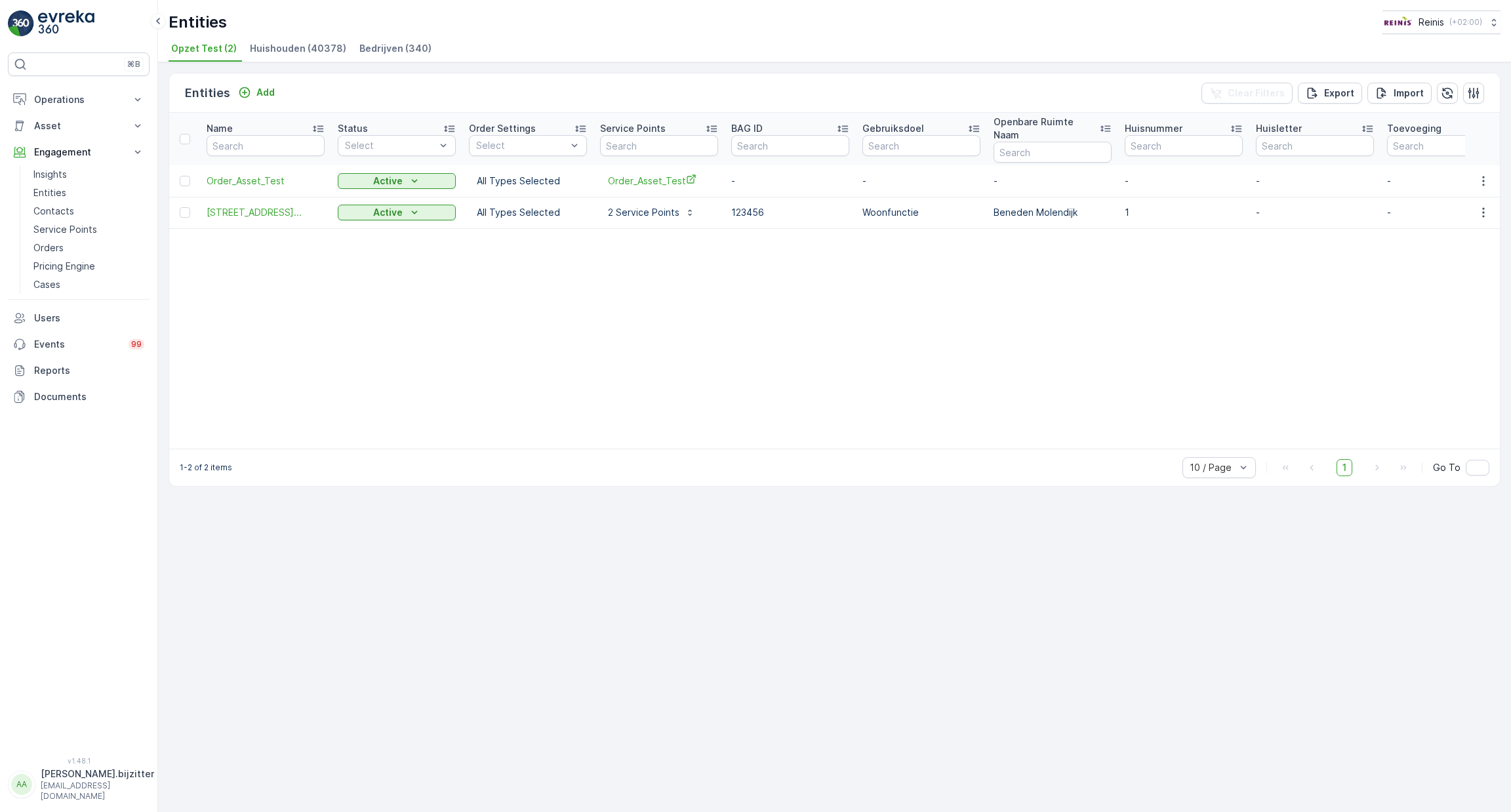
click at [289, 47] on span "Huishouden (40378)" at bounding box center [298, 48] width 97 height 13
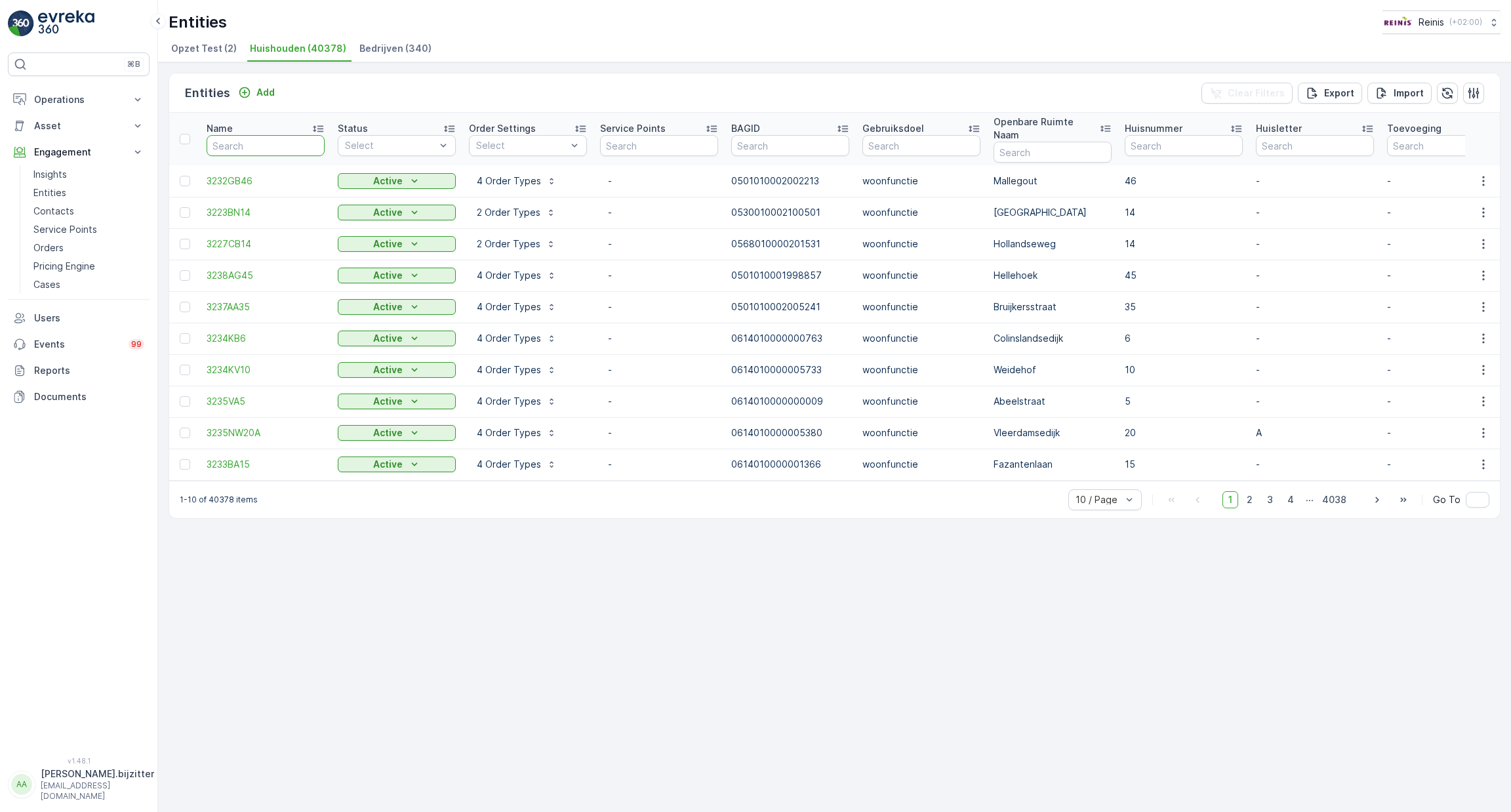
click at [280, 135] on input "text" at bounding box center [266, 145] width 118 height 21
type input "318"
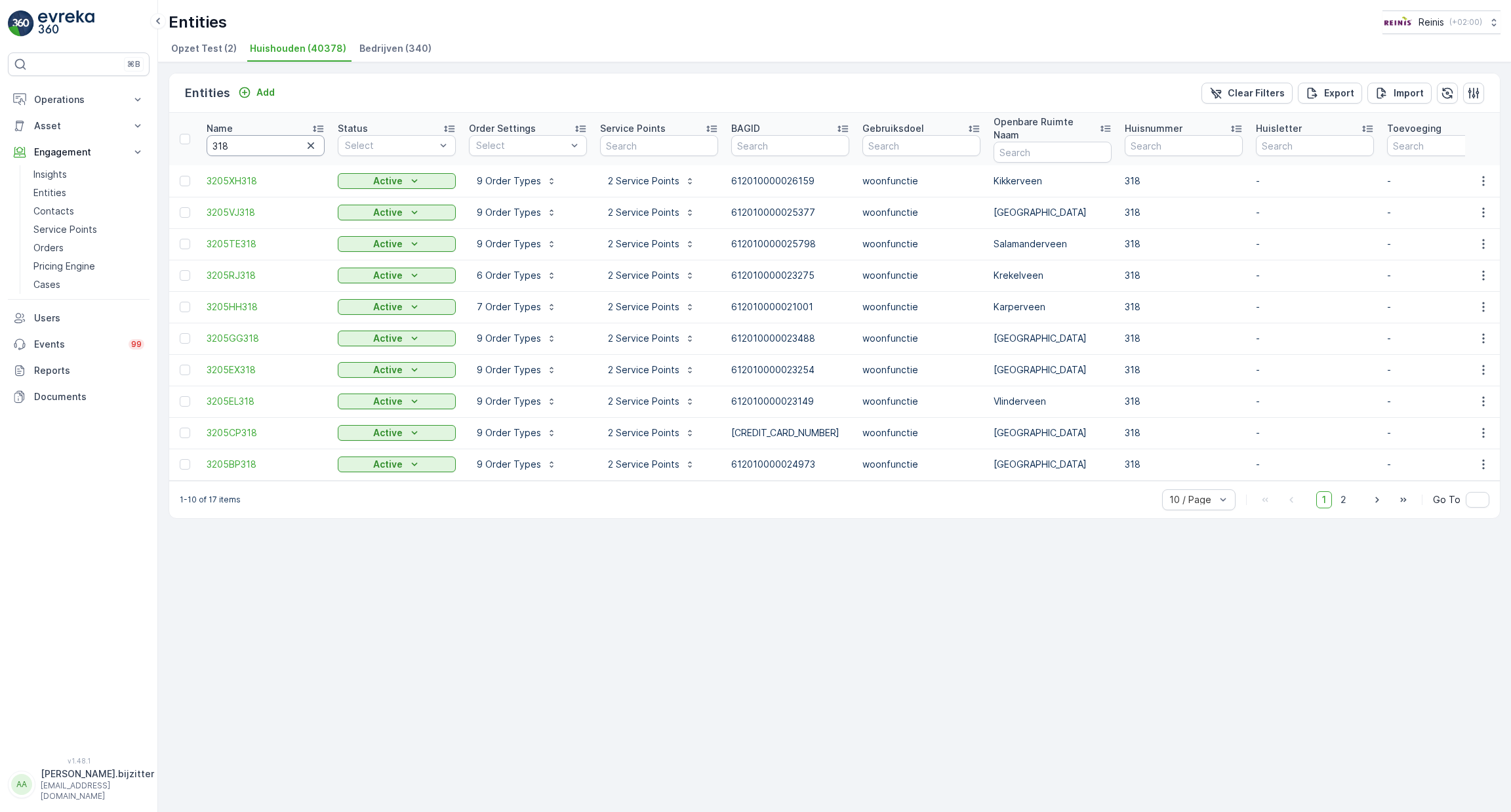
click at [259, 147] on input "318" at bounding box center [266, 145] width 118 height 21
click at [261, 147] on input "318" at bounding box center [266, 145] width 118 height 21
type input "3218"
click at [278, 139] on input "3218" at bounding box center [266, 145] width 118 height 21
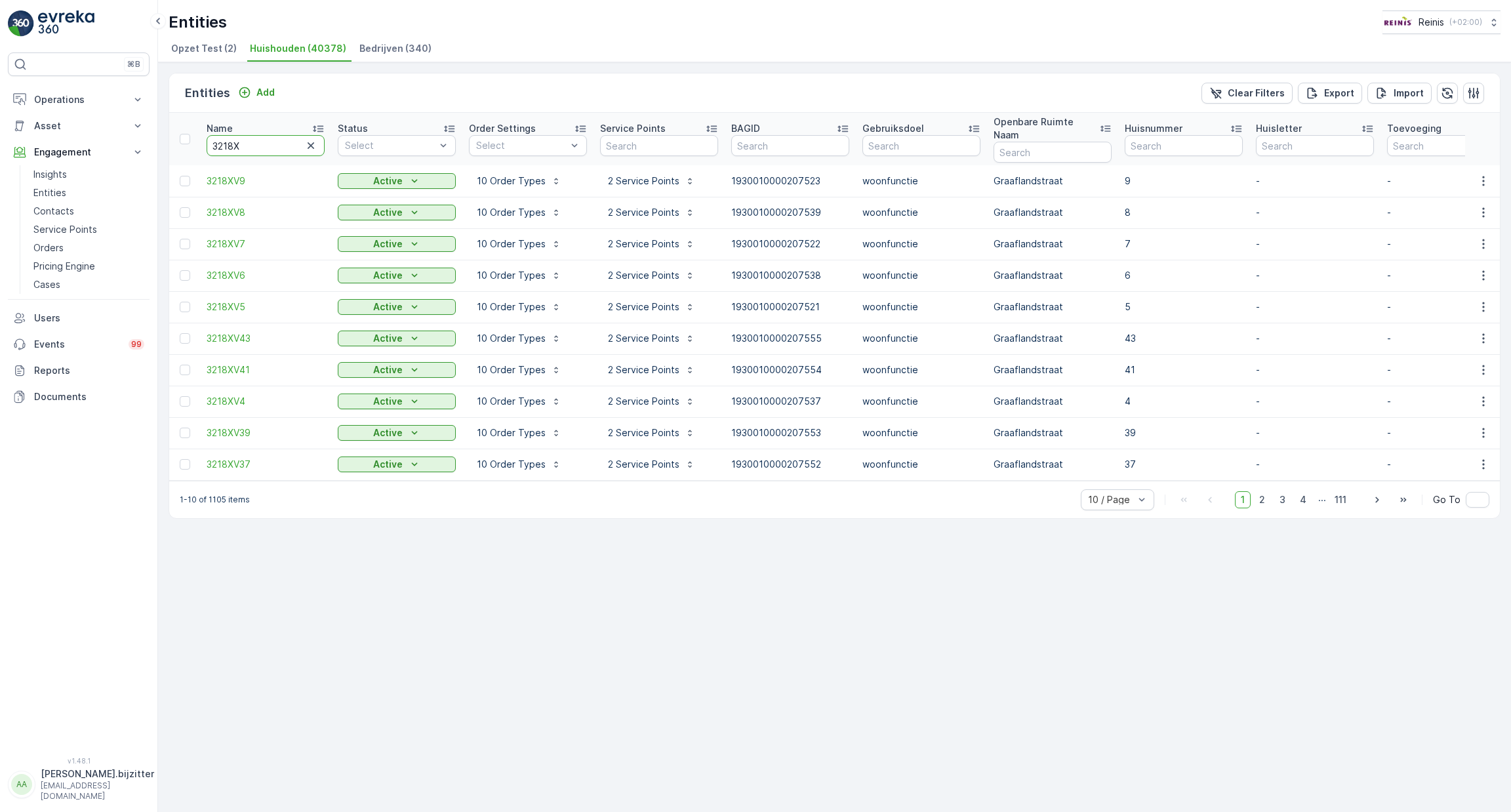
type input "3218XN"
click at [234, 228] on td "3218XN7" at bounding box center [266, 243] width 132 height 31
click at [235, 237] on span "3218XN7" at bounding box center [266, 243] width 118 height 13
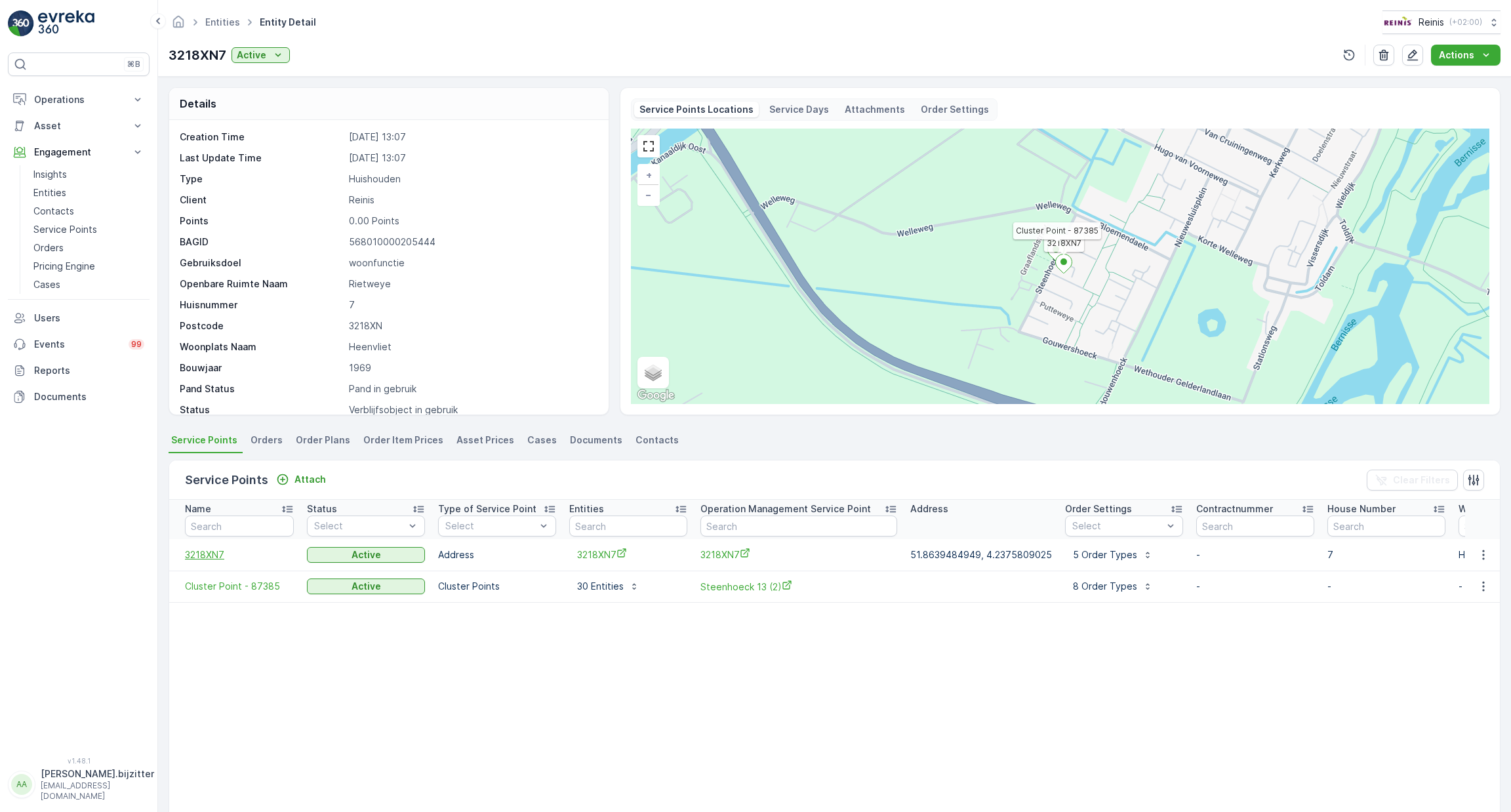
click at [209, 553] on span "3218XN7" at bounding box center [240, 554] width 109 height 13
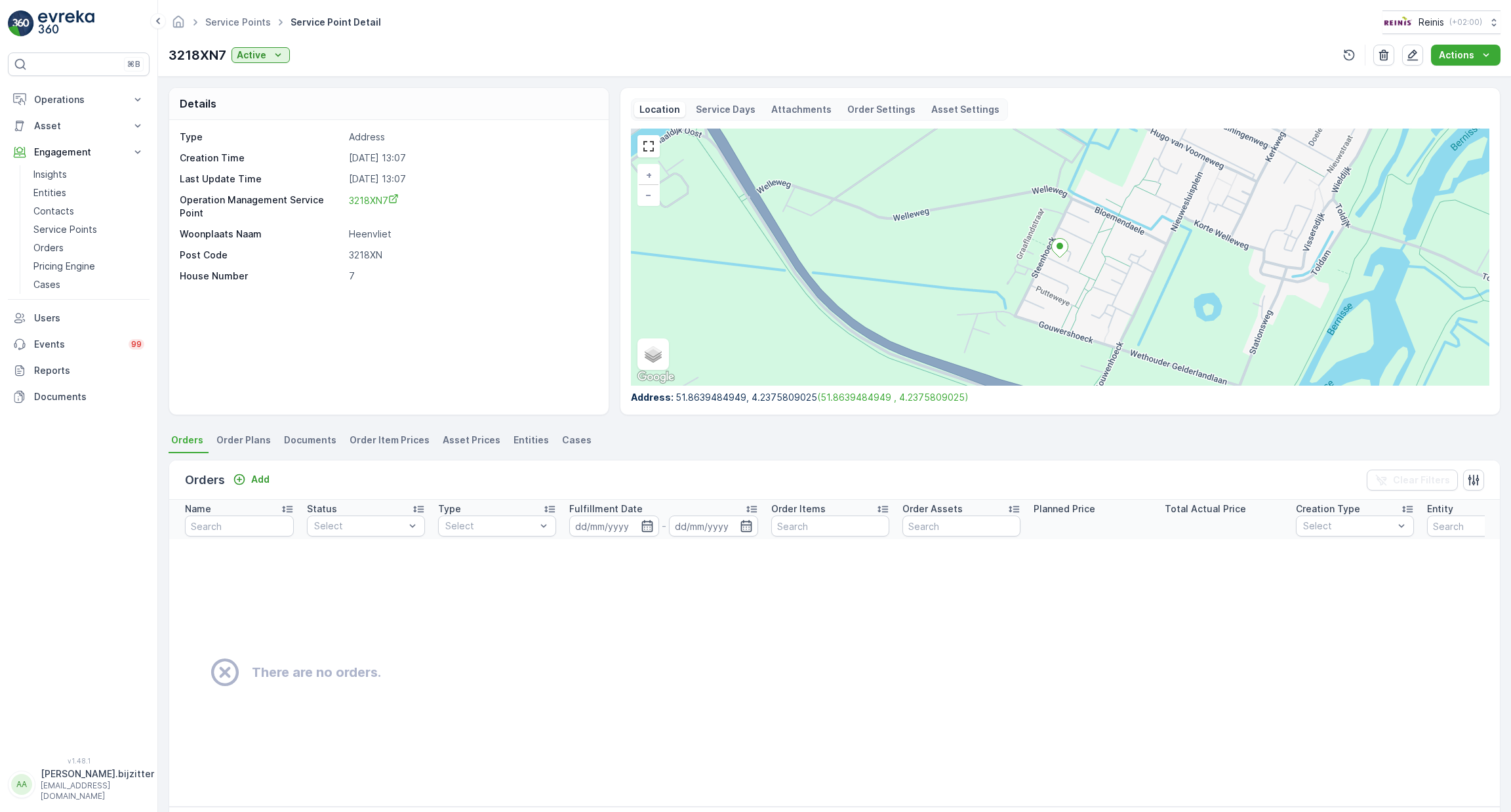
click at [188, 53] on p "3218XN7" at bounding box center [197, 55] width 58 height 20
click at [190, 53] on p "3218XN7" at bounding box center [197, 55] width 58 height 20
copy p "3218XN7"
click at [48, 99] on p "Operations" at bounding box center [79, 99] width 89 height 13
click at [62, 138] on p "Planning" at bounding box center [51, 140] width 37 height 13
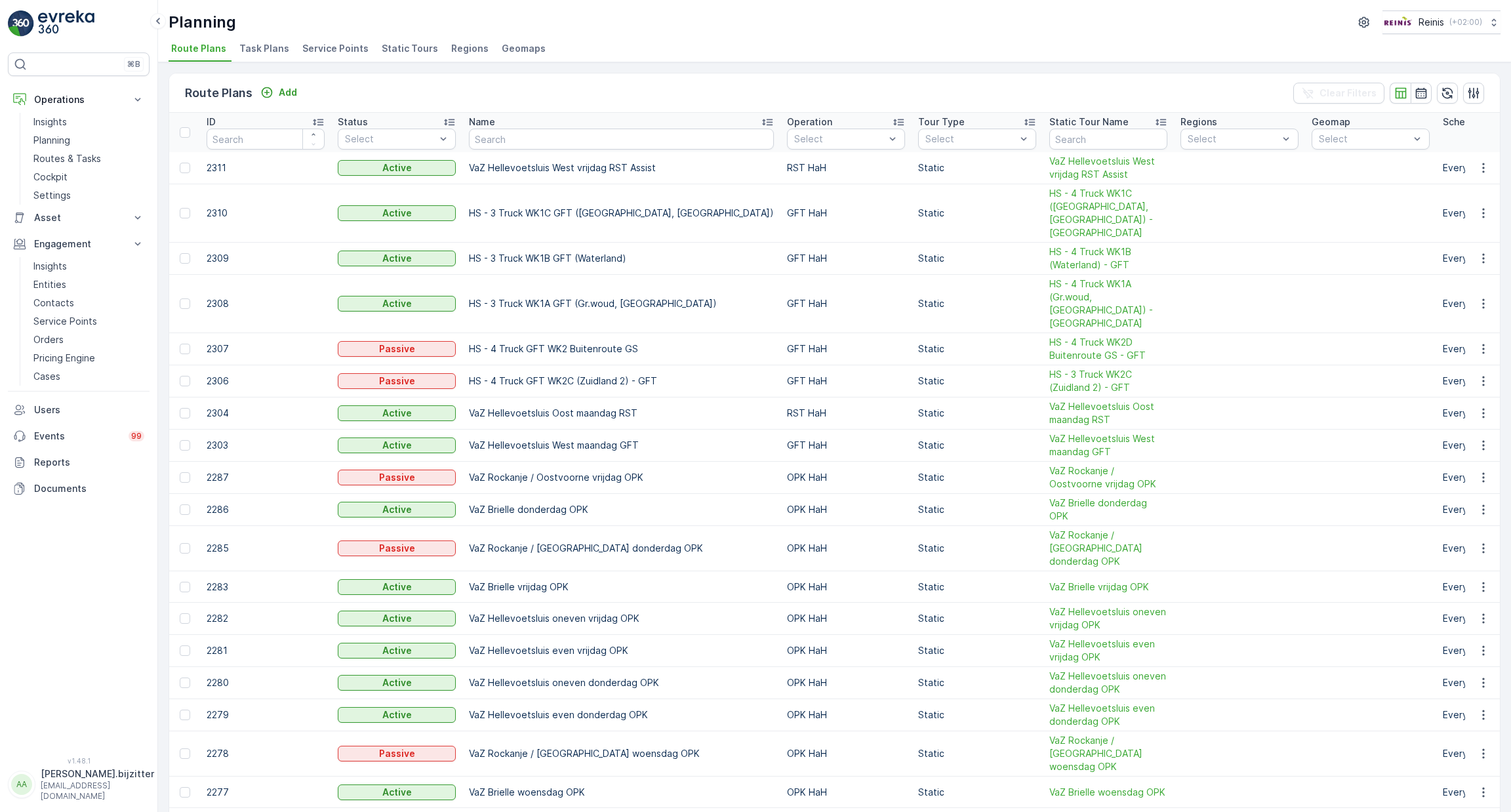
click at [339, 45] on span "Service Points" at bounding box center [335, 48] width 66 height 13
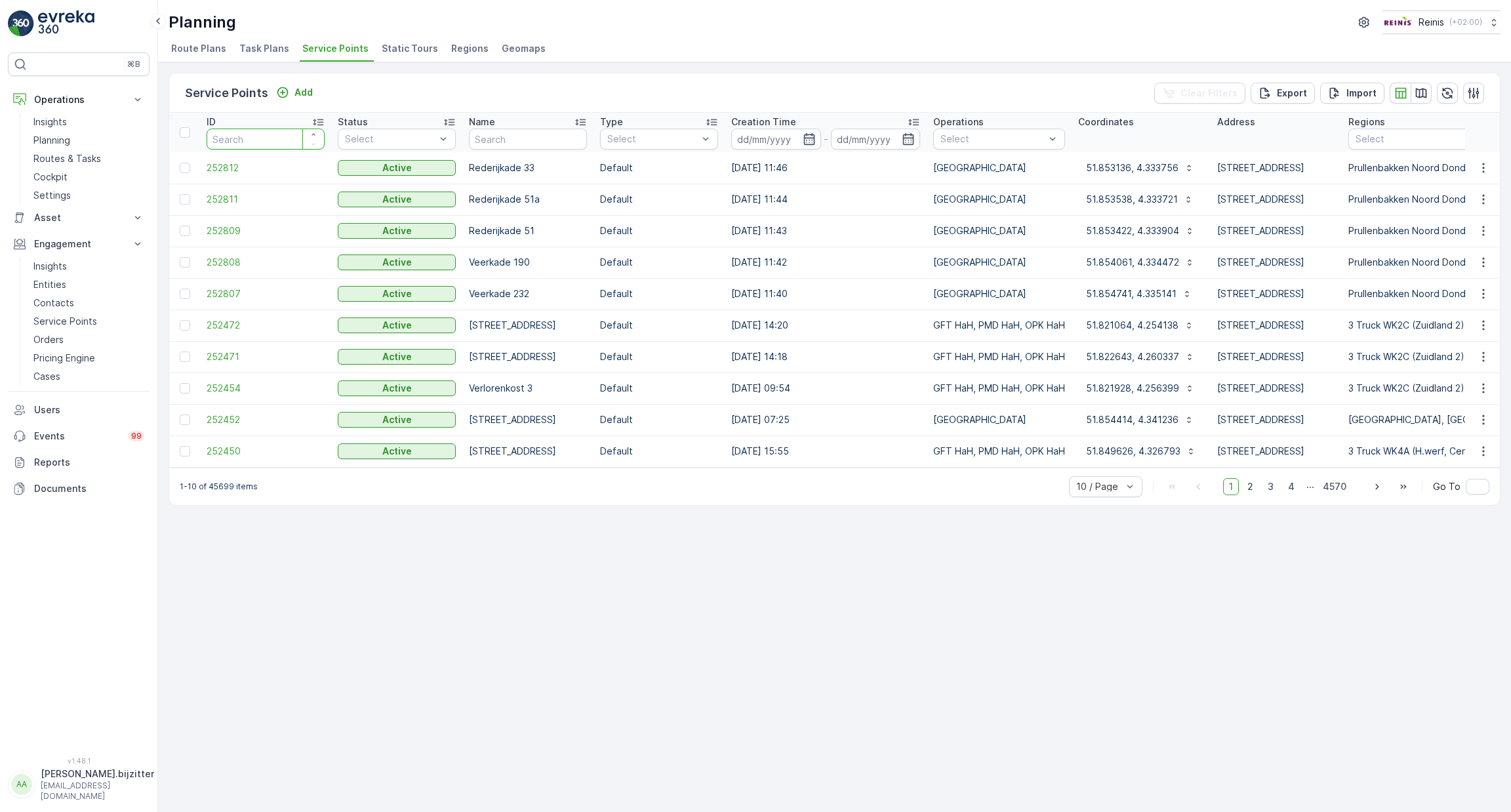
click at [279, 134] on input "number" at bounding box center [266, 139] width 118 height 21
paste input "32187"
type input "32187"
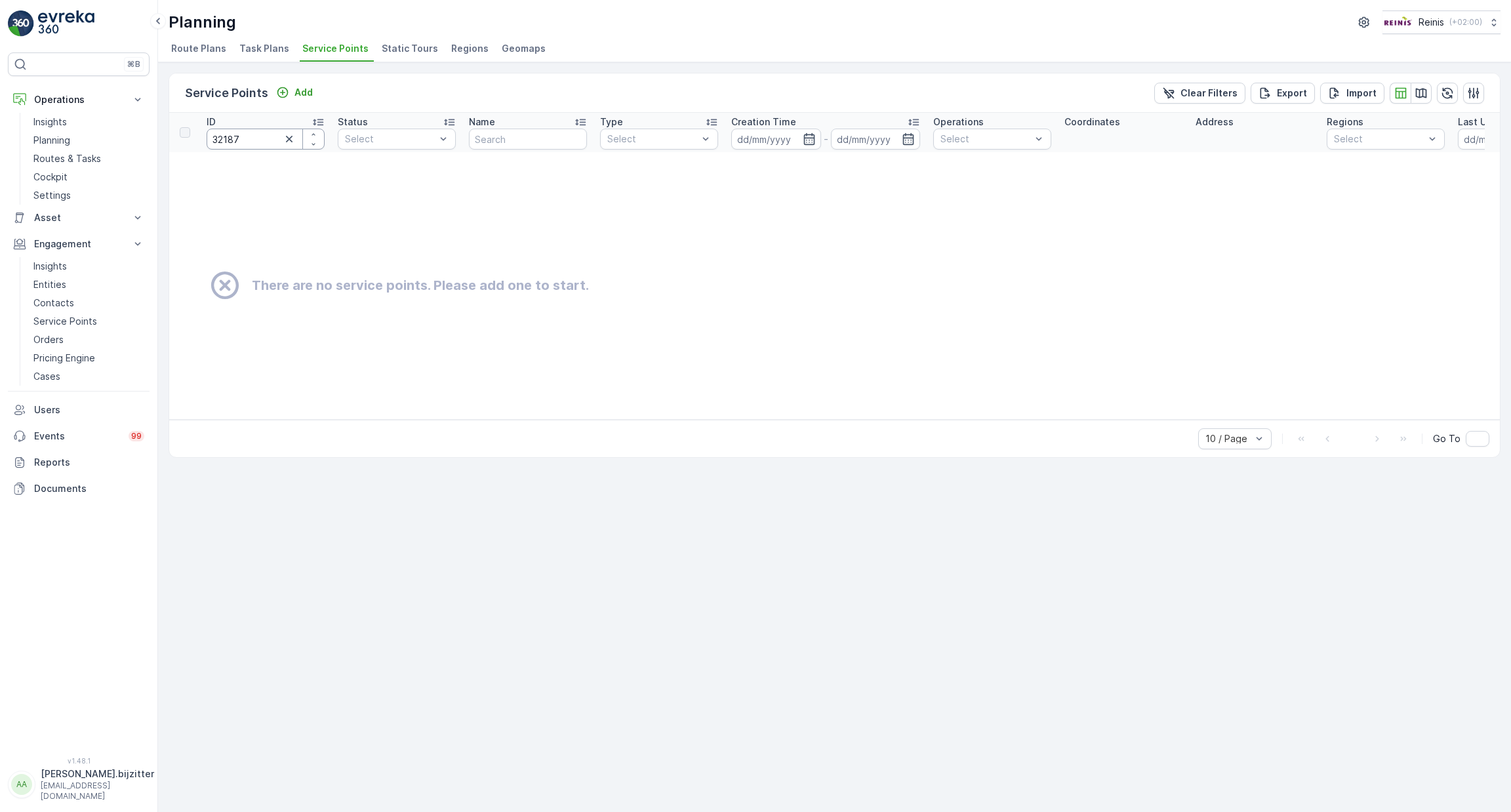
click at [267, 140] on input "32187" at bounding box center [266, 139] width 118 height 21
type input "3"
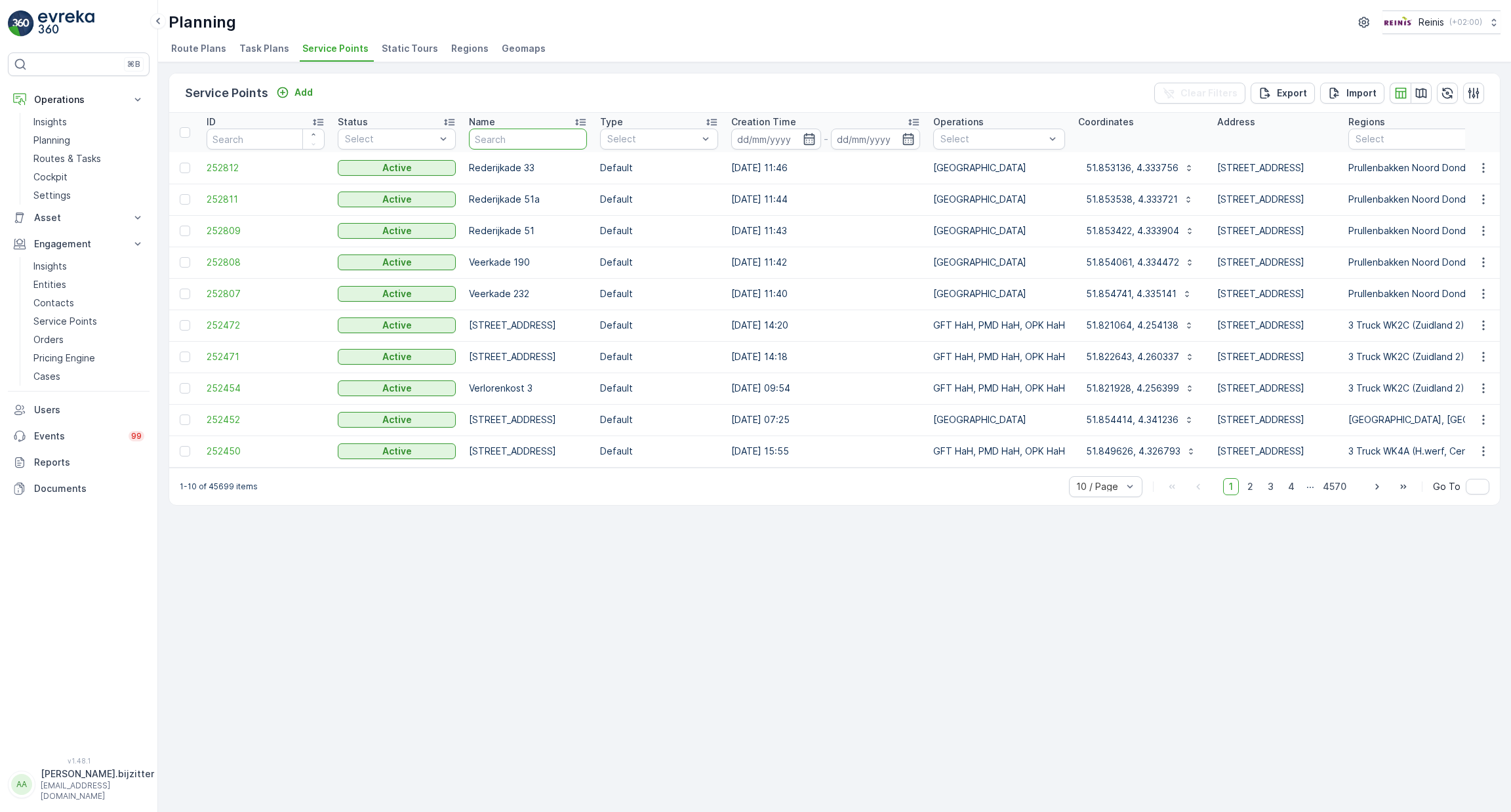
click at [539, 143] on input "text" at bounding box center [528, 139] width 118 height 21
paste input "3218XN7"
type input "3218XN7"
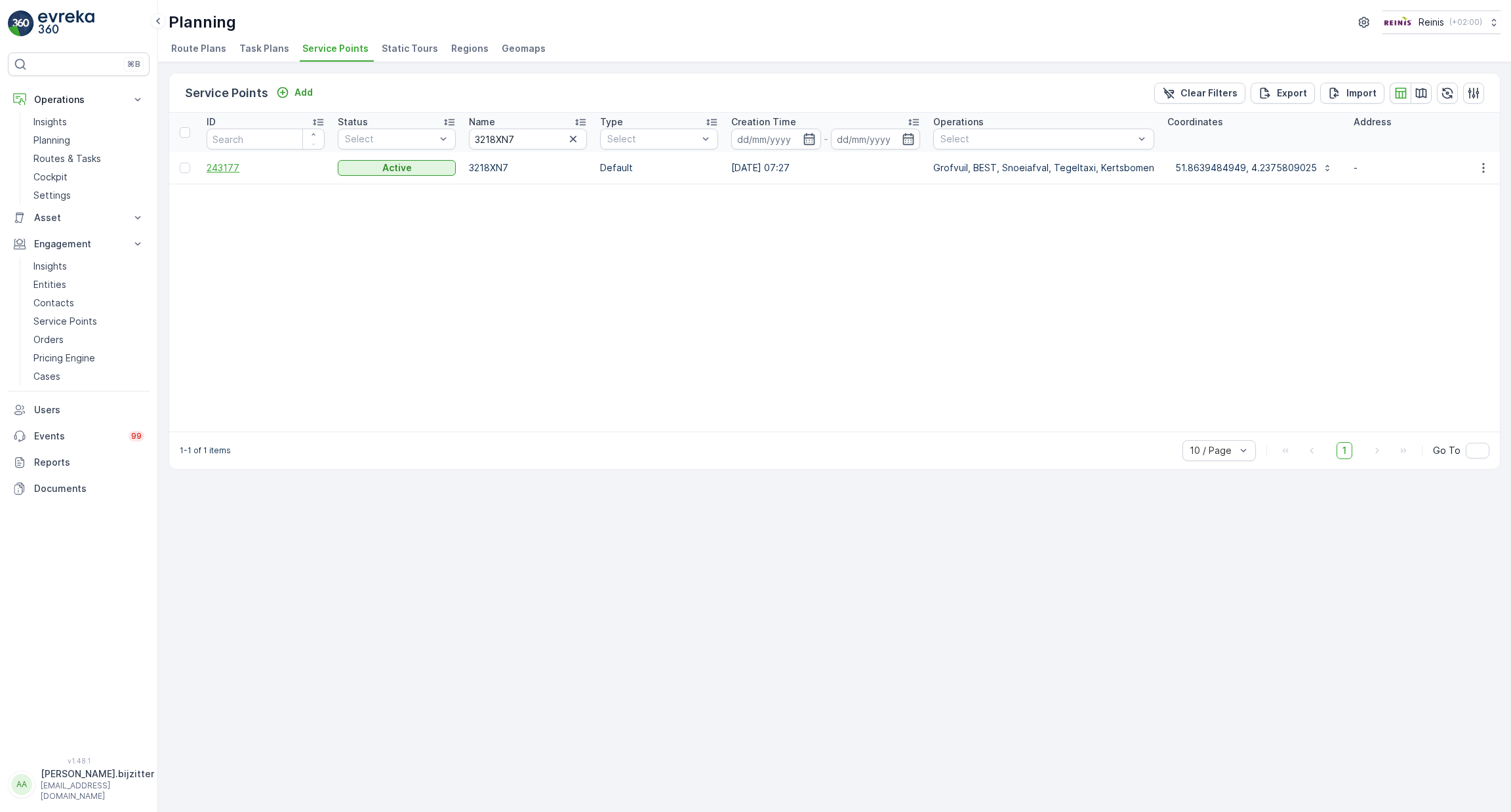
click at [235, 165] on span "243177" at bounding box center [266, 167] width 118 height 13
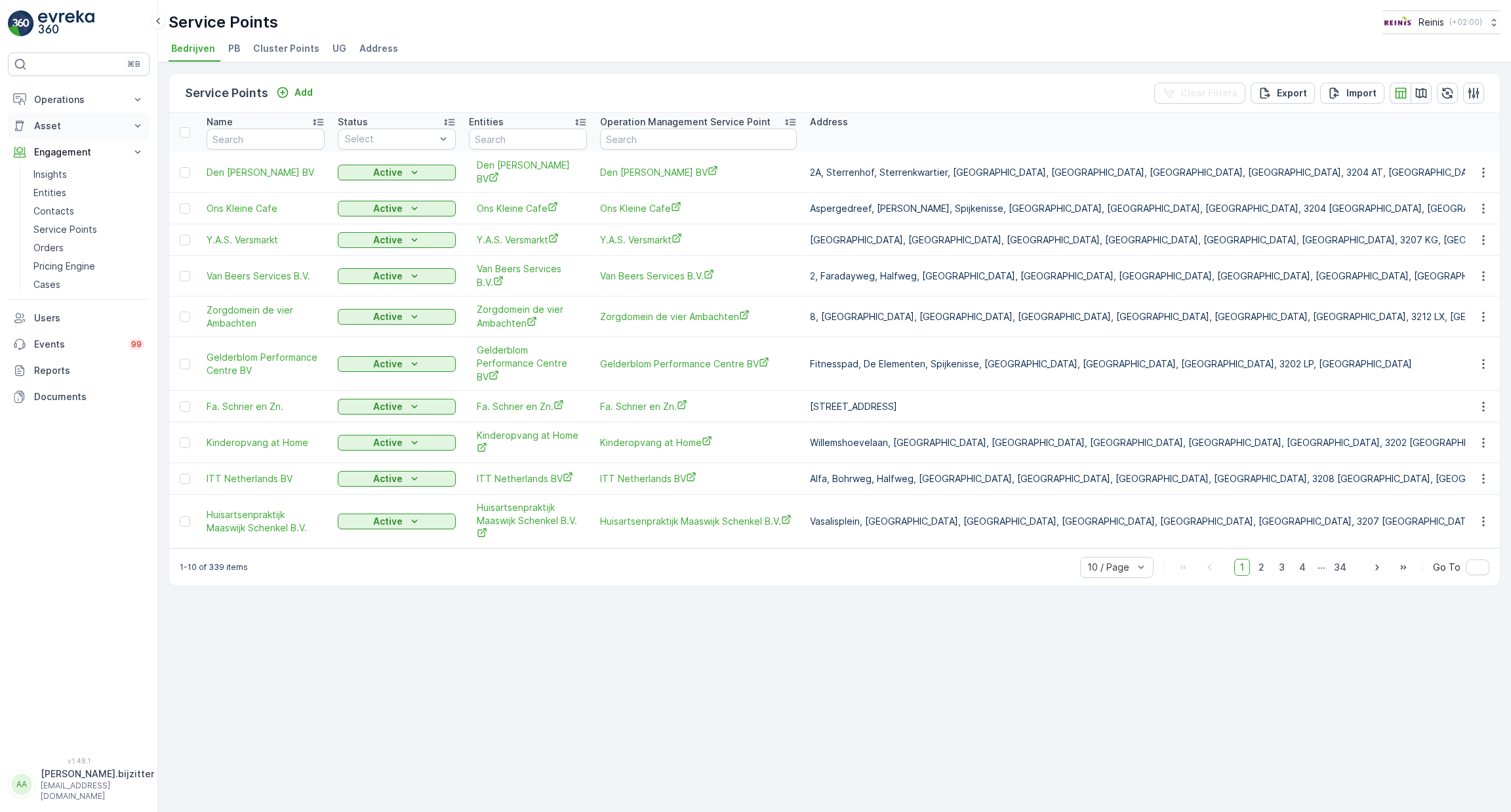
click at [55, 126] on p "Asset" at bounding box center [79, 125] width 89 height 13
click at [53, 146] on p "Assets" at bounding box center [47, 148] width 30 height 13
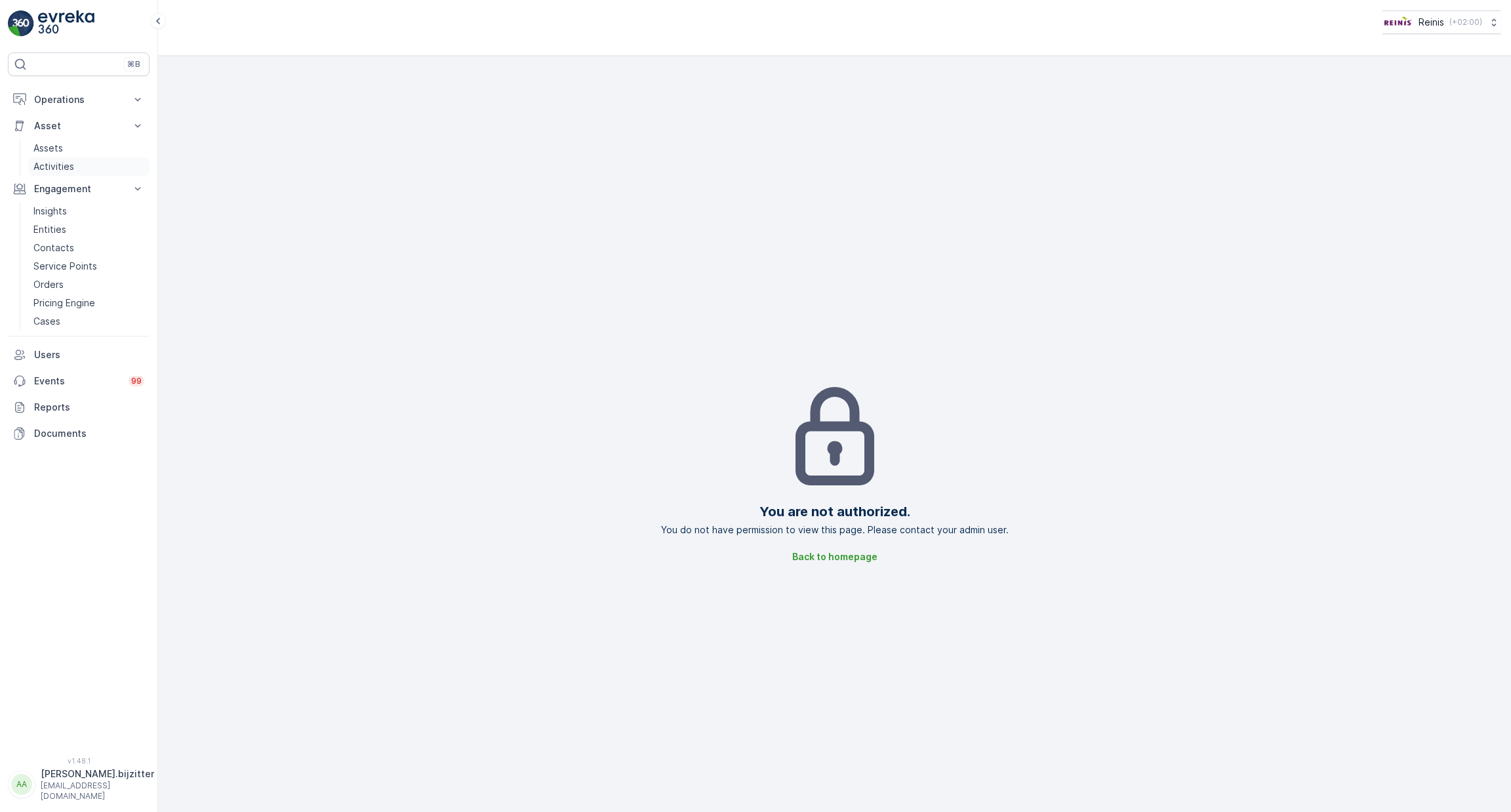
click at [55, 157] on link "Activities" at bounding box center [89, 166] width 122 height 19
click at [70, 101] on p "Operations" at bounding box center [79, 99] width 89 height 13
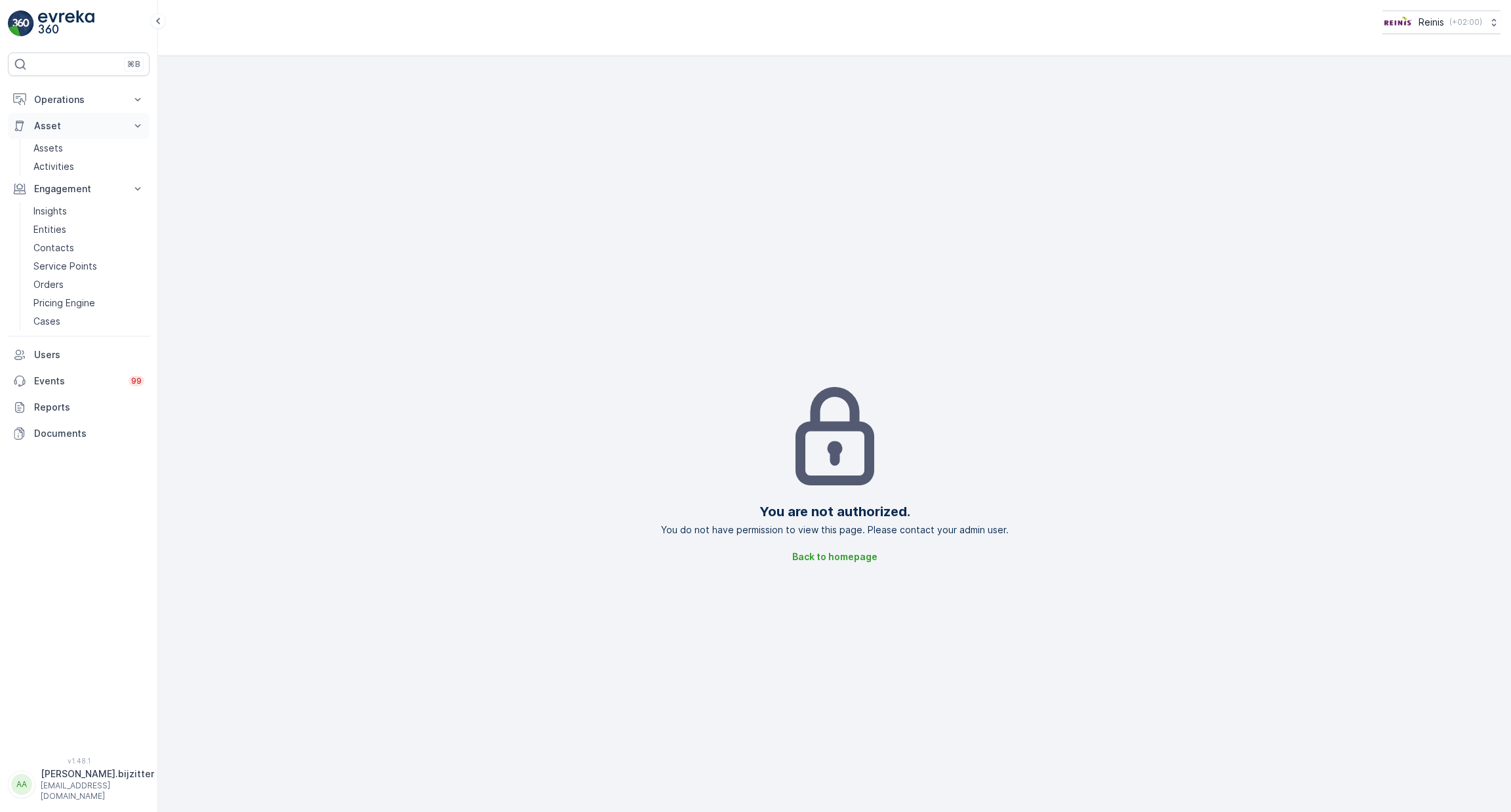
click at [61, 120] on p "Asset" at bounding box center [79, 125] width 89 height 13
click at [53, 186] on p "Entities" at bounding box center [49, 192] width 33 height 13
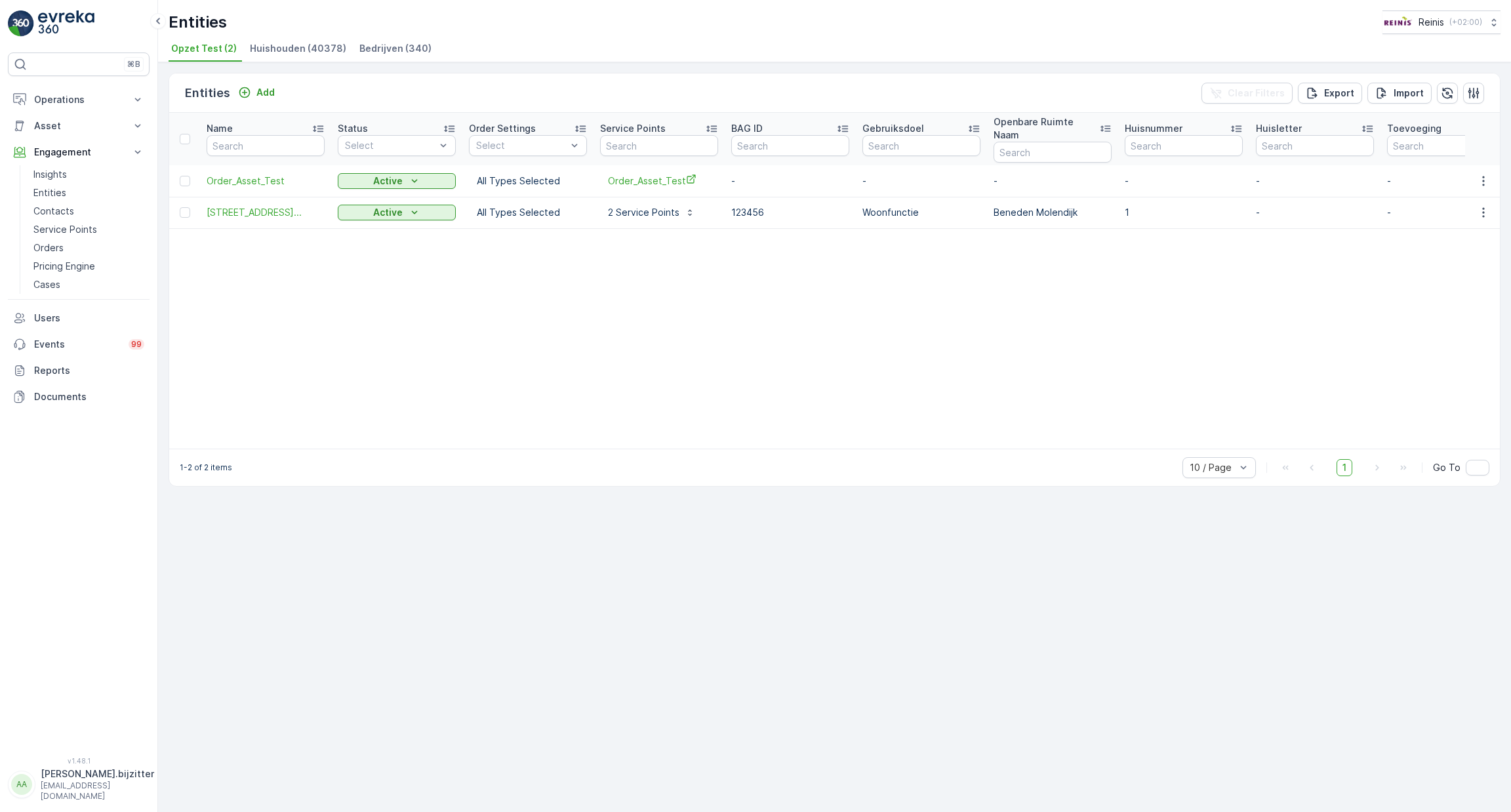
click at [381, 46] on span "Bedrijven (340)" at bounding box center [395, 48] width 72 height 13
